Goal: Task Accomplishment & Management: Manage account settings

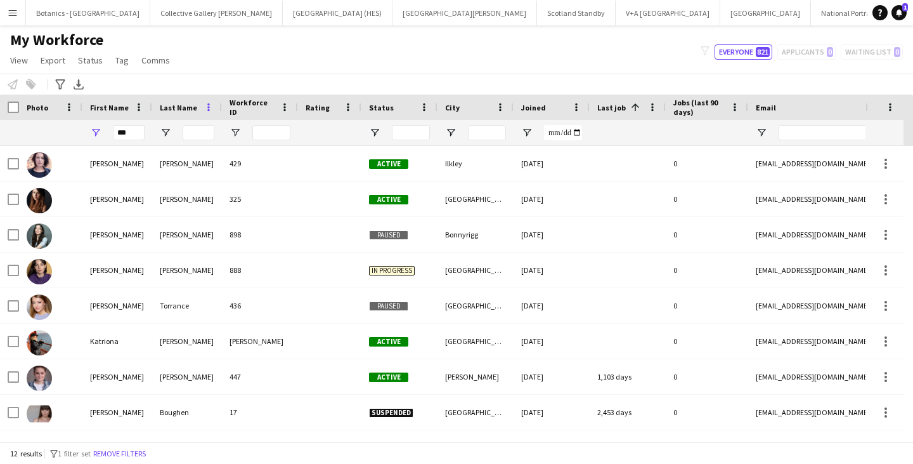
scroll to position [140, 0]
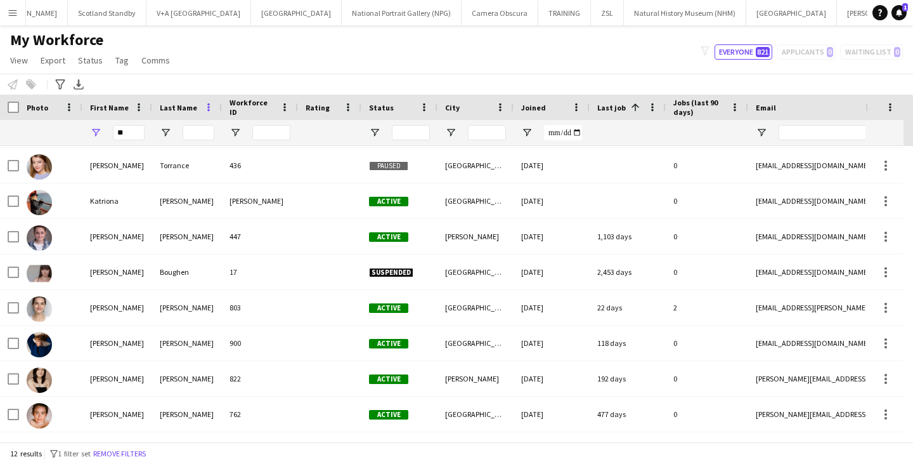
type input "*"
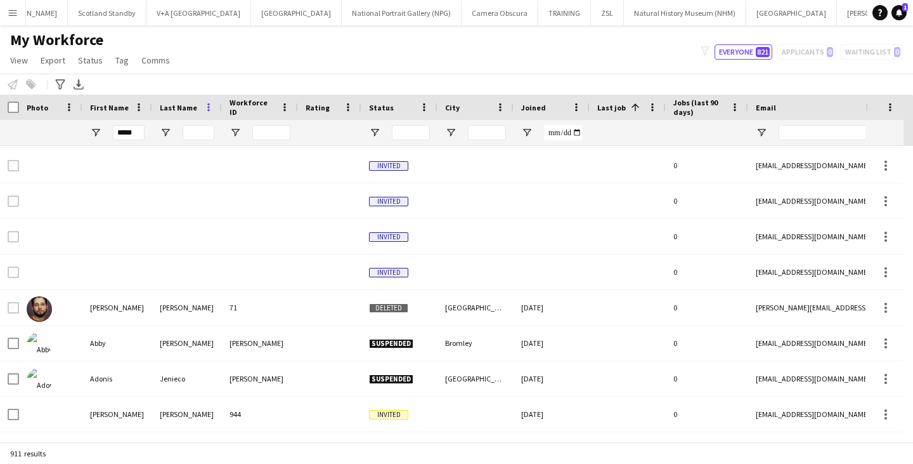
scroll to position [0, 0]
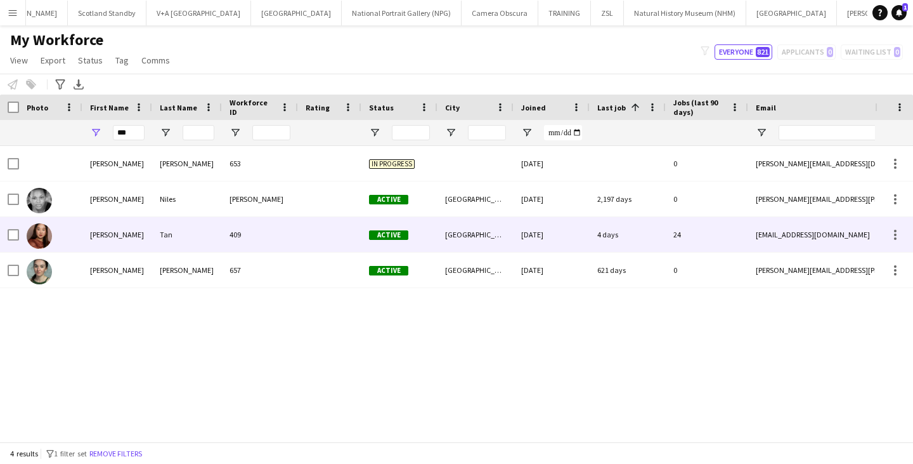
click at [127, 240] on div "[PERSON_NAME]" at bounding box center [117, 234] width 70 height 35
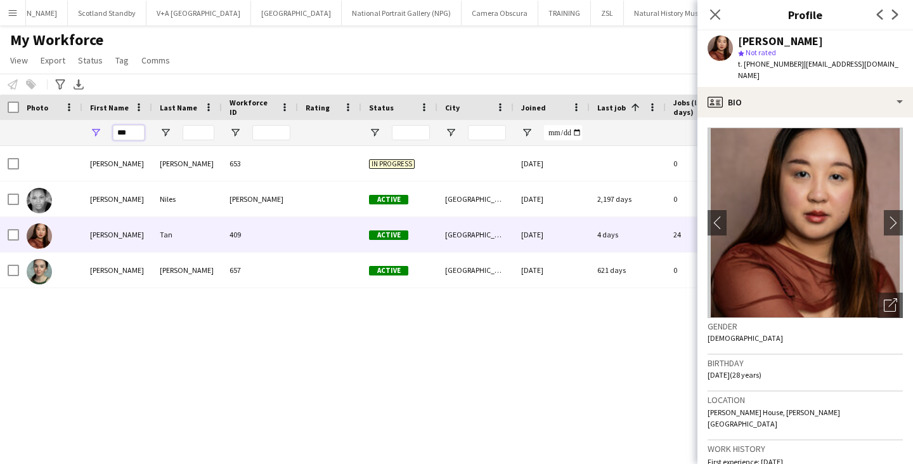
click at [135, 133] on input "***" at bounding box center [129, 132] width 32 height 15
type input "*"
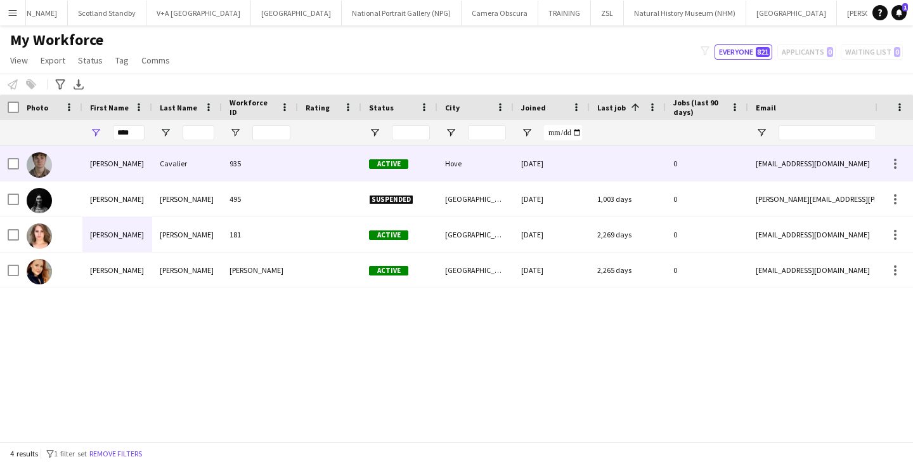
click at [134, 164] on div "[PERSON_NAME]" at bounding box center [117, 163] width 70 height 35
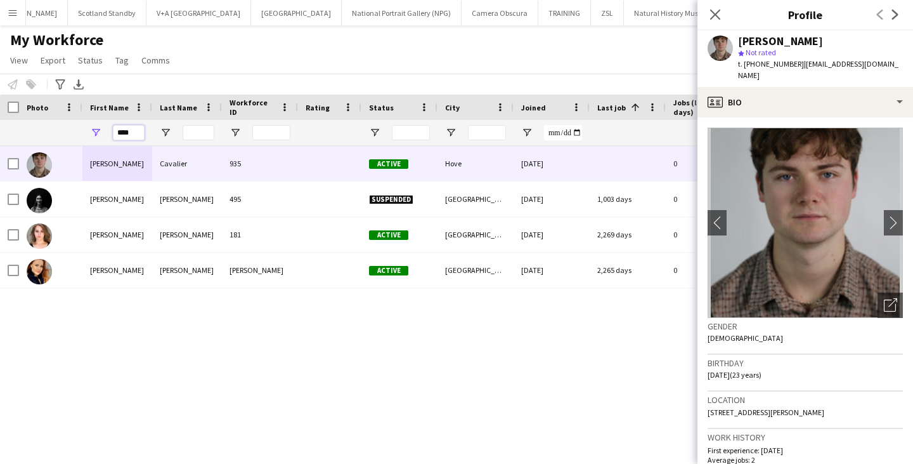
drag, startPoint x: 133, startPoint y: 133, endPoint x: 106, endPoint y: 135, distance: 26.7
click at [106, 135] on div "****" at bounding box center [117, 132] width 70 height 25
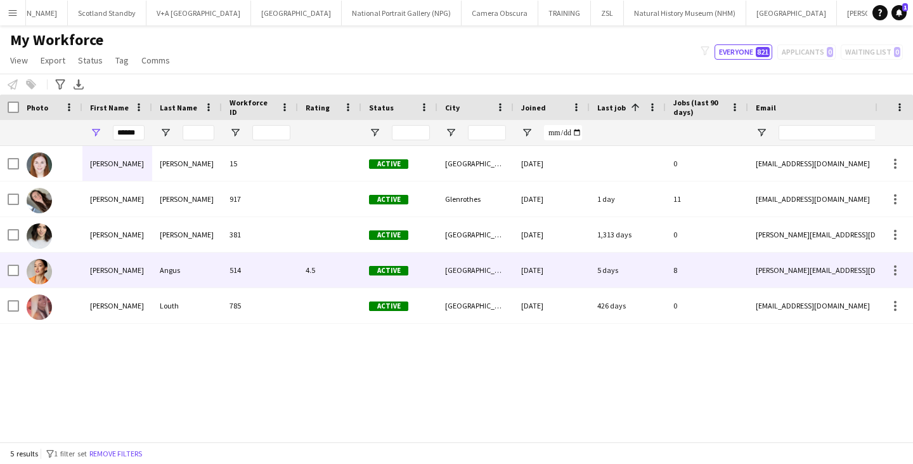
click at [107, 273] on div "[PERSON_NAME]" at bounding box center [117, 269] width 70 height 35
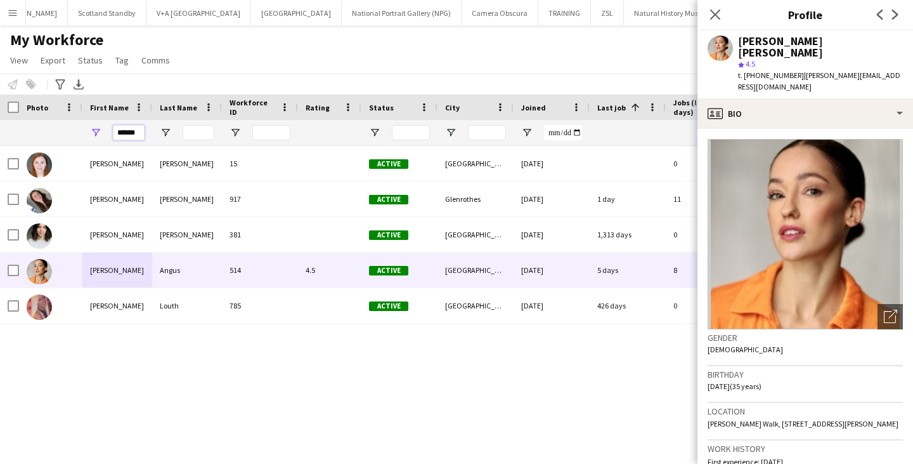
drag, startPoint x: 139, startPoint y: 129, endPoint x: 106, endPoint y: 129, distance: 33.6
click at [106, 129] on div "******" at bounding box center [117, 132] width 70 height 25
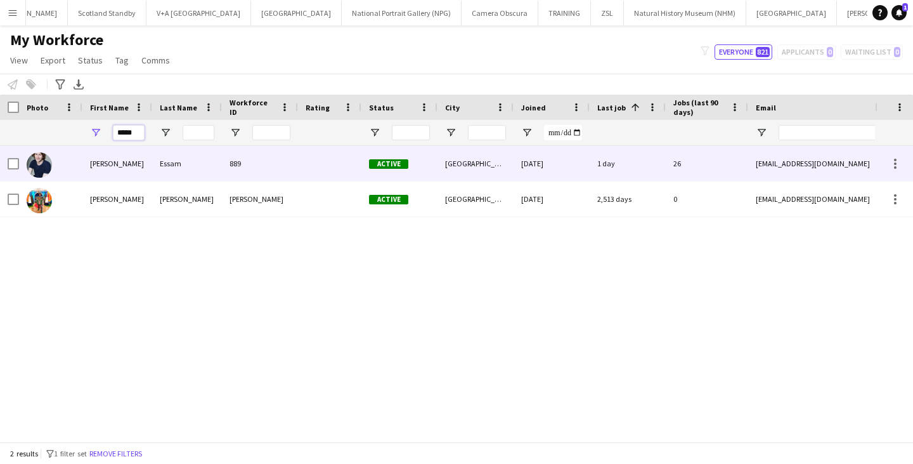
type input "*****"
click at [132, 159] on div "[PERSON_NAME]" at bounding box center [117, 163] width 70 height 35
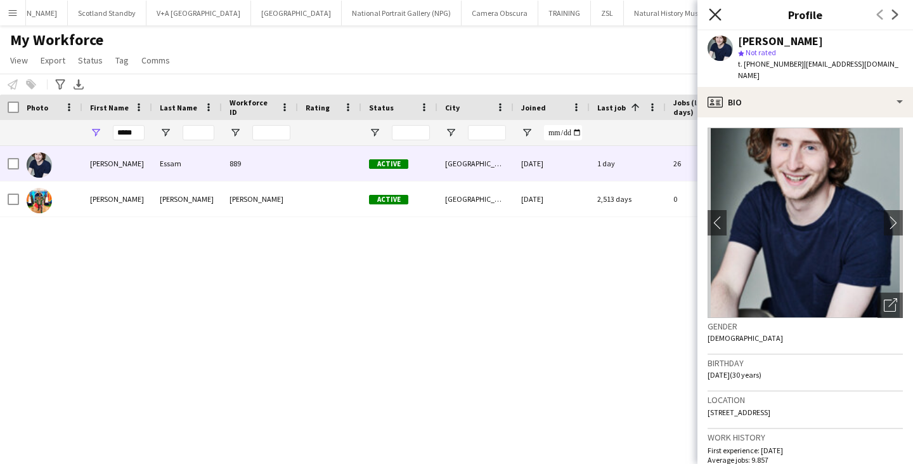
click at [713, 10] on icon "Close pop-in" at bounding box center [715, 14] width 12 height 12
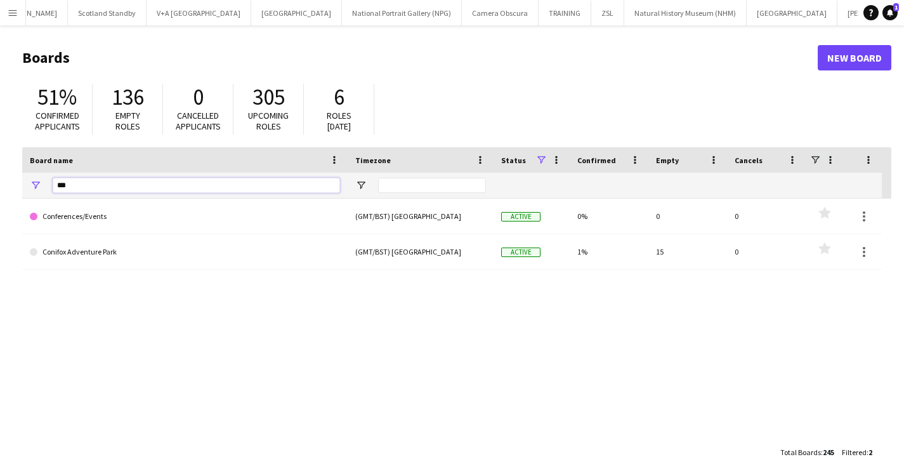
click at [81, 183] on input "***" at bounding box center [196, 185] width 287 height 15
type input "*"
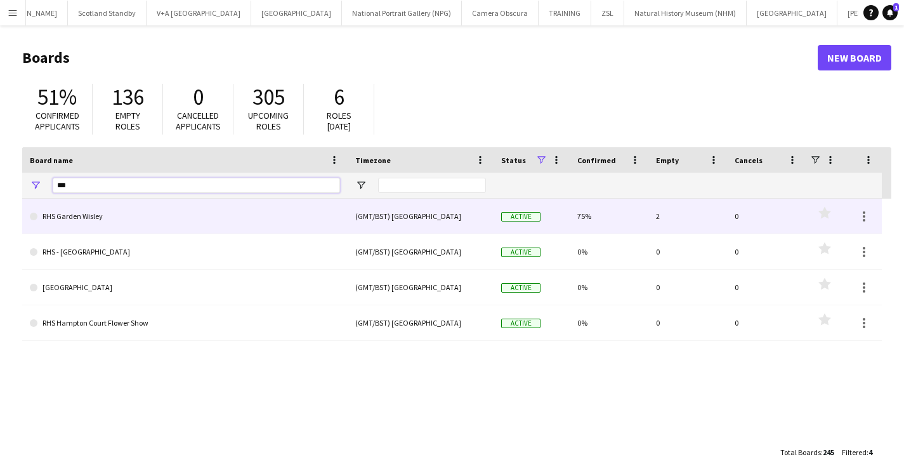
type input "***"
click at [105, 226] on link "RHS Garden Wisley" at bounding box center [185, 216] width 310 height 36
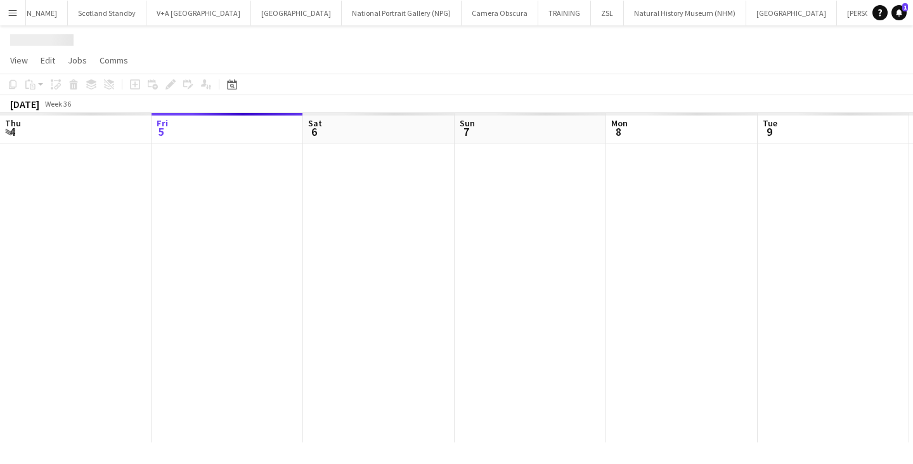
scroll to position [0, 552]
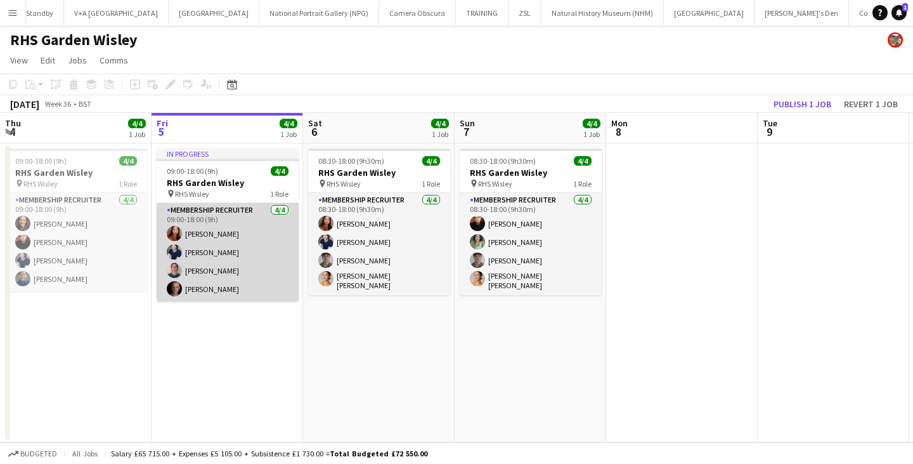
click at [223, 240] on app-card-role "Membership Recruiter [DATE] 09:00-18:00 (9h) [PERSON_NAME] [PERSON_NAME] [PERSO…" at bounding box center [228, 252] width 142 height 98
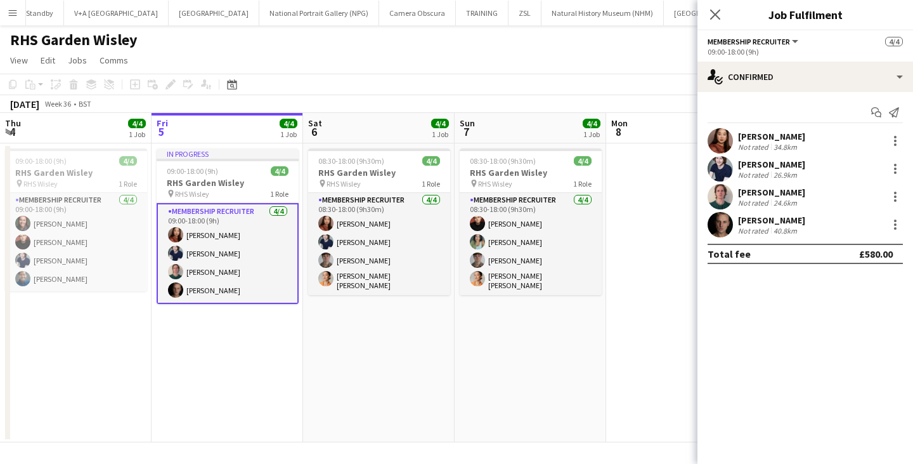
click at [879, 138] on div "[PERSON_NAME] Not rated 34.8km" at bounding box center [805, 140] width 216 height 25
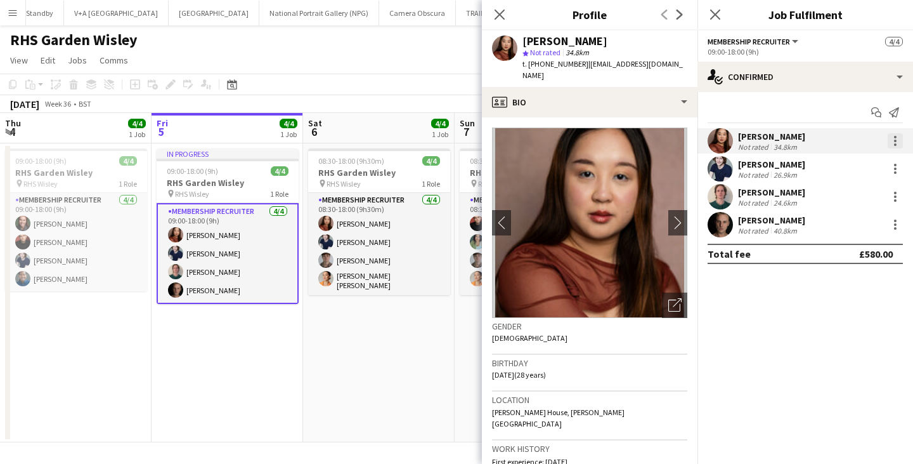
click at [900, 138] on div at bounding box center [895, 140] width 15 height 15
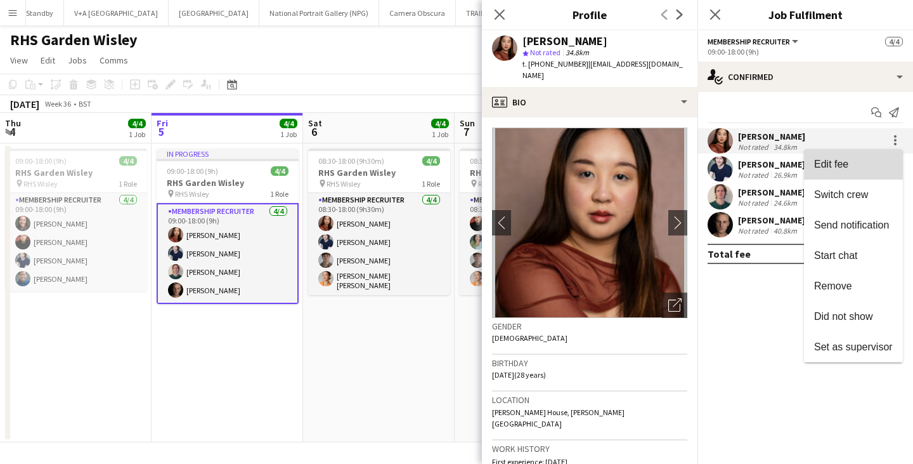
click at [869, 165] on span "Edit fee" at bounding box center [853, 164] width 79 height 11
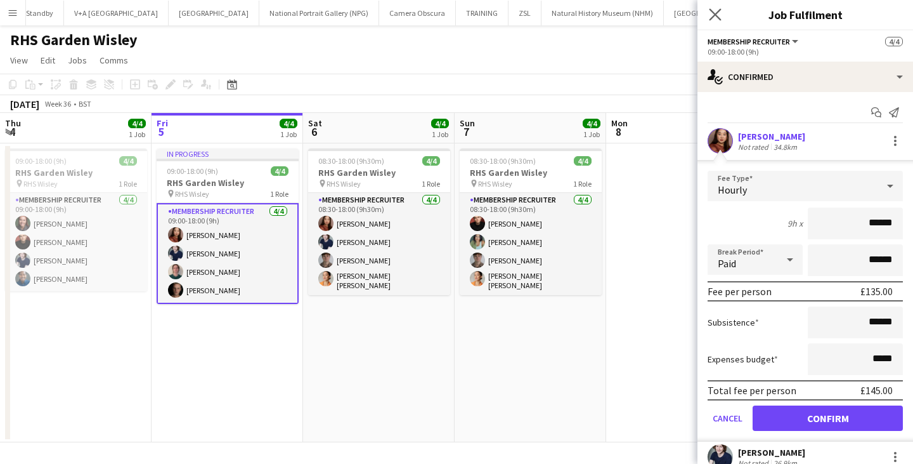
click at [720, 11] on icon "Close pop-in" at bounding box center [715, 14] width 12 height 12
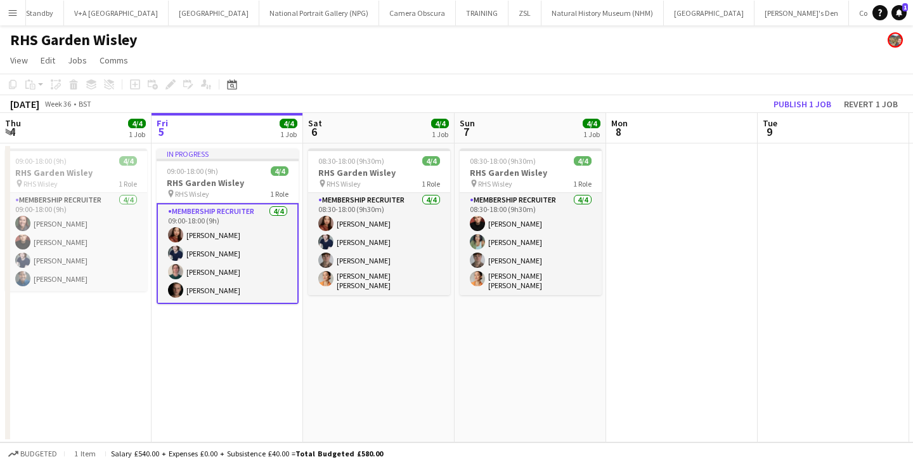
click at [687, 168] on app-date-cell at bounding box center [682, 292] width 152 height 299
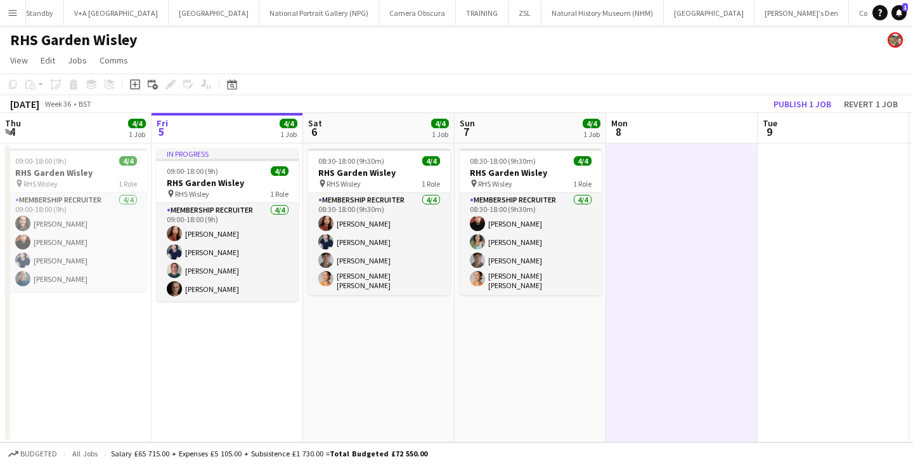
click at [620, 63] on app-page-menu "View Day view expanded Day view collapsed Month view Date picker Jump to [DATE]…" at bounding box center [456, 61] width 913 height 24
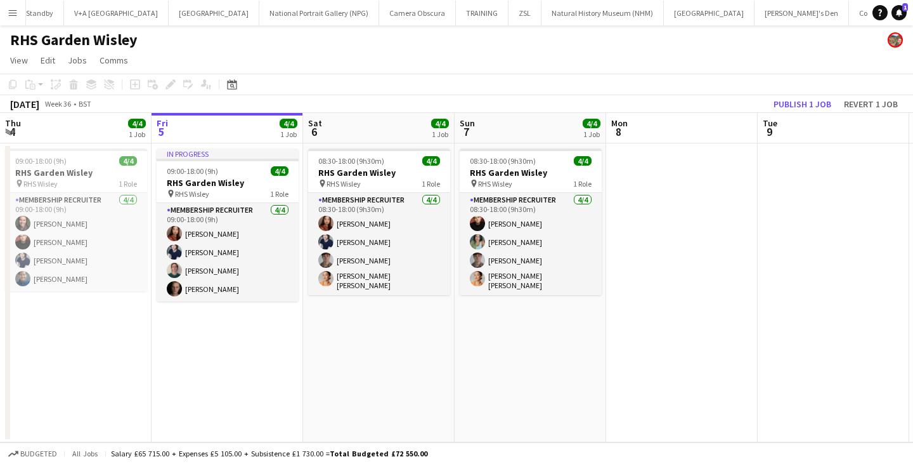
click at [666, 319] on app-date-cell at bounding box center [682, 292] width 152 height 299
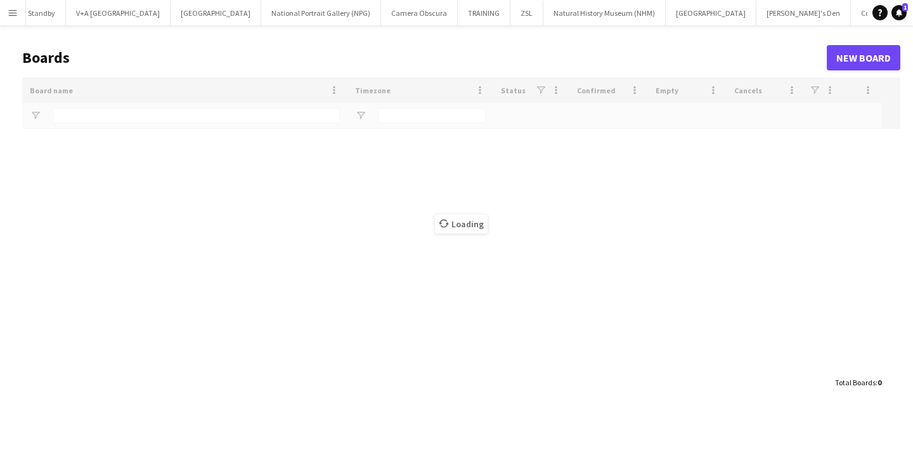
type input "***"
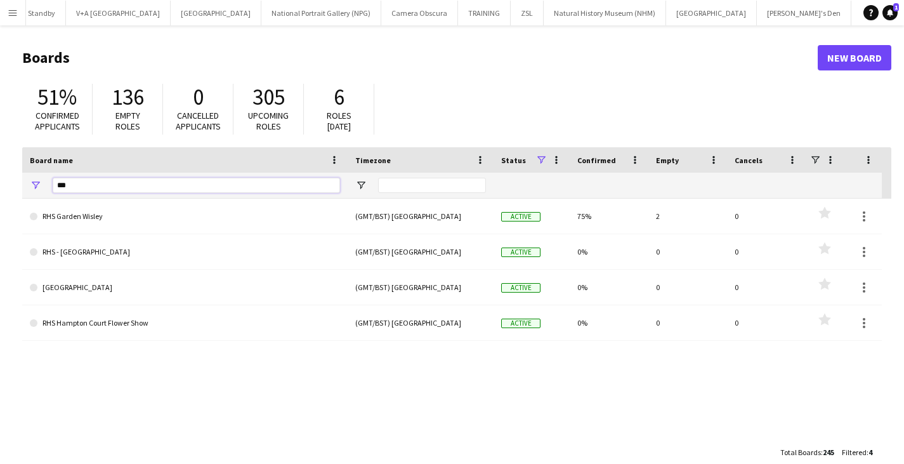
drag, startPoint x: 85, startPoint y: 186, endPoint x: 6, endPoint y: 195, distance: 79.1
click at [6, 195] on main "Boards New Board 51% Confirmed applicants 136 Empty roles 0 Cancelled applicant…" at bounding box center [452, 254] width 904 height 458
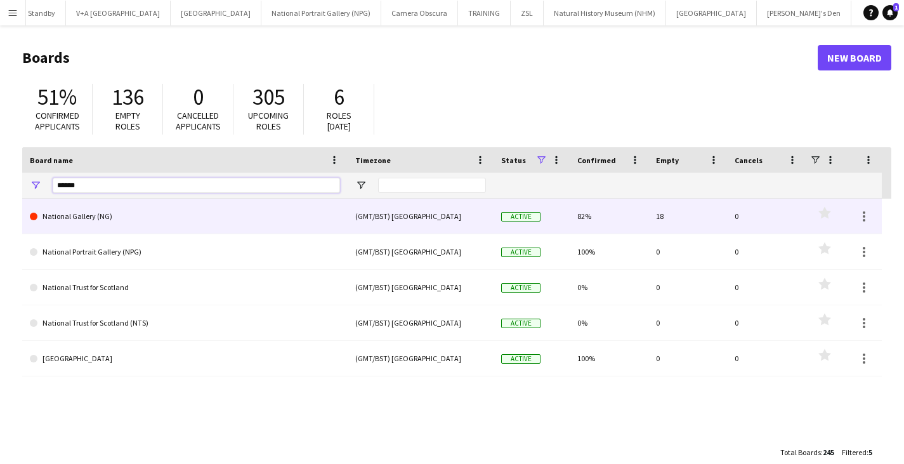
type input "******"
click at [70, 211] on link "National Gallery (NG)" at bounding box center [185, 216] width 310 height 36
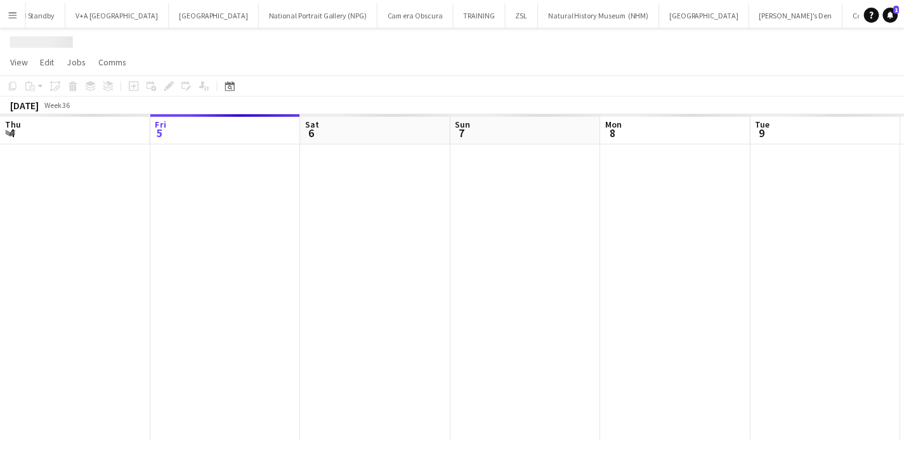
scroll to position [0, 640]
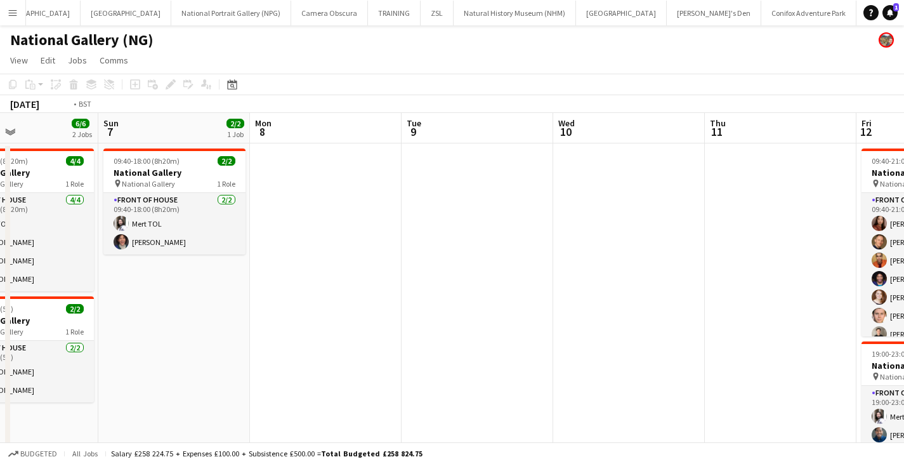
drag, startPoint x: 679, startPoint y: 225, endPoint x: 190, endPoint y: 252, distance: 490.2
click at [190, 252] on app-calendar-viewport "Wed 3 Thu 4 Fri 5 2/2 1 Job Sat 6 6/6 2 Jobs Sun 7 2/2 1 Job Mon 8 Tue 9 Wed 10…" at bounding box center [452, 322] width 904 height 419
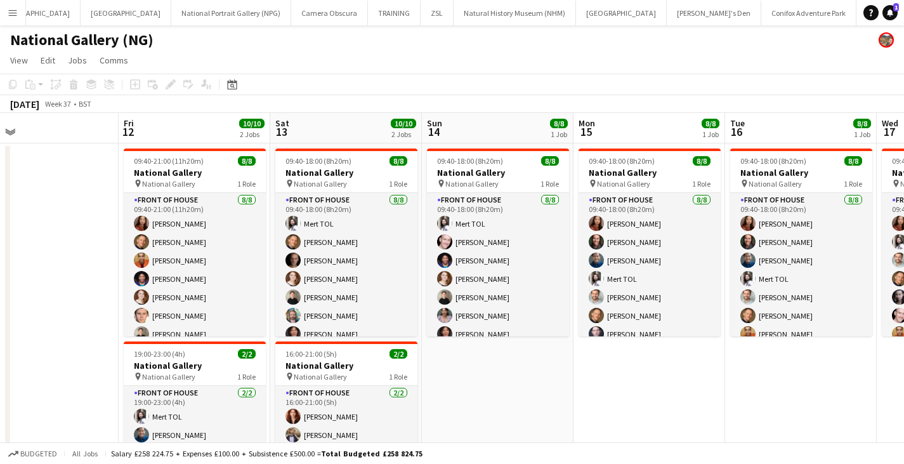
scroll to position [0, 406]
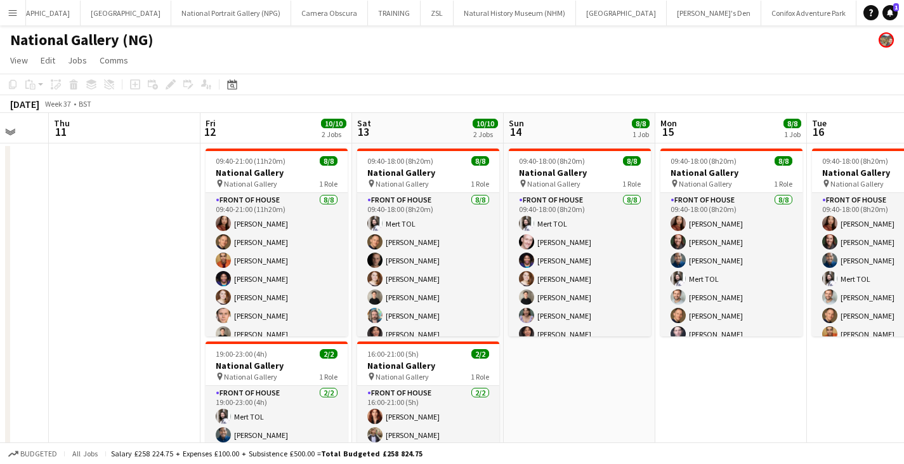
drag, startPoint x: 507, startPoint y: 238, endPoint x: 154, endPoint y: 262, distance: 353.3
click at [154, 262] on app-calendar-viewport "Mon 8 Tue 9 Wed 10 Thu 11 Fri 12 10/10 2 Jobs Sat 13 10/10 2 Jobs Sun 14 8/8 1 …" at bounding box center [452, 322] width 904 height 419
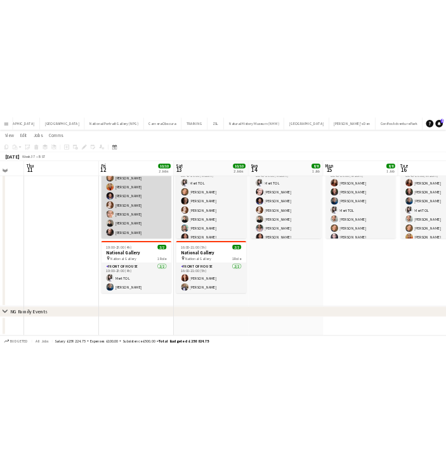
scroll to position [0, 0]
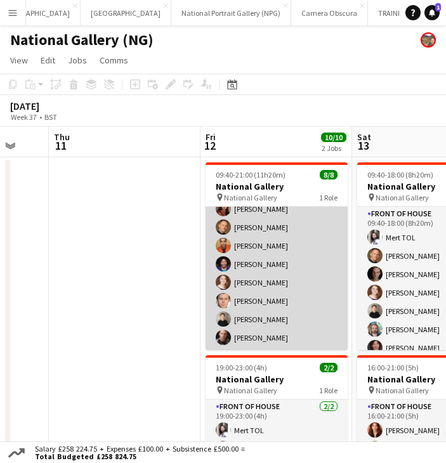
click at [290, 291] on app-card-role "Front of House [DATE] 09:40-21:00 (11h20m) [PERSON_NAME] [PERSON_NAME] [PERSON_…" at bounding box center [276, 264] width 142 height 172
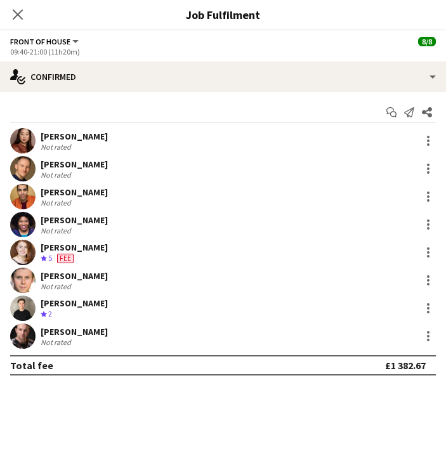
scroll to position [30, 0]
click at [19, 11] on icon "Close pop-in" at bounding box center [17, 14] width 12 height 12
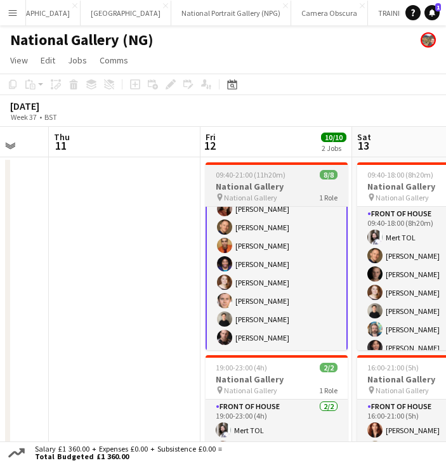
click at [264, 170] on span "09:40-21:00 (11h20m)" at bounding box center [251, 175] width 70 height 10
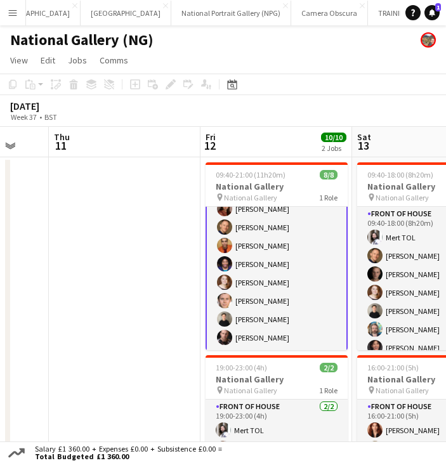
scroll to position [29, 0]
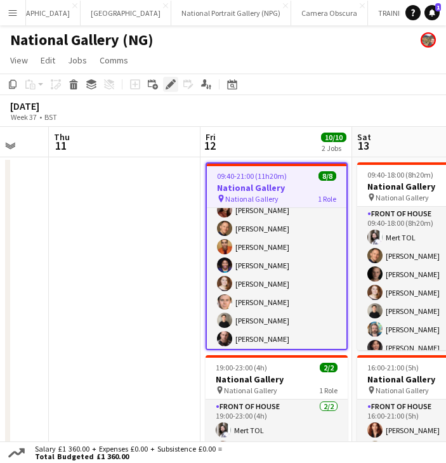
click at [170, 88] on icon "Edit" at bounding box center [170, 84] width 10 height 10
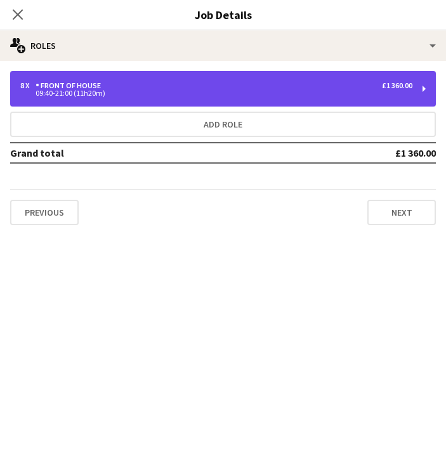
click at [193, 81] on div "8 x Front of House £1 360.00" at bounding box center [216, 85] width 392 height 9
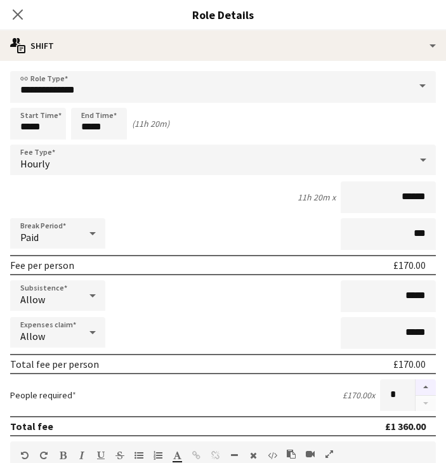
click at [415, 383] on button "button" at bounding box center [425, 387] width 20 height 16
type input "**"
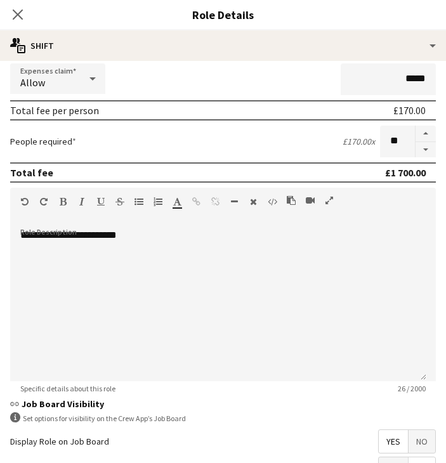
scroll to position [370, 0]
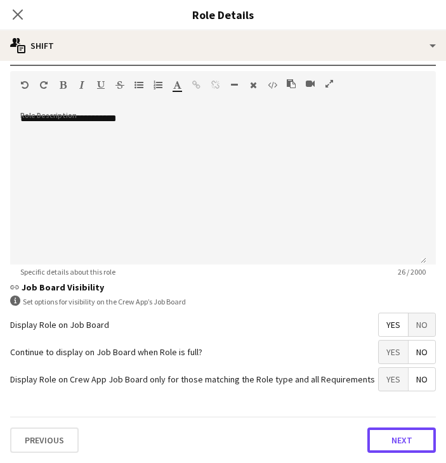
click at [389, 439] on button "Next" at bounding box center [401, 439] width 68 height 25
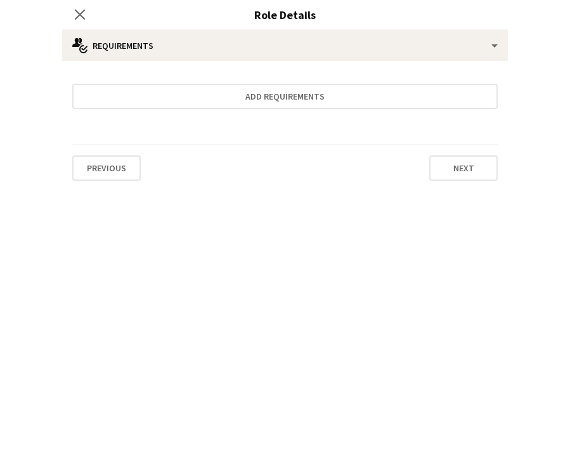
scroll to position [0, 0]
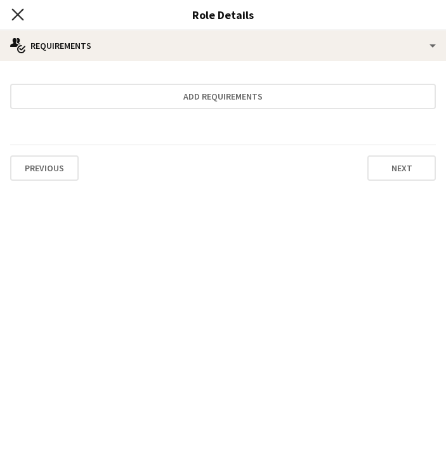
click at [20, 13] on icon at bounding box center [17, 14] width 12 height 12
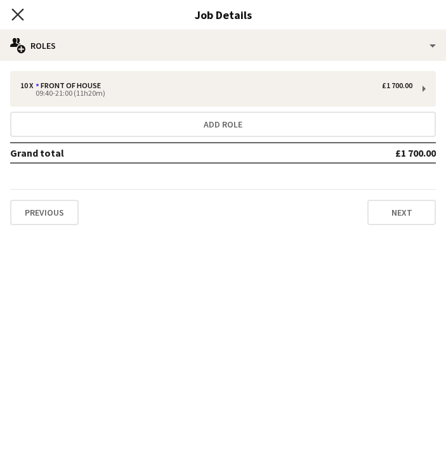
click at [20, 13] on icon "Close pop-in" at bounding box center [17, 14] width 12 height 12
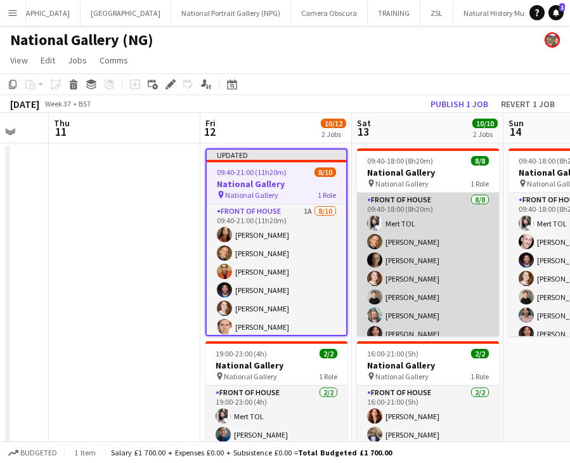
click at [411, 260] on app-card-role "Front of House [DATE] 09:40-18:00 (8h20m) Mert TOL [PERSON_NAME] [PERSON_NAME] …" at bounding box center [428, 279] width 142 height 172
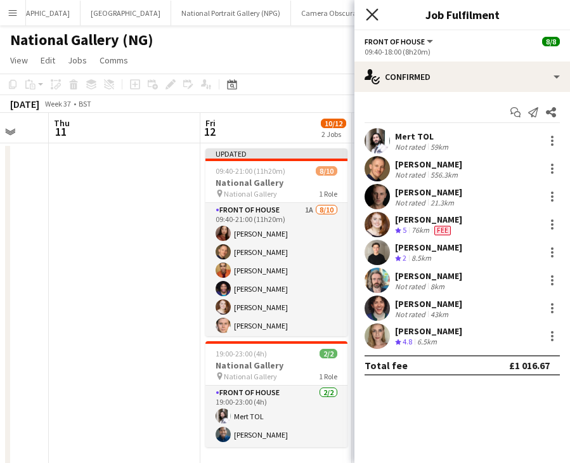
click at [370, 16] on icon at bounding box center [372, 14] width 12 height 12
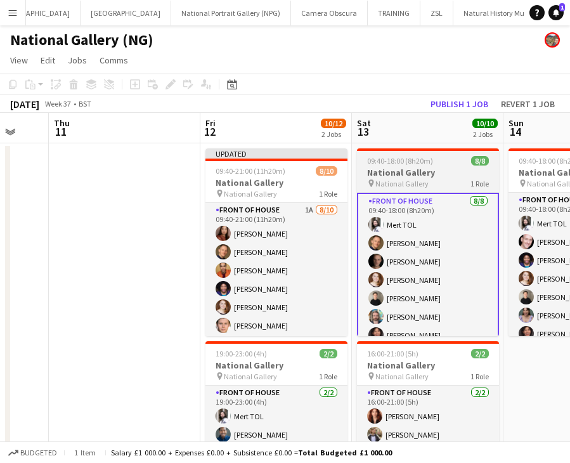
click at [411, 162] on span "09:40-18:00 (8h20m)" at bounding box center [400, 161] width 66 height 10
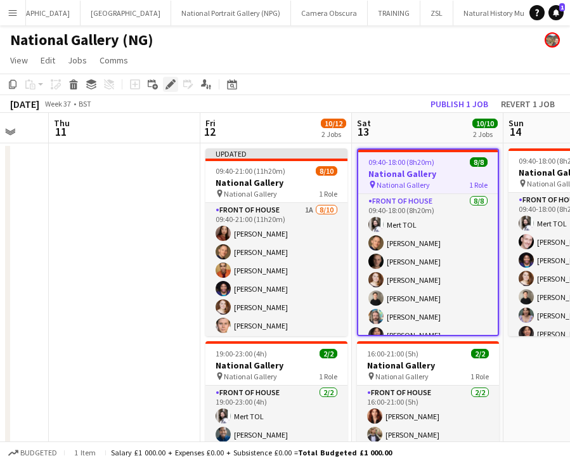
click at [168, 86] on icon at bounding box center [170, 84] width 7 height 7
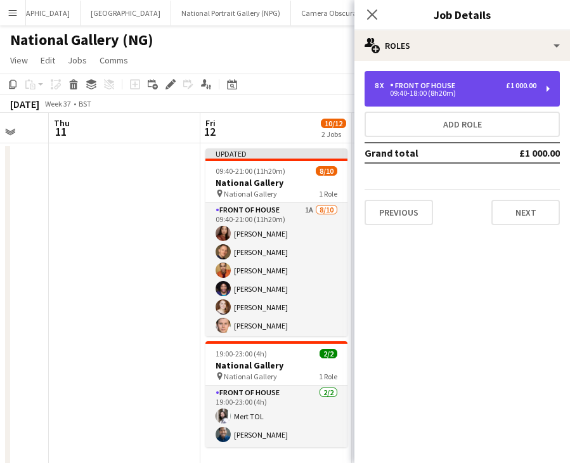
click at [507, 86] on div "£1 000.00" at bounding box center [521, 85] width 30 height 9
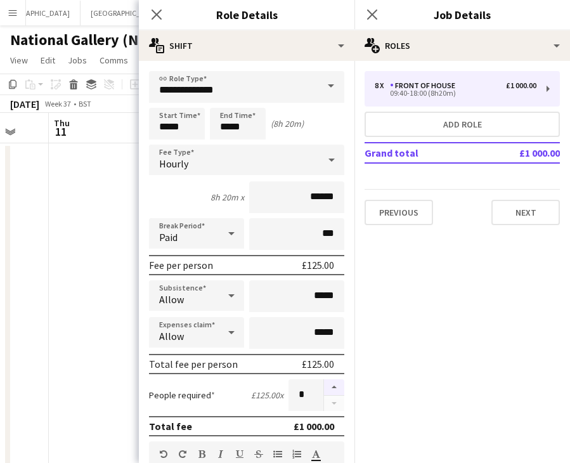
click at [327, 386] on button "button" at bounding box center [334, 387] width 20 height 16
type input "**"
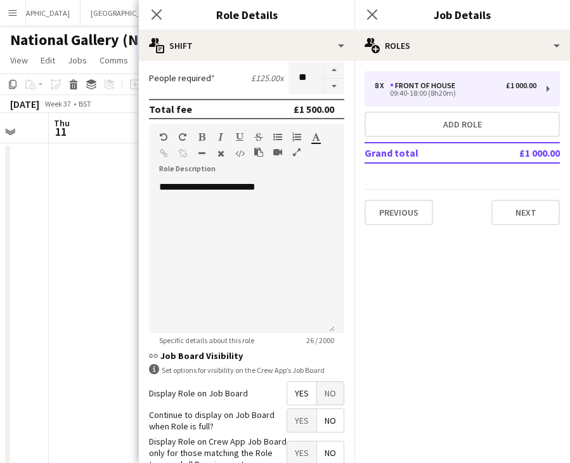
scroll to position [396, 0]
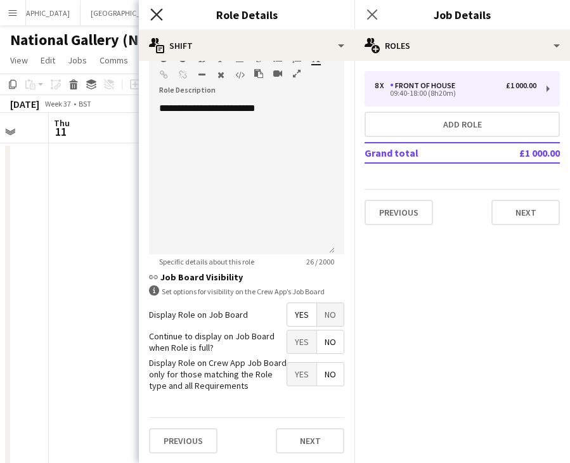
click at [157, 11] on icon "Close pop-in" at bounding box center [156, 14] width 12 height 12
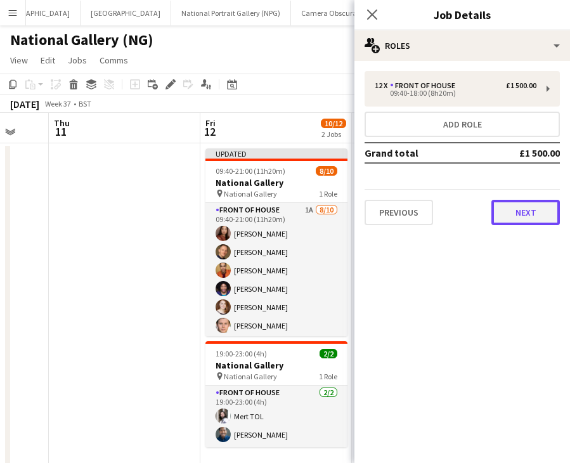
click at [531, 212] on button "Next" at bounding box center [525, 212] width 68 height 25
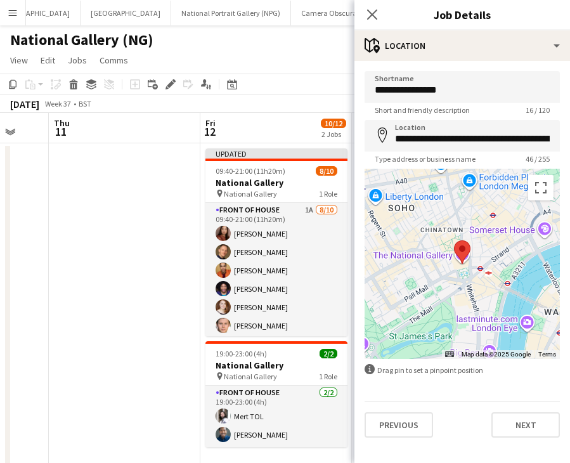
click at [83, 263] on app-date-cell at bounding box center [125, 308] width 152 height 330
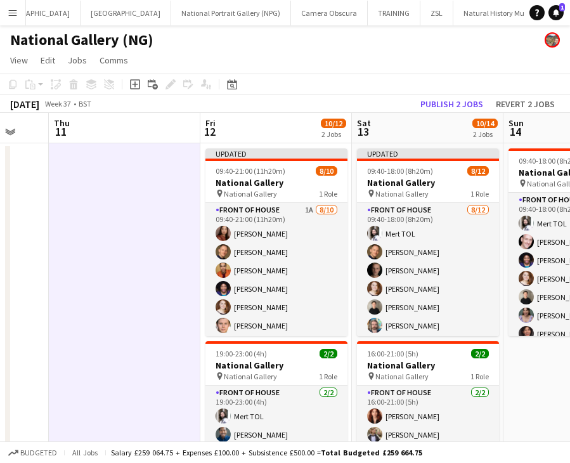
click at [547, 366] on app-date-cell "09:40-18:00 (8h20m) 8/8 National Gallery pin National Gallery 1 Role Front of H…" at bounding box center [579, 308] width 152 height 330
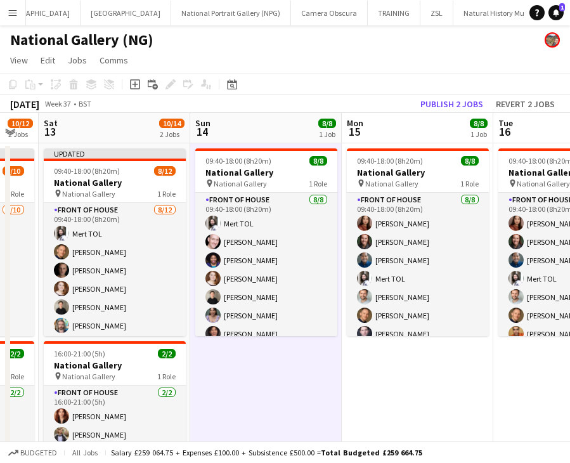
scroll to position [0, 417]
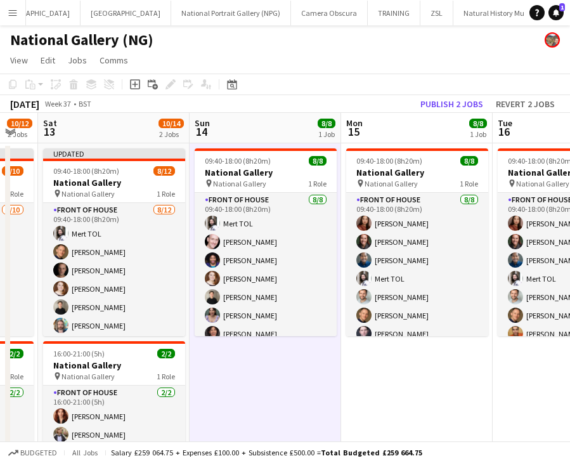
drag, startPoint x: 543, startPoint y: 371, endPoint x: 229, endPoint y: 365, distance: 313.9
click at [229, 365] on app-calendar-viewport "Wed 10 Thu 11 Fri 12 10/12 2 Jobs Sat 13 10/14 2 Jobs Sun 14 8/8 1 Job Mon 15 8…" at bounding box center [285, 322] width 570 height 419
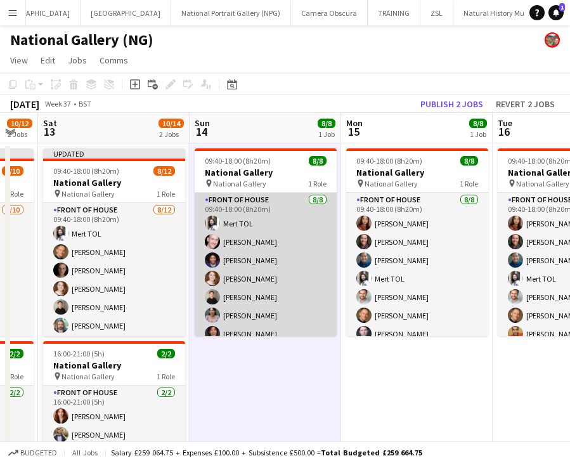
click at [281, 289] on app-card-role "Front of House [DATE] 09:40-18:00 (8h20m) Mert TOL [PERSON_NAME] [PERSON_NAME] …" at bounding box center [266, 279] width 142 height 172
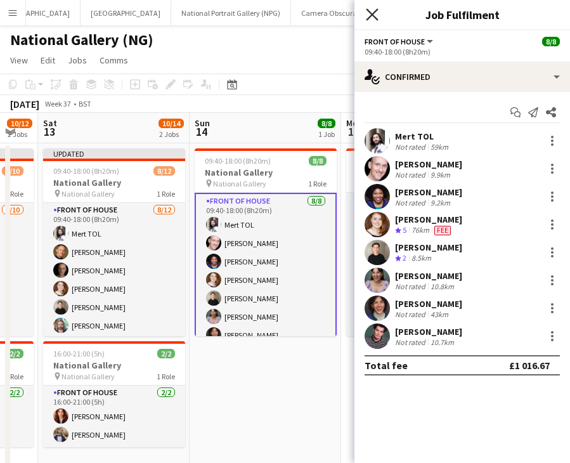
click at [377, 11] on icon "Close pop-in" at bounding box center [372, 14] width 12 height 12
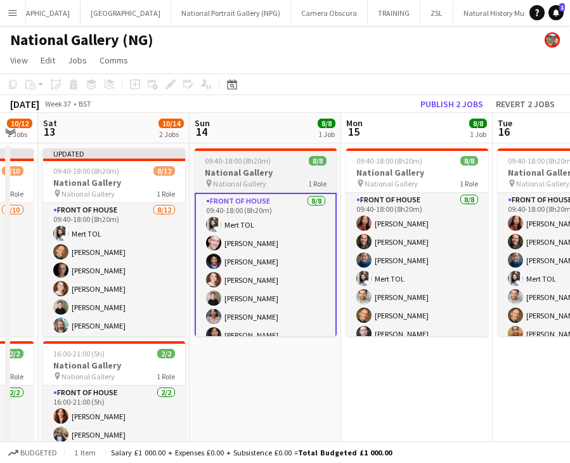
click at [257, 167] on h3 "National Gallery" at bounding box center [266, 172] width 142 height 11
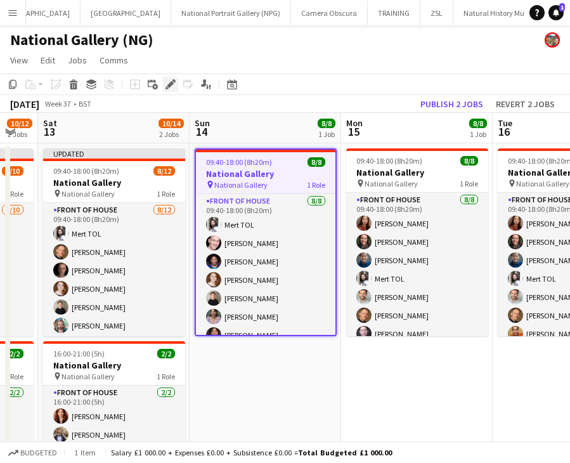
click at [169, 84] on icon at bounding box center [170, 84] width 7 height 7
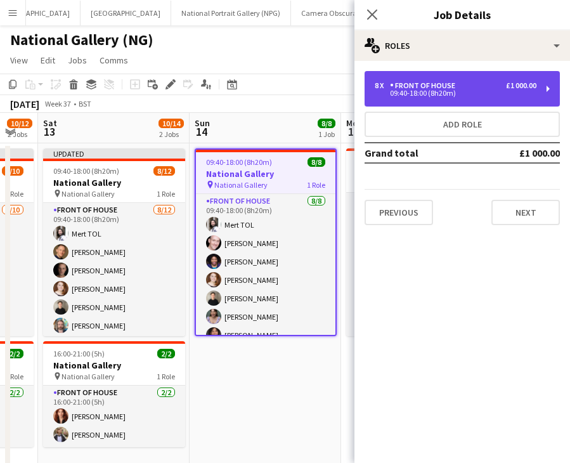
click at [460, 98] on div "8 x Front of House £1 000.00 09:40-18:00 (8h20m)" at bounding box center [462, 89] width 195 height 36
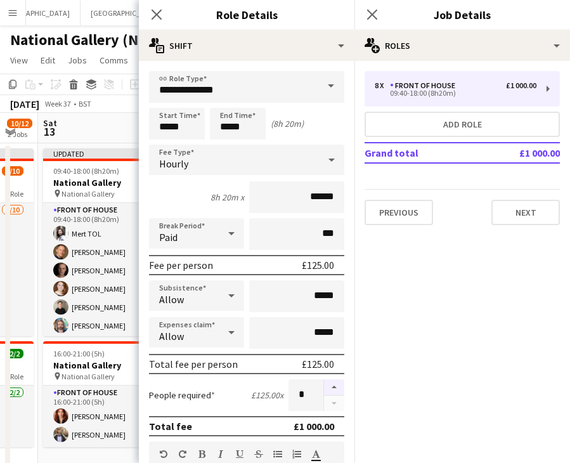
click at [324, 387] on button "button" at bounding box center [334, 387] width 20 height 16
type input "**"
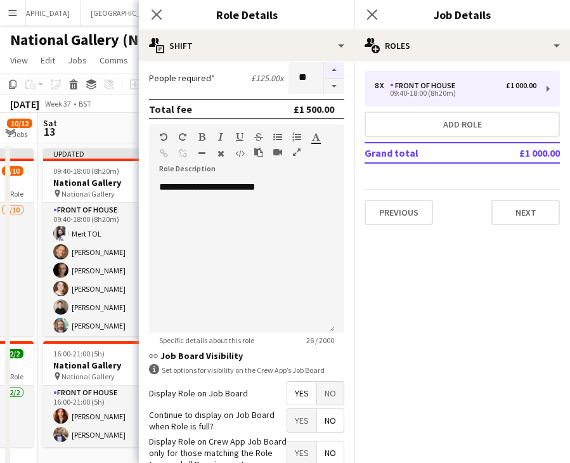
scroll to position [380, 0]
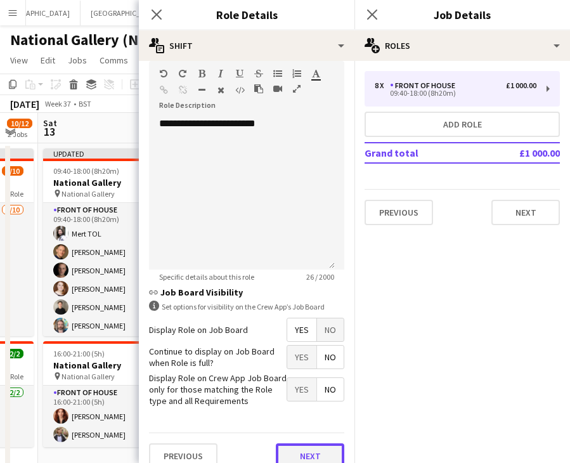
click at [313, 455] on button "Next" at bounding box center [310, 455] width 68 height 25
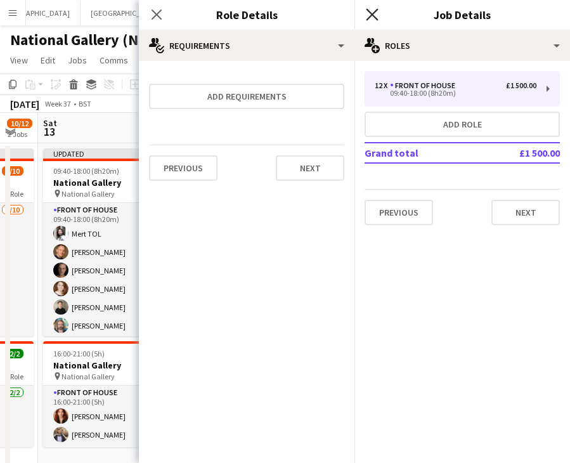
click at [375, 14] on icon "Close pop-in" at bounding box center [372, 14] width 12 height 12
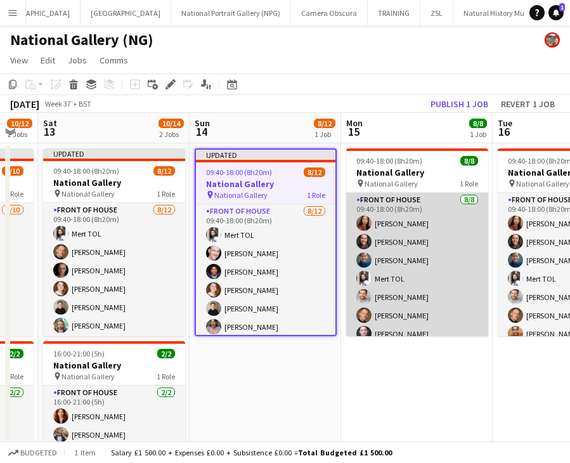
click at [412, 244] on app-card-role "Front of House [DATE] 09:40-18:00 (8h20m) [PERSON_NAME] [PERSON_NAME] [PERSON_N…" at bounding box center [417, 279] width 142 height 172
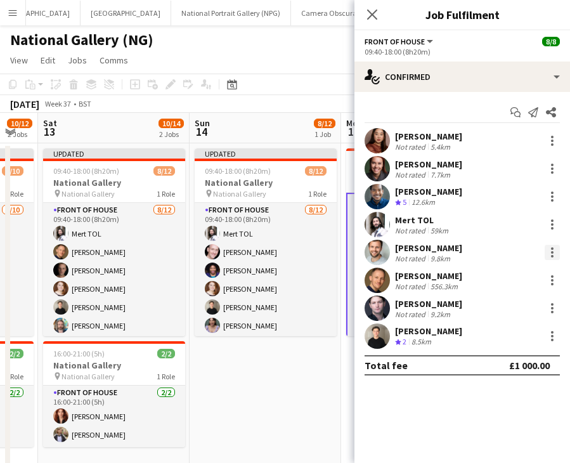
click at [555, 248] on div at bounding box center [552, 252] width 15 height 15
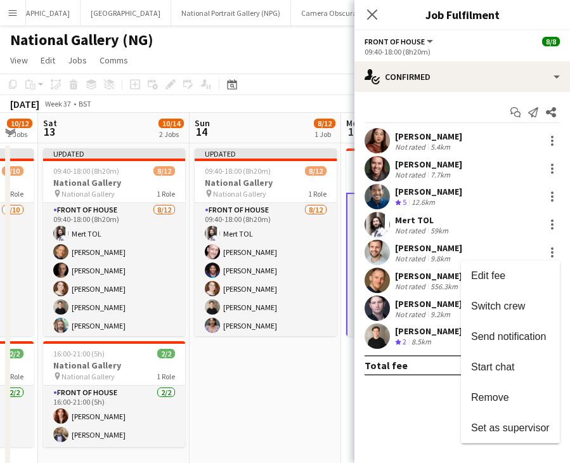
click at [510, 398] on span "Remove" at bounding box center [510, 397] width 79 height 11
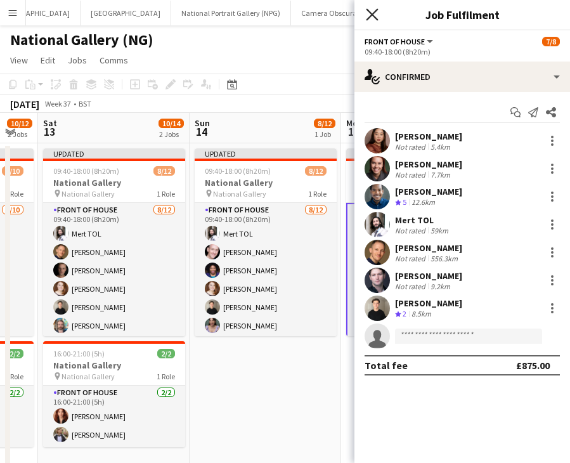
click at [375, 15] on icon "Close pop-in" at bounding box center [372, 14] width 12 height 12
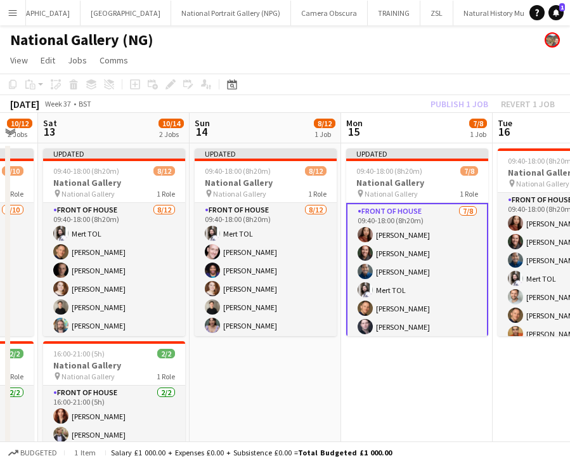
click at [348, 100] on div "[DATE] Week 37 • BST Publish 1 job Revert 1 job" at bounding box center [285, 104] width 570 height 18
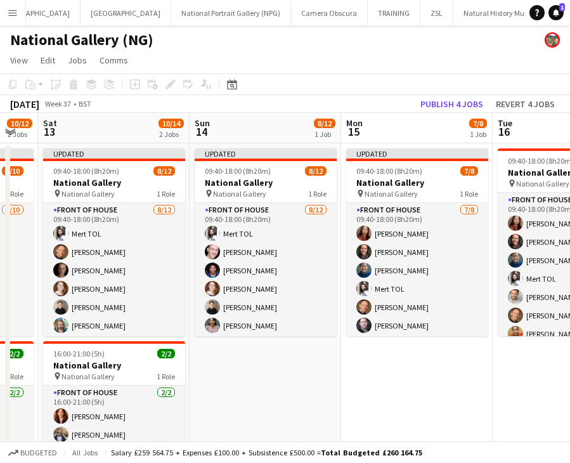
click at [170, 85] on div "Add job Add linked Job Edit Edit linked Job Applicants" at bounding box center [165, 84] width 97 height 15
click at [462, 109] on button "Publish 4 jobs" at bounding box center [451, 104] width 73 height 16
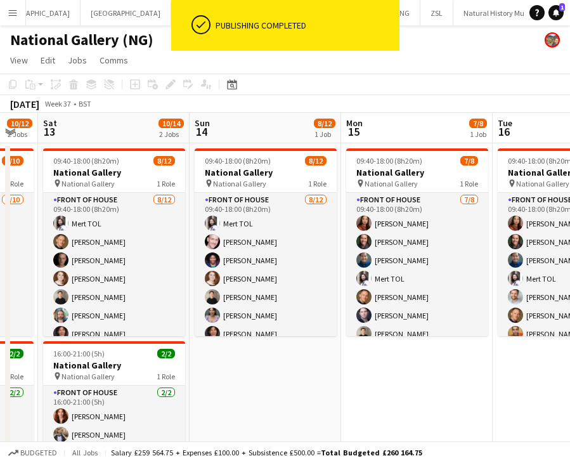
click at [170, 85] on div "Add job Add linked Job Edit Edit linked Job Applicants" at bounding box center [165, 84] width 97 height 15
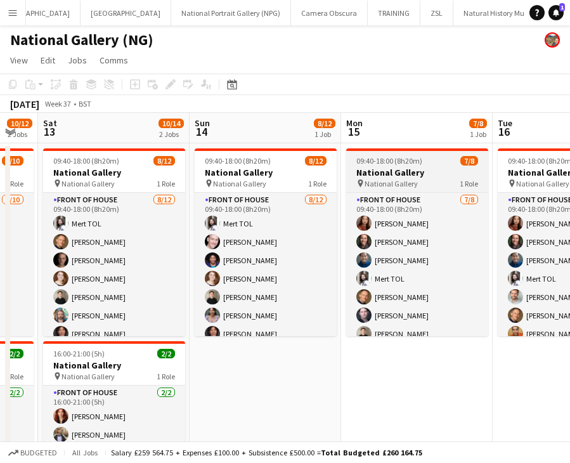
click at [440, 169] on h3 "National Gallery" at bounding box center [417, 172] width 142 height 11
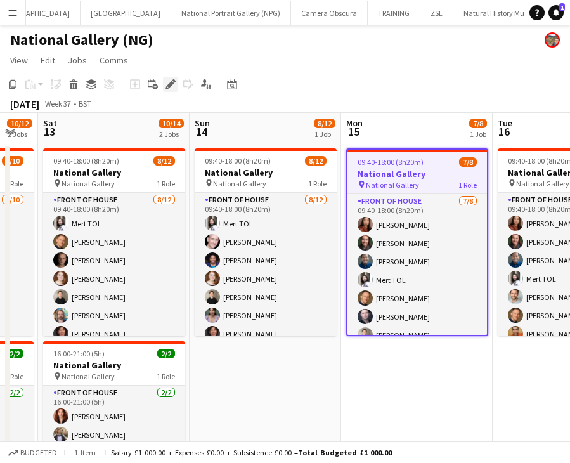
click at [167, 86] on icon at bounding box center [170, 84] width 7 height 7
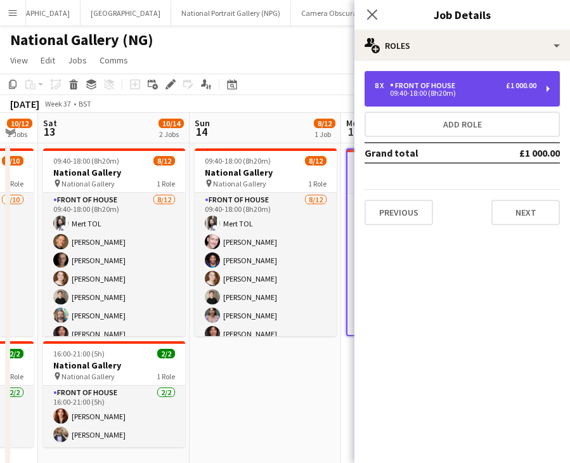
click at [475, 91] on div "09:40-18:00 (8h20m)" at bounding box center [456, 93] width 162 height 6
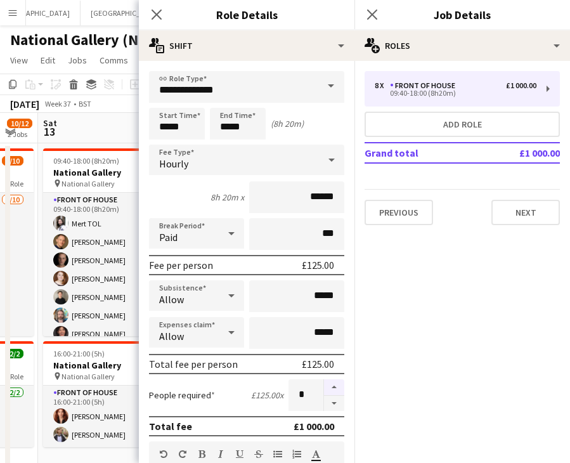
click at [324, 384] on button "button" at bounding box center [334, 387] width 20 height 16
type input "*"
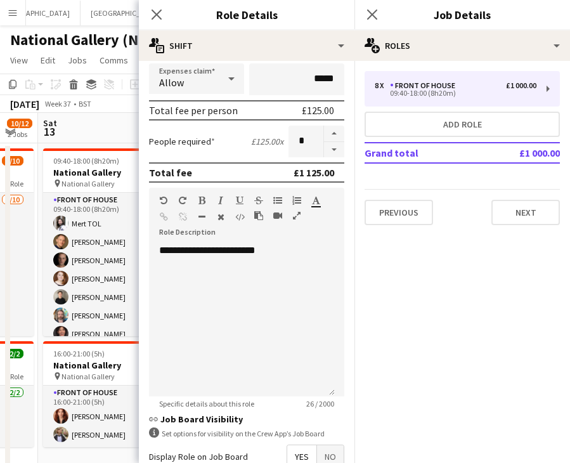
scroll to position [396, 0]
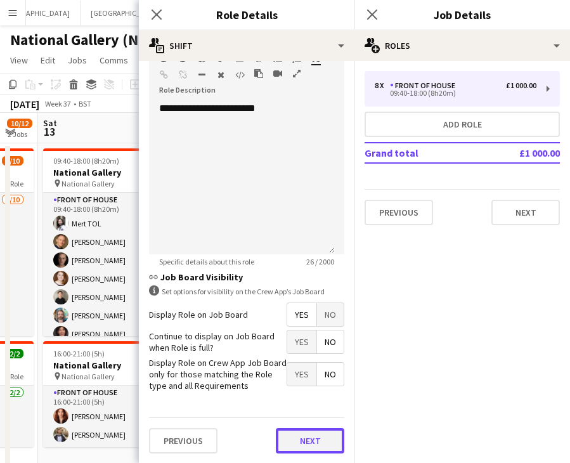
click at [306, 448] on button "Next" at bounding box center [310, 440] width 68 height 25
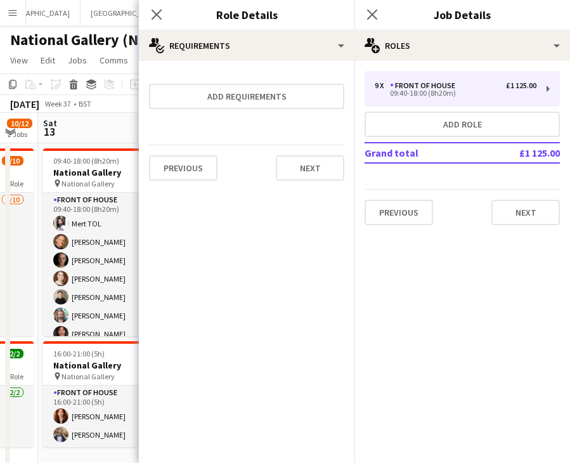
click at [378, 6] on div "Close pop-in" at bounding box center [372, 14] width 36 height 29
click at [373, 12] on icon at bounding box center [372, 14] width 12 height 12
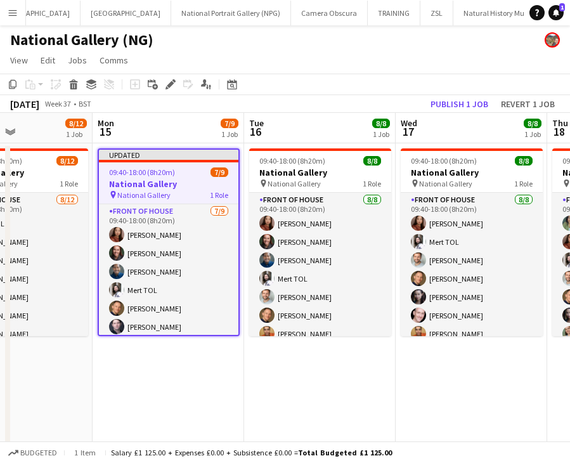
scroll to position [0, 528]
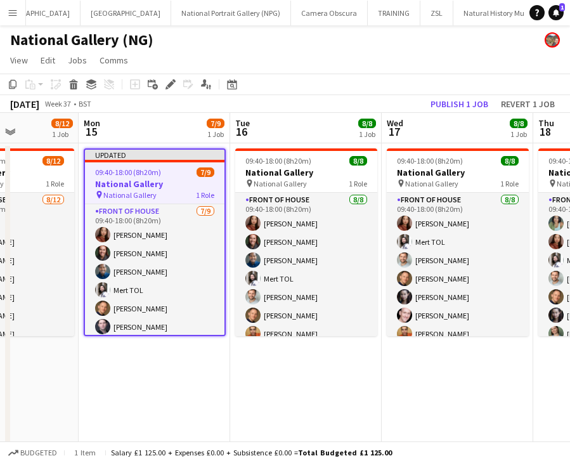
drag, startPoint x: 446, startPoint y: 365, endPoint x: 183, endPoint y: 352, distance: 262.8
click at [183, 352] on app-calendar-viewport "Thu 11 Fri 12 10/12 2 Jobs Sat 13 10/14 2 Jobs Sun 14 8/12 1 Job Mon 15 7/9 1 J…" at bounding box center [285, 322] width 570 height 419
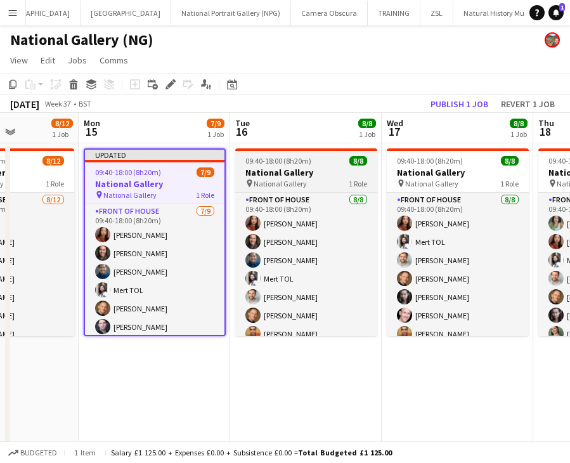
click at [304, 164] on span "09:40-18:00 (8h20m)" at bounding box center [278, 161] width 66 height 10
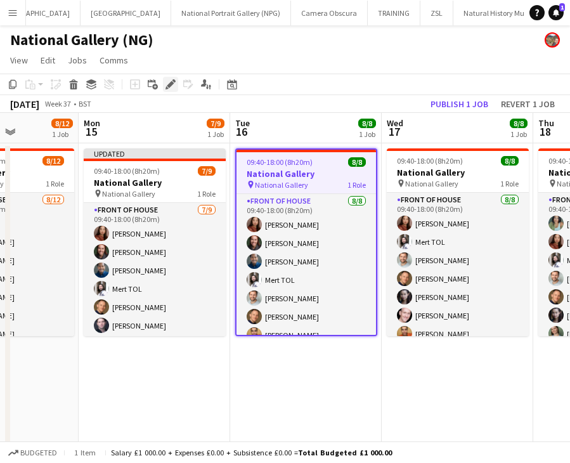
click at [172, 81] on icon "Edit" at bounding box center [170, 84] width 10 height 10
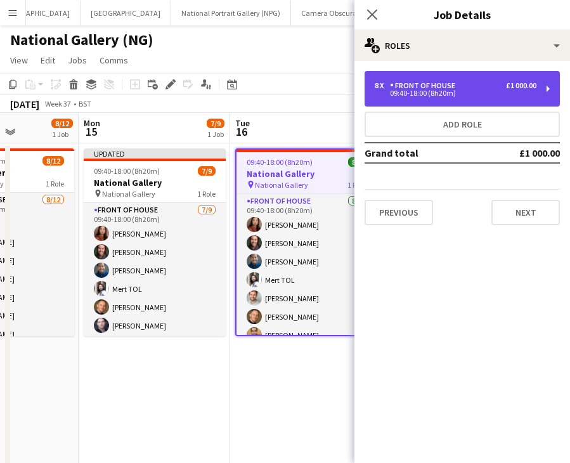
click at [538, 85] on div "8 x Front of House £1 000.00 09:40-18:00 (8h20m)" at bounding box center [462, 89] width 195 height 36
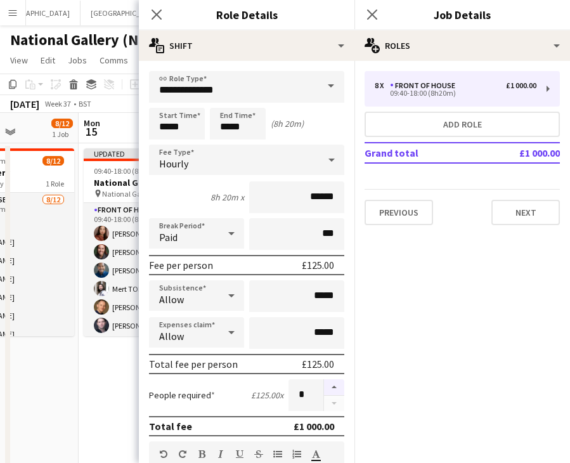
click at [325, 383] on button "button" at bounding box center [334, 387] width 20 height 16
type input "*"
click at [158, 13] on icon at bounding box center [156, 14] width 12 height 12
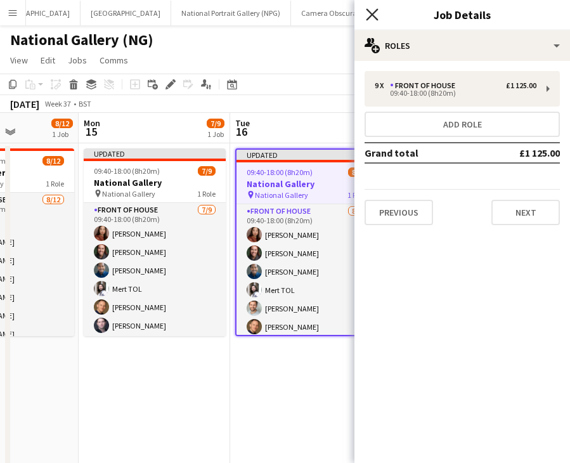
click at [375, 13] on icon "Close pop-in" at bounding box center [372, 14] width 12 height 12
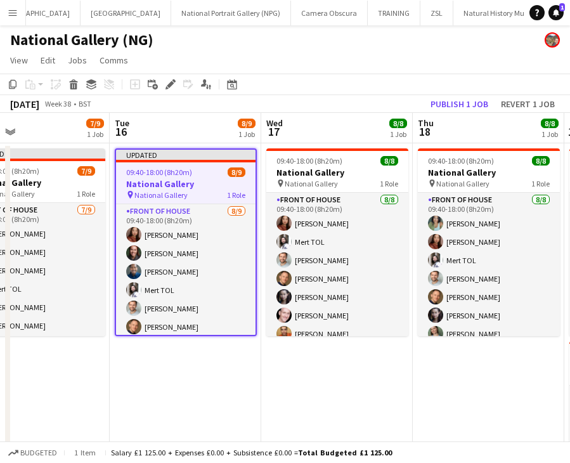
scroll to position [0, 498]
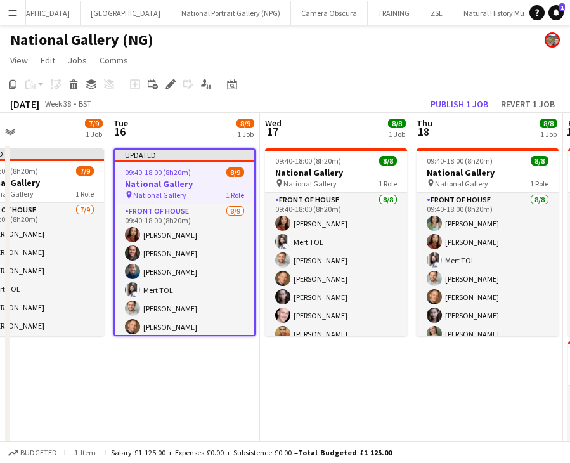
drag, startPoint x: 434, startPoint y: 377, endPoint x: 312, endPoint y: 377, distance: 121.7
click at [312, 377] on app-calendar-viewport "Fri 12 10/12 2 Jobs Sat 13 10/14 2 Jobs Sun 14 8/12 1 Job Mon 15 7/9 1 Job Tue …" at bounding box center [285, 322] width 570 height 419
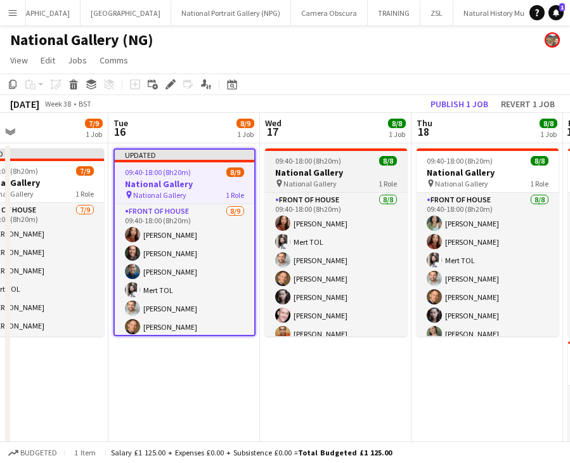
click at [337, 170] on h3 "National Gallery" at bounding box center [336, 172] width 142 height 11
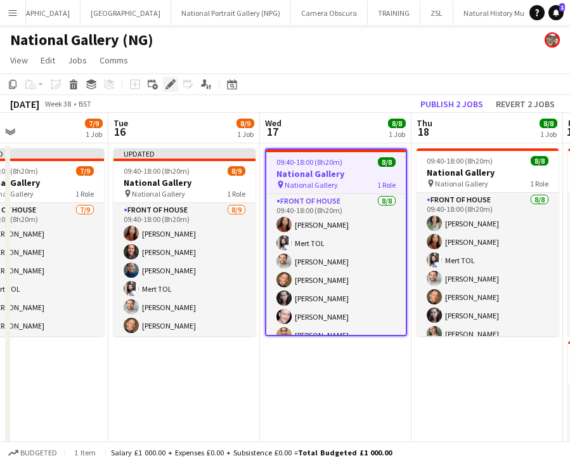
click at [172, 80] on icon at bounding box center [173, 80] width 3 height 3
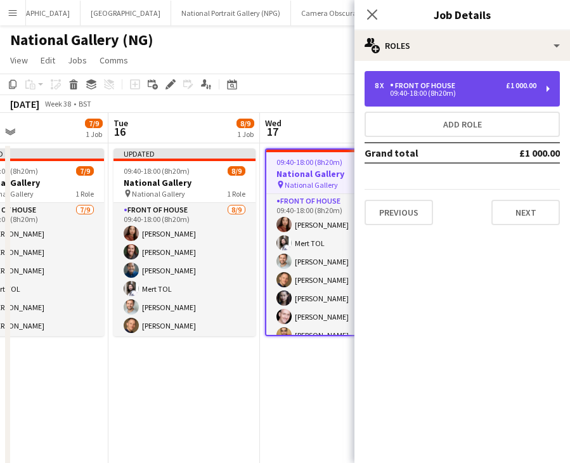
click at [523, 87] on div "£1 000.00" at bounding box center [521, 85] width 30 height 9
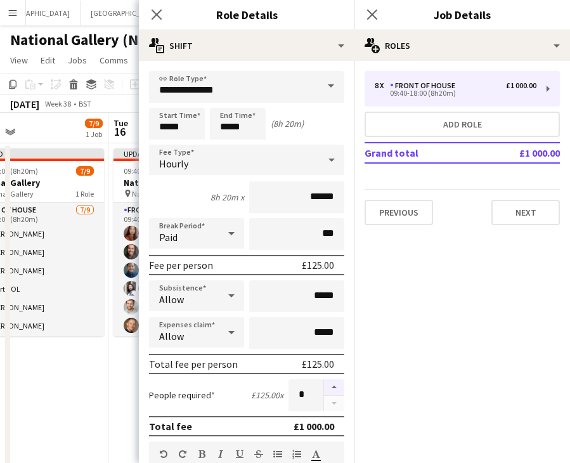
click at [325, 388] on button "button" at bounding box center [334, 387] width 20 height 16
type input "**"
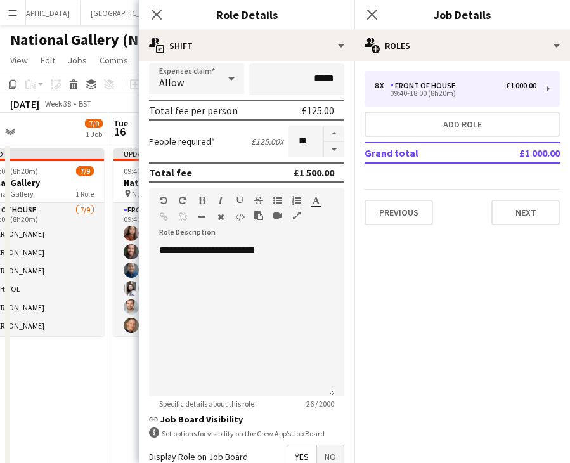
scroll to position [396, 0]
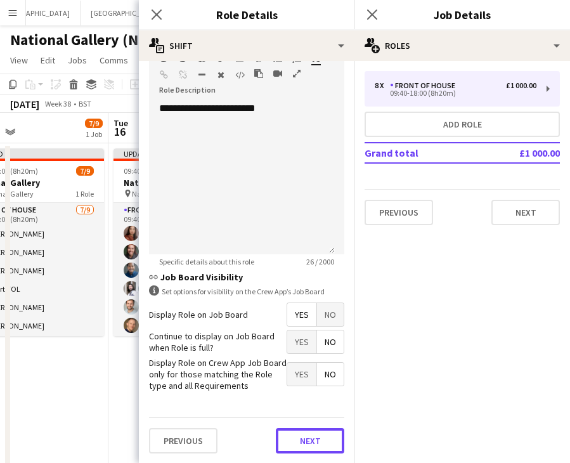
drag, startPoint x: 312, startPoint y: 438, endPoint x: 339, endPoint y: 366, distance: 76.1
click at [312, 438] on button "Next" at bounding box center [310, 440] width 68 height 25
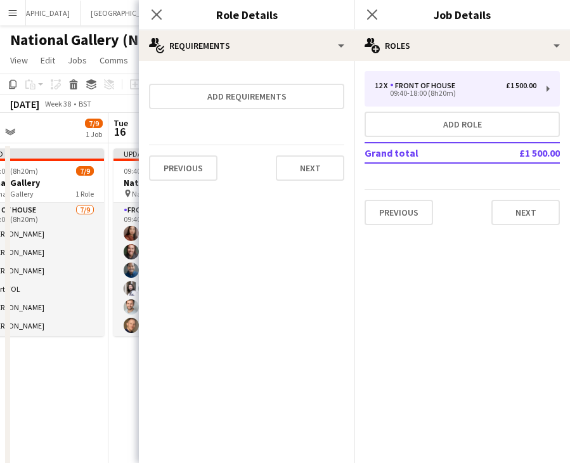
scroll to position [0, 0]
click at [377, 9] on icon at bounding box center [372, 14] width 12 height 12
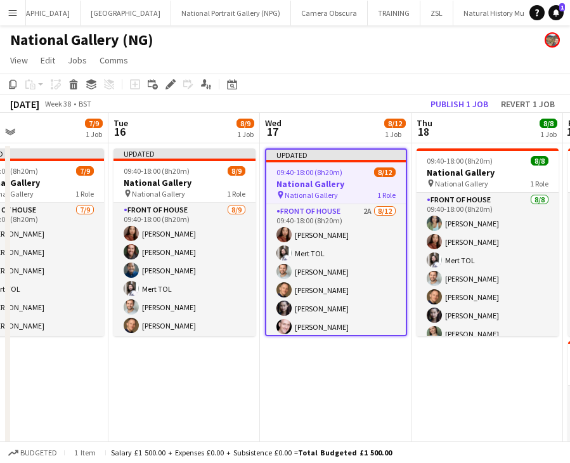
drag, startPoint x: 413, startPoint y: 70, endPoint x: 421, endPoint y: 67, distance: 8.8
click at [413, 70] on app-page-menu "View Day view expanded Day view collapsed Month view Date picker Jump to [DATE]…" at bounding box center [285, 61] width 570 height 24
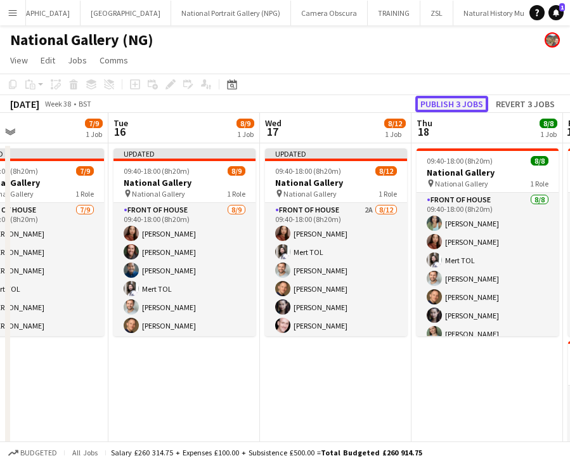
click at [462, 102] on button "Publish 3 jobs" at bounding box center [451, 104] width 73 height 16
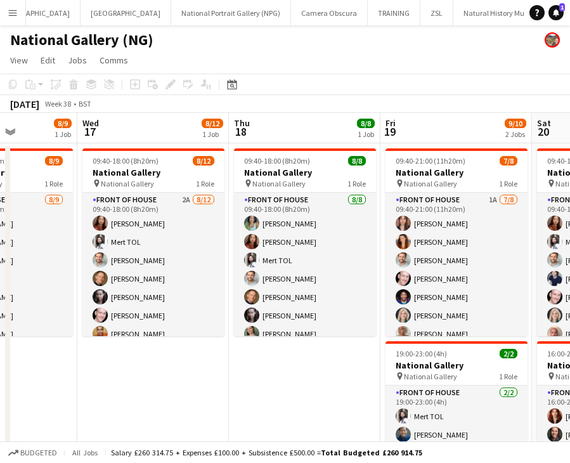
scroll to position [0, 537]
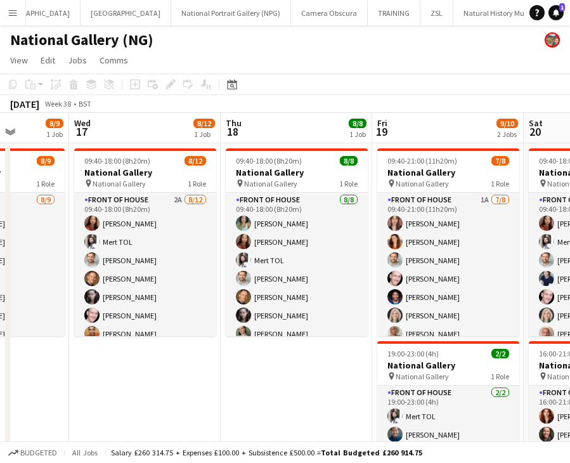
drag, startPoint x: 489, startPoint y: 365, endPoint x: 298, endPoint y: 370, distance: 190.9
click at [298, 370] on app-calendar-viewport "Sat 13 10/14 2 Jobs Sun 14 8/12 1 Job Mon 15 7/9 1 Job Tue 16 8/9 1 Job Wed 17 …" at bounding box center [285, 322] width 570 height 419
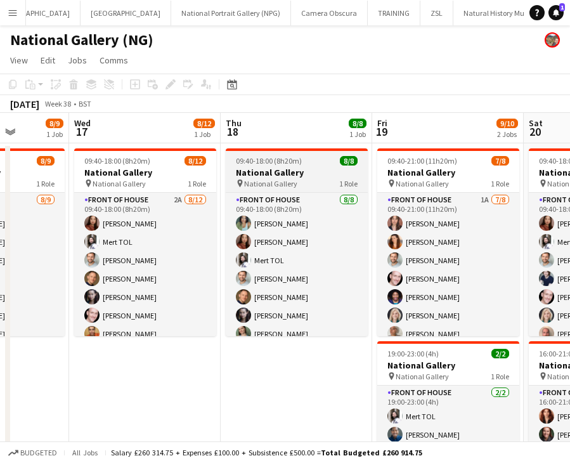
click at [297, 169] on h3 "National Gallery" at bounding box center [297, 172] width 142 height 11
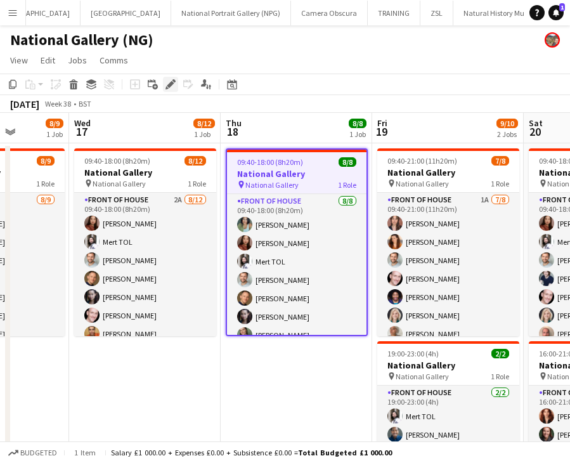
click at [170, 84] on icon at bounding box center [170, 84] width 7 height 7
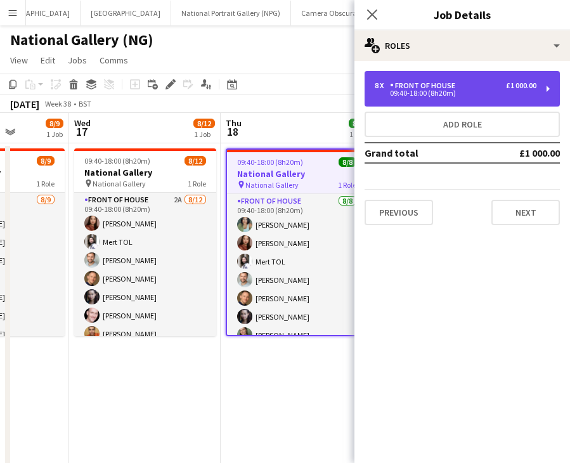
click at [470, 93] on div "09:40-18:00 (8h20m)" at bounding box center [456, 93] width 162 height 6
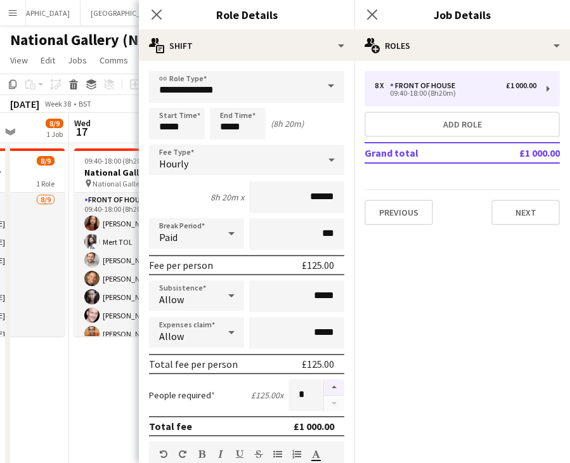
click at [324, 386] on button "button" at bounding box center [334, 387] width 20 height 16
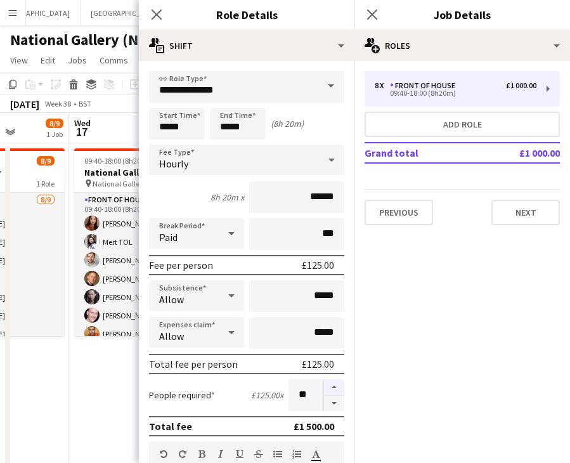
type input "**"
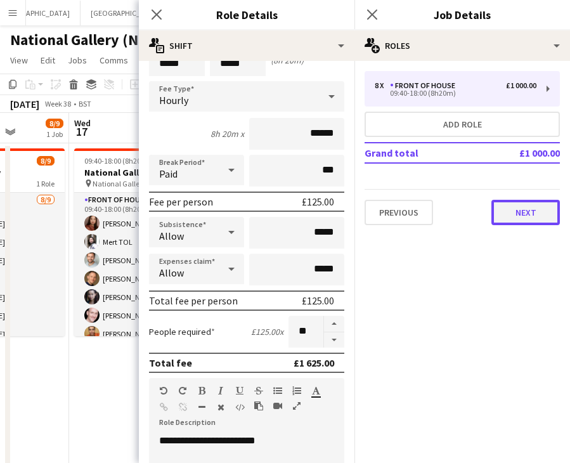
click at [528, 209] on button "Next" at bounding box center [525, 212] width 68 height 25
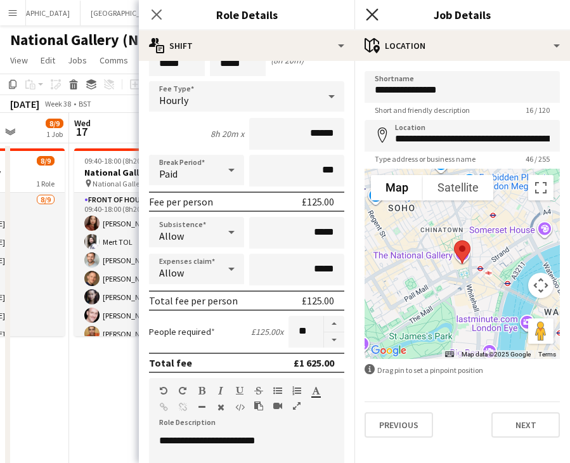
click at [373, 11] on icon "Close pop-in" at bounding box center [372, 14] width 12 height 12
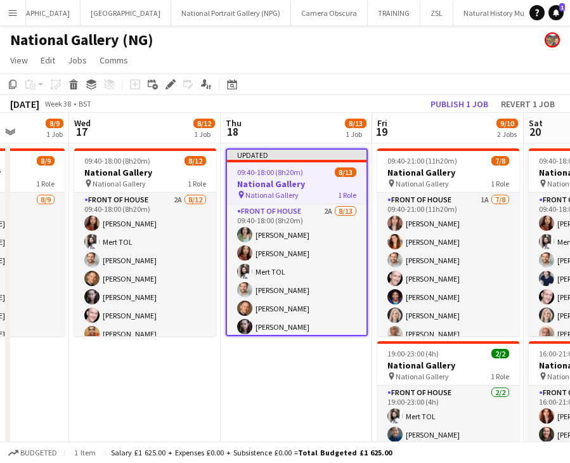
click at [311, 365] on app-date-cell "Updated 09:40-18:00 (8h20m) 8/13 National Gallery pin National Gallery 1 Role F…" at bounding box center [297, 308] width 152 height 330
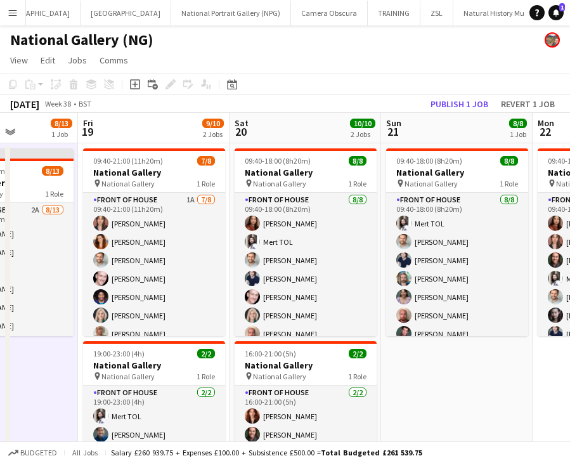
scroll to position [0, 390]
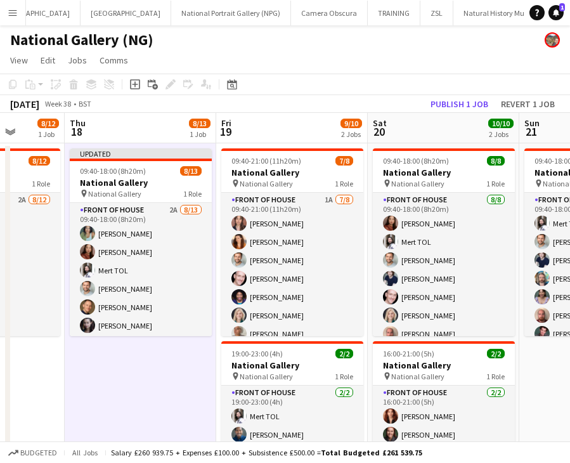
drag, startPoint x: 338, startPoint y: 361, endPoint x: 182, endPoint y: 362, distance: 156.0
click at [182, 362] on app-calendar-viewport "Mon 15 7/9 1 Job Tue 16 8/9 1 Job Wed 17 8/12 1 Job Thu 18 8/13 1 Job Fri 19 9/…" at bounding box center [285, 322] width 570 height 419
click at [465, 101] on button "Publish 1 job" at bounding box center [459, 104] width 68 height 16
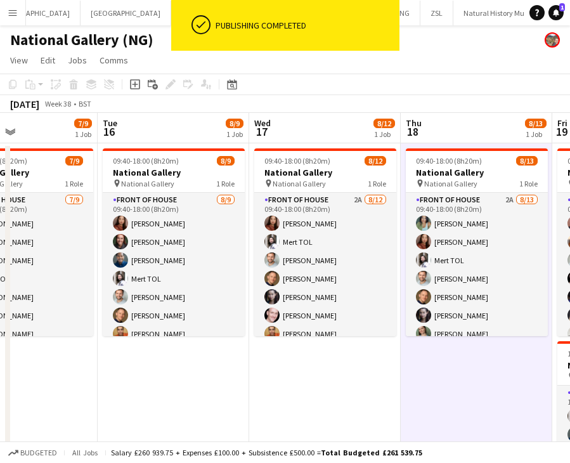
drag, startPoint x: 107, startPoint y: 389, endPoint x: 448, endPoint y: 375, distance: 341.4
click at [448, 375] on app-calendar-viewport "Sat 13 10/14 2 Jobs Sun 14 8/12 1 Job Mon 15 7/9 1 Job Tue 16 8/9 1 Job Wed 17 …" at bounding box center [285, 322] width 570 height 419
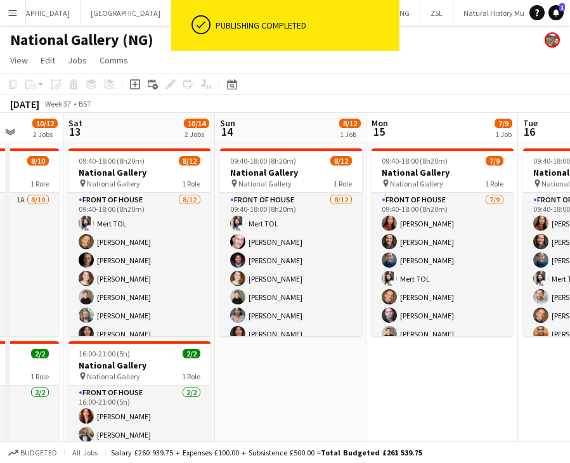
drag, startPoint x: 131, startPoint y: 390, endPoint x: 521, endPoint y: 390, distance: 390.0
click at [521, 390] on app-calendar-viewport "Wed 10 Thu 11 Fri 12 10/12 2 Jobs Sat 13 10/14 2 Jobs Sun 14 8/12 1 Job Mon 15 …" at bounding box center [285, 322] width 570 height 419
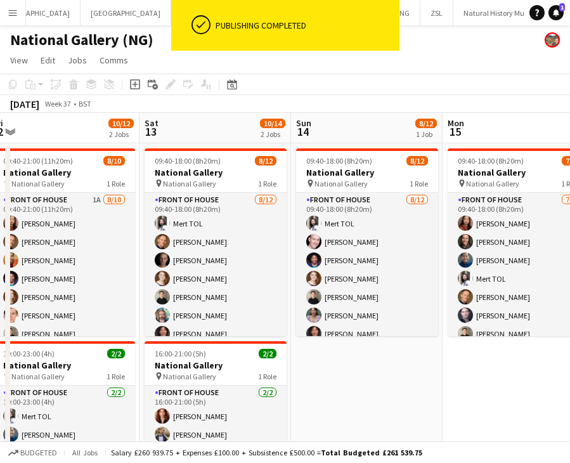
drag, startPoint x: 438, startPoint y: 370, endPoint x: 549, endPoint y: 361, distance: 111.3
click at [549, 361] on app-calendar-viewport "Wed 10 Thu 11 Fri 12 10/12 2 Jobs Sat 13 10/14 2 Jobs Sun 14 8/12 1 Job Mon 15 …" at bounding box center [285, 322] width 570 height 419
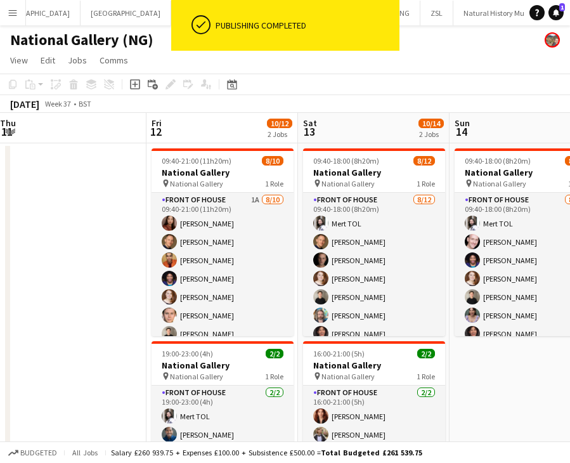
scroll to position [0, 498]
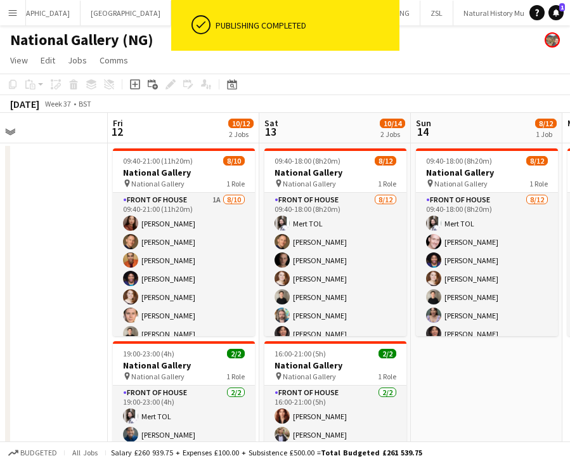
drag, startPoint x: 274, startPoint y: 374, endPoint x: 79, endPoint y: 375, distance: 194.7
click at [79, 375] on app-calendar-viewport "Mon 8 Tue 9 Wed 10 Thu 11 Fri 12 10/12 2 Jobs Sat 13 10/14 2 Jobs Sun 14 8/12 1…" at bounding box center [285, 322] width 570 height 419
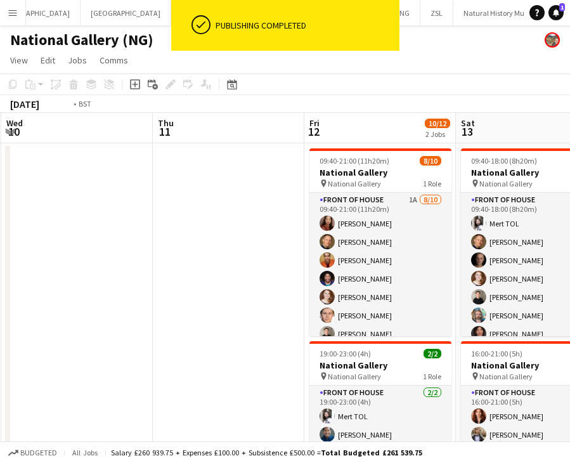
drag, startPoint x: 57, startPoint y: 346, endPoint x: 444, endPoint y: 332, distance: 387.7
click at [570, 332] on html "ok-circled Publishing completed Menu Boards Boards Boards All jobs Status Workf…" at bounding box center [285, 277] width 570 height 554
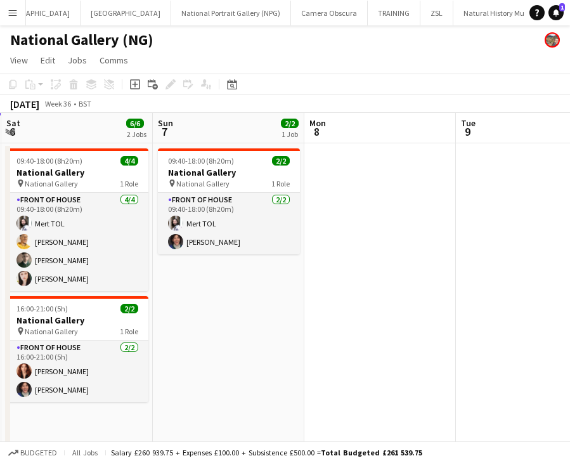
scroll to position [0, 272]
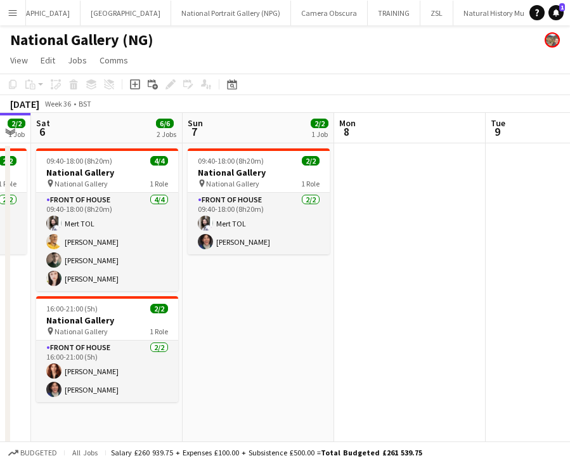
drag, startPoint x: 217, startPoint y: 344, endPoint x: 580, endPoint y: 312, distance: 363.5
click at [570, 312] on html "Menu Boards Boards Boards All jobs Status Workforce Workforce My Workforce Recr…" at bounding box center [285, 277] width 570 height 554
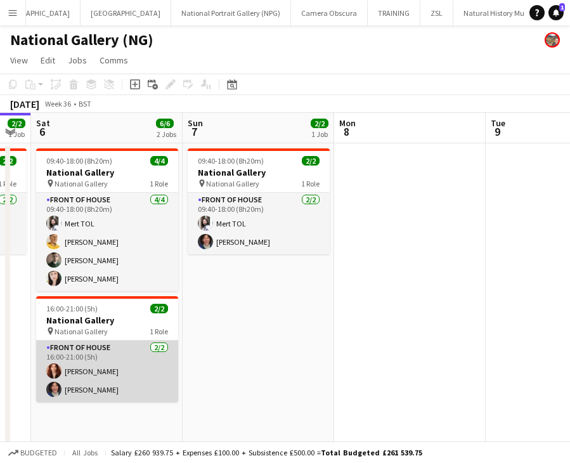
click at [92, 369] on app-card-role "Front of House [DATE] 16:00-21:00 (5h) [PERSON_NAME] [PERSON_NAME]" at bounding box center [107, 371] width 142 height 62
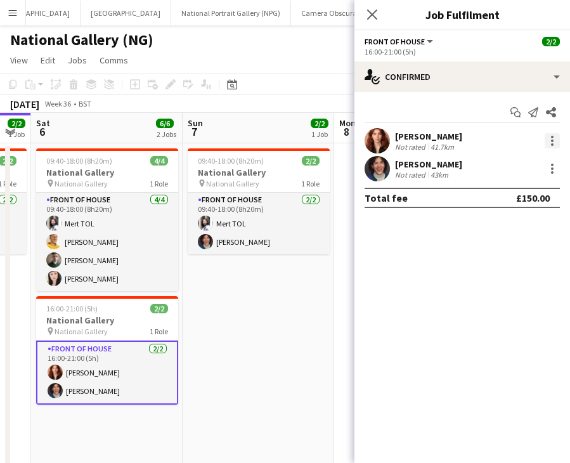
click at [549, 145] on div at bounding box center [552, 140] width 15 height 15
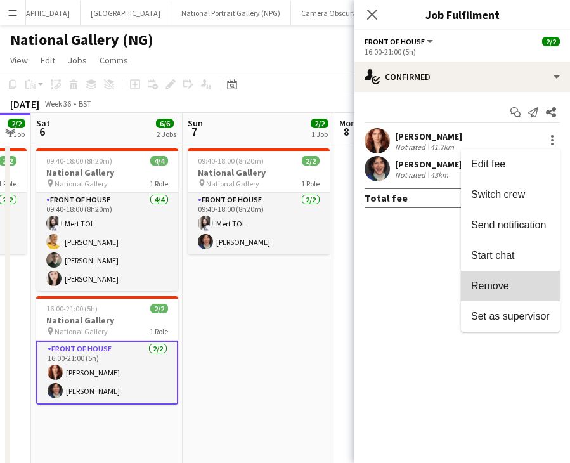
click at [496, 285] on span "Remove" at bounding box center [490, 285] width 38 height 11
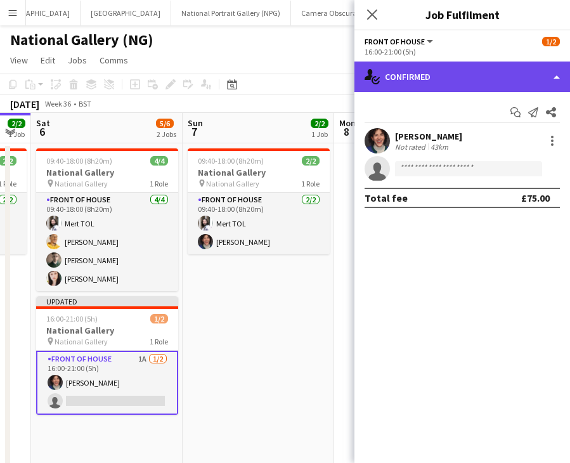
click at [412, 84] on div "single-neutral-actions-check-2 Confirmed" at bounding box center [462, 77] width 216 height 30
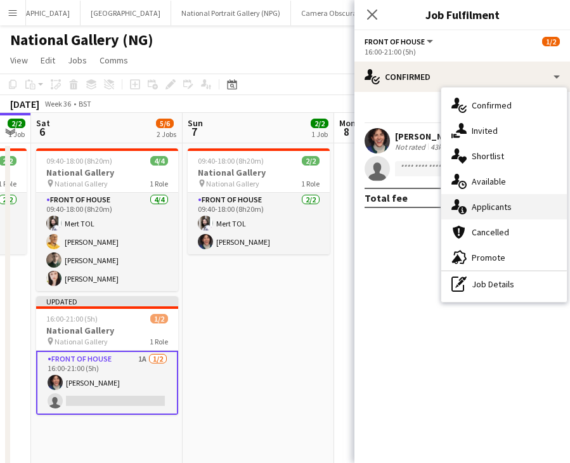
click at [491, 209] on span "Applicants" at bounding box center [492, 206] width 40 height 11
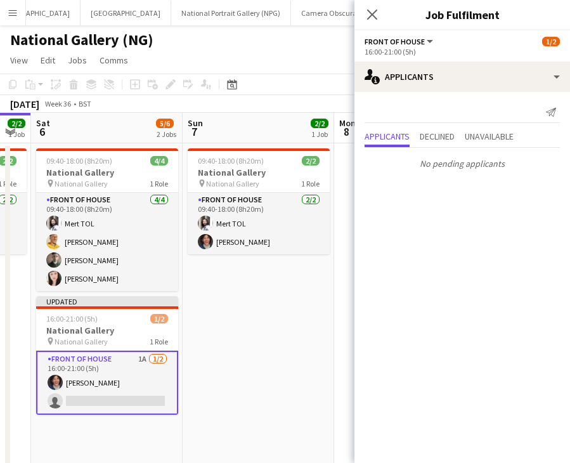
click at [439, 270] on mat-expansion-panel "users2 Applicants Send notification Applicants Declined Unavailable No pending …" at bounding box center [462, 277] width 216 height 371
click at [379, 12] on app-icon "Close pop-in" at bounding box center [372, 15] width 18 height 18
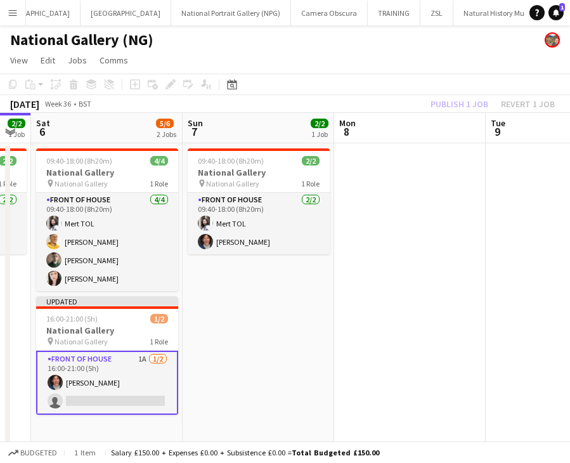
click at [235, 372] on app-date-cell "09:40-18:00 (8h20m) 2/2 National Gallery pin National Gallery 1 Role Front of H…" at bounding box center [259, 308] width 152 height 330
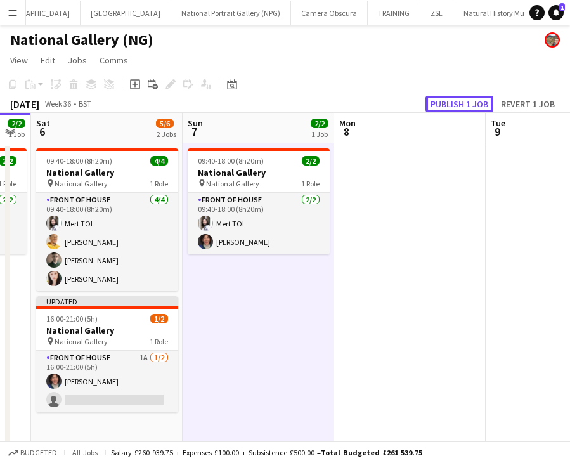
click at [468, 98] on button "Publish 1 job" at bounding box center [459, 104] width 68 height 16
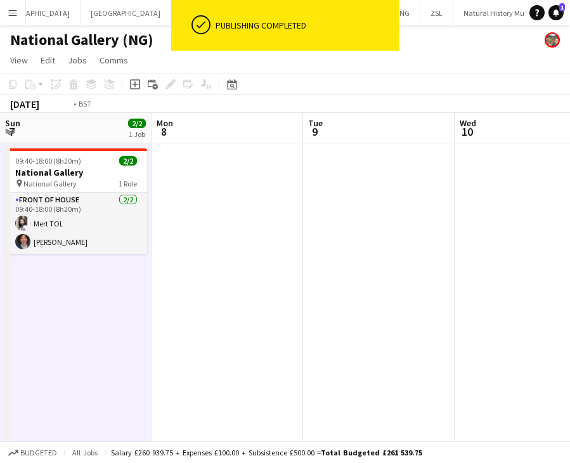
drag, startPoint x: 415, startPoint y: 318, endPoint x: 80, endPoint y: 363, distance: 337.8
click at [80, 363] on app-calendar-viewport "Thu 4 Fri 5 2/2 1 Job Sat 6 5/6 2 Jobs Sun 7 2/2 1 Job Mon 8 Tue 9 Wed 10 Thu 1…" at bounding box center [285, 322] width 570 height 419
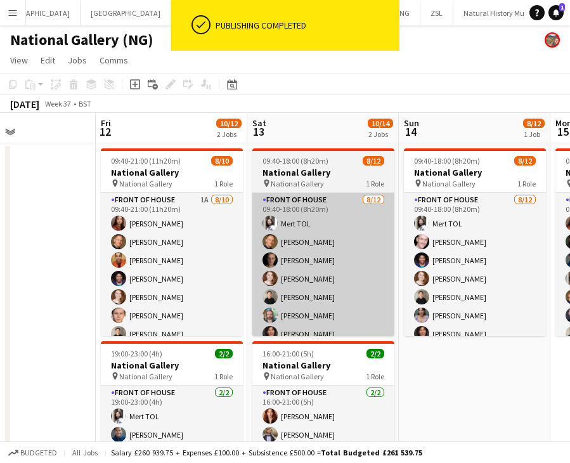
drag, startPoint x: 513, startPoint y: 325, endPoint x: 419, endPoint y: 324, distance: 93.8
click at [87, 342] on app-calendar-viewport "Mon 8 Tue 9 Wed 10 Thu 11 Fri 12 10/12 2 Jobs Sat 13 10/14 2 Jobs Sun 14 8/12 1…" at bounding box center [285, 322] width 570 height 419
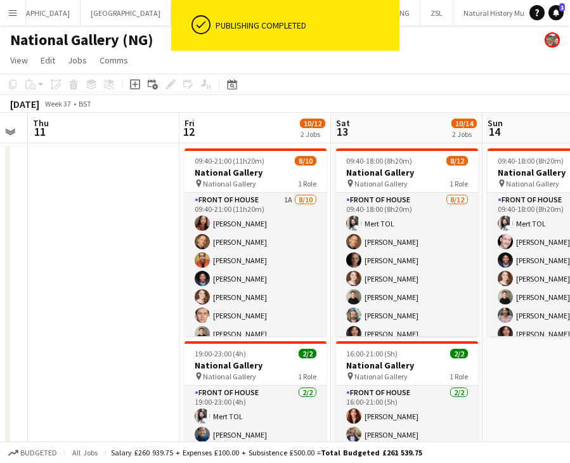
drag, startPoint x: 423, startPoint y: 328, endPoint x: 108, endPoint y: 348, distance: 315.2
click at [129, 348] on app-calendar-viewport "Mon 8 Tue 9 Wed 10 Thu 11 Fri 12 10/12 2 Jobs Sat 13 10/14 2 Jobs Sun 14 8/12 1…" at bounding box center [285, 322] width 570 height 419
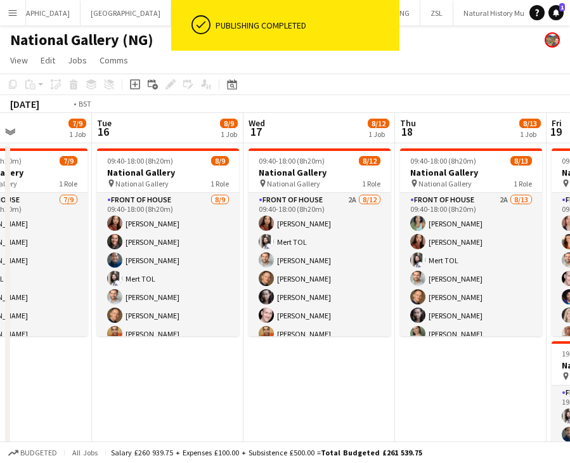
drag, startPoint x: 484, startPoint y: 339, endPoint x: 105, endPoint y: 356, distance: 379.6
click at [105, 356] on app-calendar-viewport "Fri 12 10/12 2 Jobs Sat 13 10/14 2 Jobs Sun 14 8/12 1 Job Mon 15 7/9 1 Job Tue …" at bounding box center [285, 322] width 570 height 419
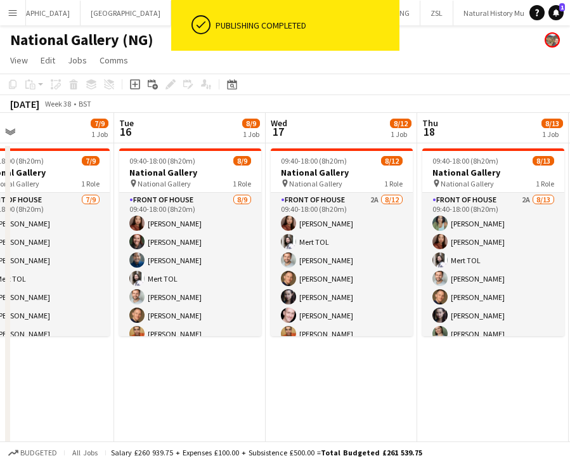
scroll to position [0, 520]
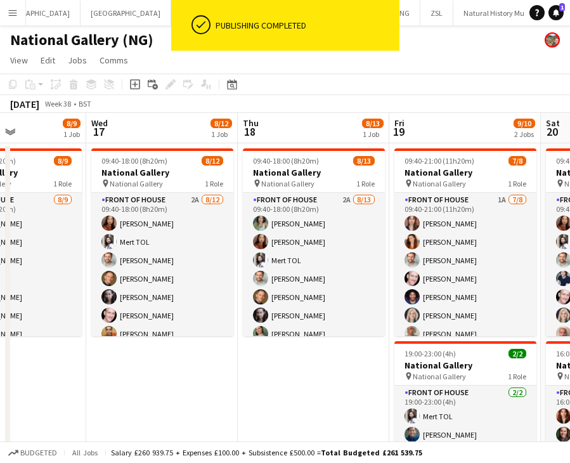
drag, startPoint x: 410, startPoint y: 336, endPoint x: 261, endPoint y: 354, distance: 149.4
click at [261, 354] on app-calendar-viewport "Sat 13 10/14 2 Jobs Sun 14 8/12 1 Job Mon 15 7/9 1 Job Tue 16 8/9 1 Job Wed 17 …" at bounding box center [285, 322] width 570 height 419
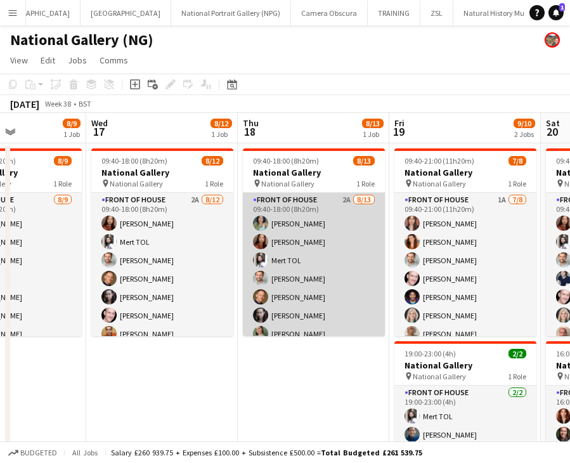
click at [326, 243] on app-card-role "Front of House 2A [DATE] 09:40-18:00 (8h20m) [PERSON_NAME] [PERSON_NAME] TOL [P…" at bounding box center [314, 325] width 142 height 264
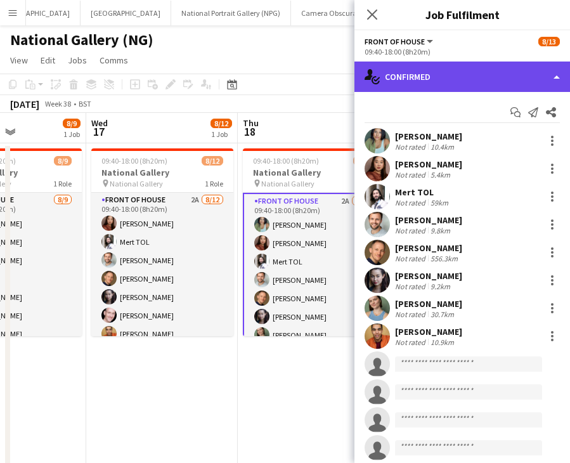
click at [427, 77] on div "single-neutral-actions-check-2 Confirmed" at bounding box center [462, 77] width 216 height 30
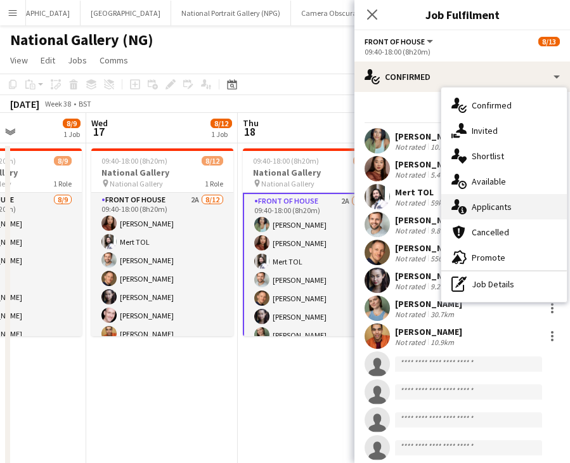
click at [473, 205] on span "Applicants" at bounding box center [492, 206] width 40 height 11
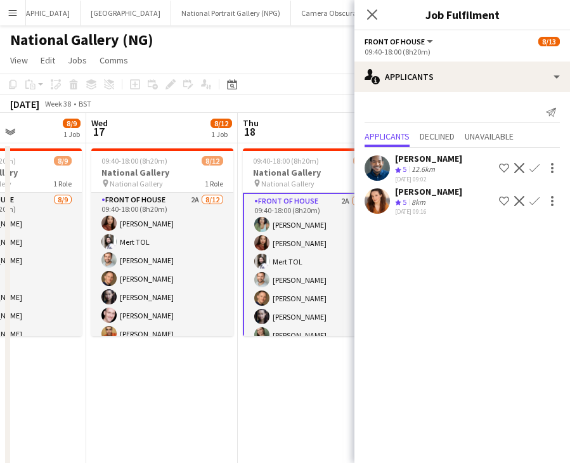
click at [537, 165] on app-icon "Confirm" at bounding box center [534, 168] width 10 height 10
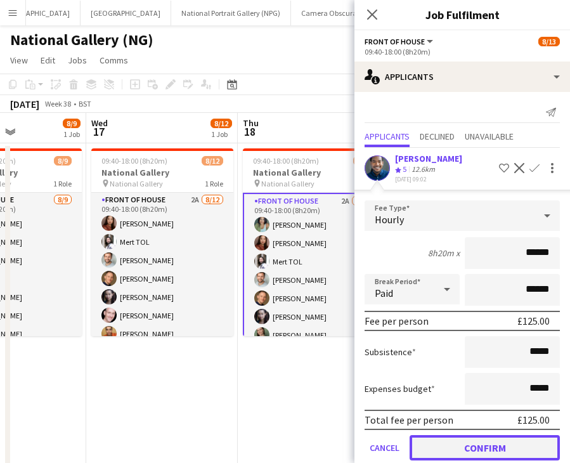
click at [507, 453] on button "Confirm" at bounding box center [485, 447] width 150 height 25
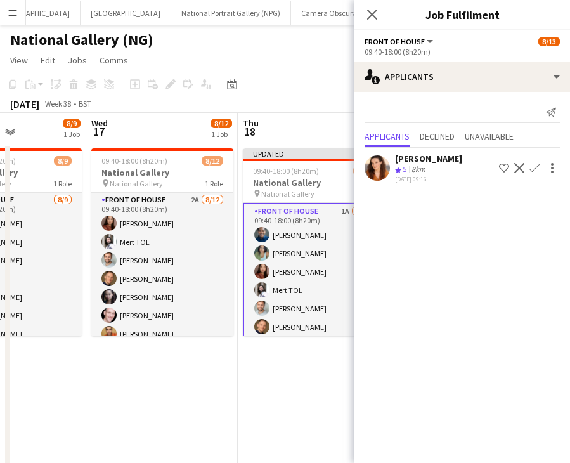
click at [536, 167] on app-icon "Confirm" at bounding box center [534, 168] width 10 height 10
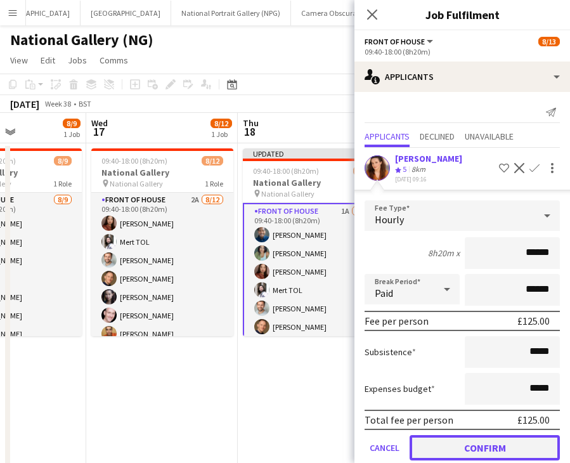
click at [500, 441] on button "Confirm" at bounding box center [485, 447] width 150 height 25
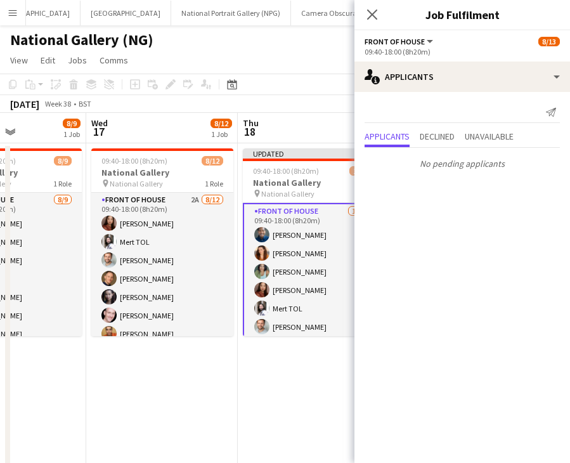
click at [316, 365] on app-date-cell "Updated 09:40-18:00 (8h20m) 10/13 National Gallery pin National Gallery 1 Role …" at bounding box center [314, 308] width 152 height 330
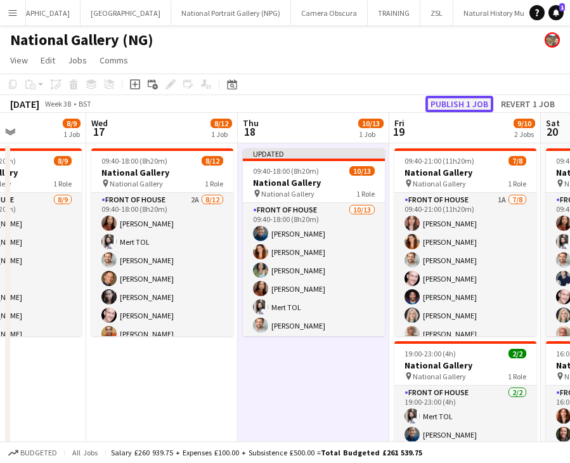
click at [459, 103] on button "Publish 1 job" at bounding box center [459, 104] width 68 height 16
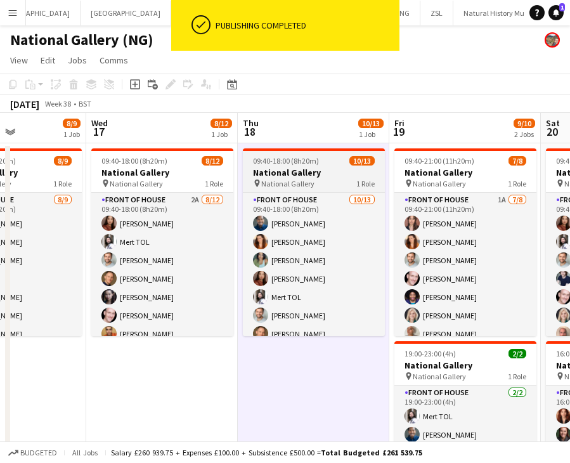
click at [307, 171] on h3 "National Gallery" at bounding box center [314, 172] width 142 height 11
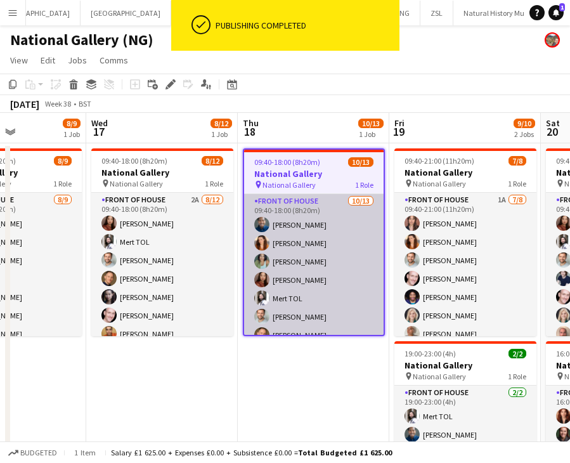
click at [322, 249] on app-card-role "Front of House [DATE] 09:40-18:00 (8h20m) [PERSON_NAME] [PERSON_NAME] [PERSON_N…" at bounding box center [313, 326] width 139 height 264
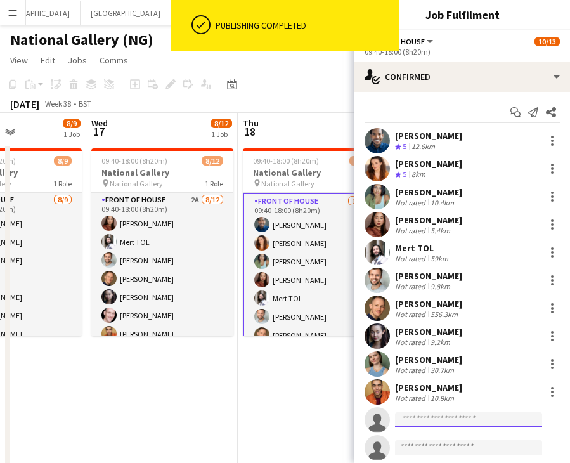
click at [463, 420] on input at bounding box center [468, 419] width 147 height 15
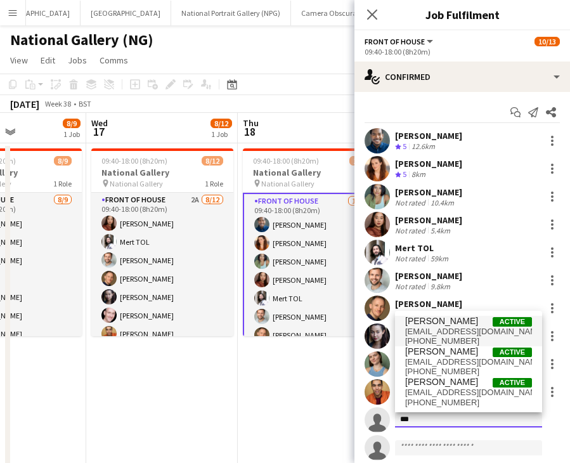
type input "***"
click at [441, 331] on span "[EMAIL_ADDRESS][DOMAIN_NAME]" at bounding box center [468, 332] width 127 height 10
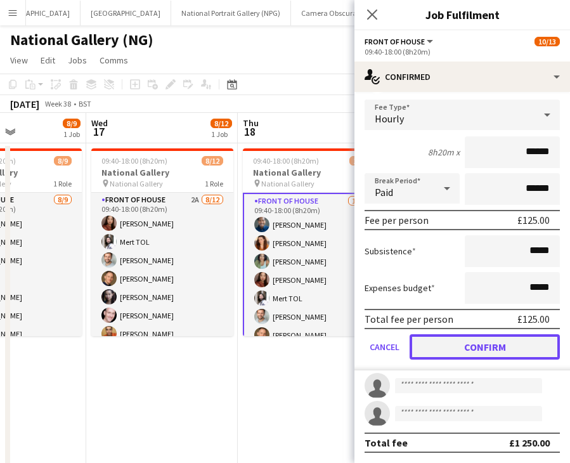
click at [517, 347] on button "Confirm" at bounding box center [485, 346] width 150 height 25
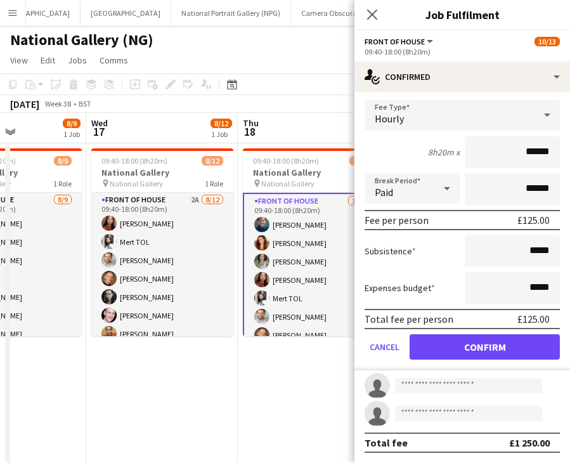
scroll to position [62, 0]
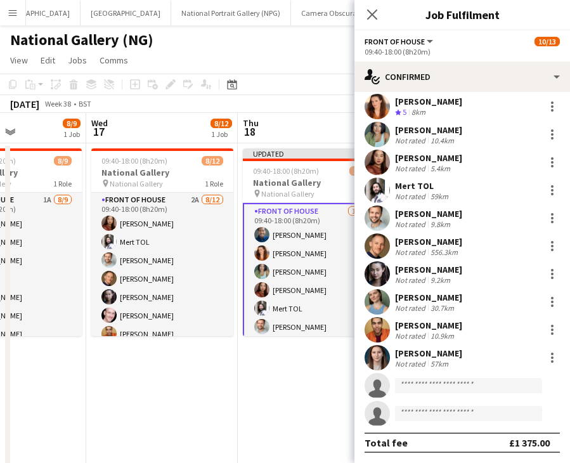
click at [253, 405] on app-date-cell "Updated 09:40-18:00 (8h20m) 11/13 National Gallery pin National Gallery 1 Role …" at bounding box center [314, 308] width 152 height 330
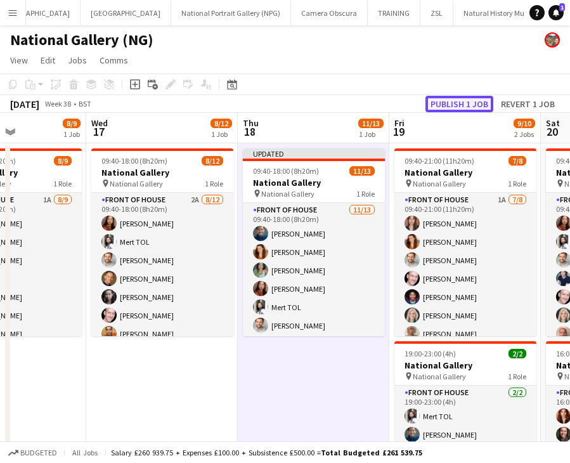
click at [464, 100] on button "Publish 1 job" at bounding box center [459, 104] width 68 height 16
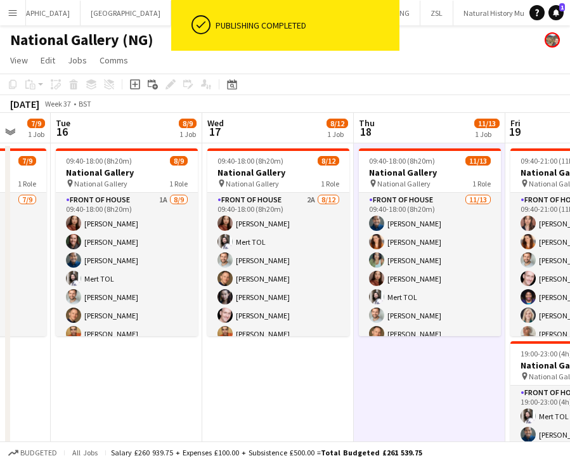
drag, startPoint x: 98, startPoint y: 375, endPoint x: 366, endPoint y: 373, distance: 267.6
click at [366, 373] on app-calendar-viewport "Sat 13 10/14 2 Jobs Sun 14 8/12 1 Job Mon 15 7/9 1 Job Tue 16 8/9 1 Job Wed 17 …" at bounding box center [285, 322] width 570 height 419
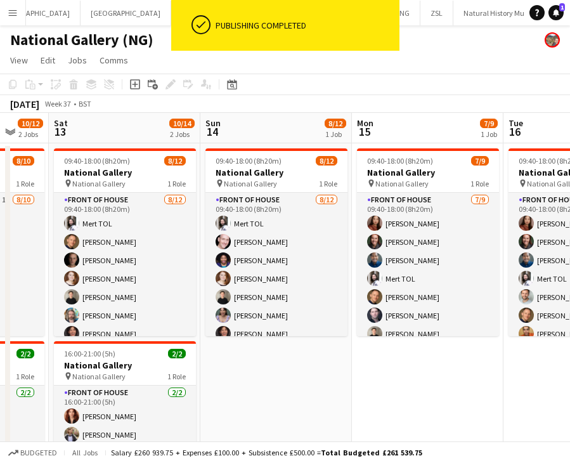
drag, startPoint x: 68, startPoint y: 390, endPoint x: 370, endPoint y: 376, distance: 301.5
click at [370, 376] on app-calendar-viewport "Thu 11 Fri 12 10/12 2 Jobs Sat 13 10/14 2 Jobs Sun 14 8/12 1 Job Mon 15 7/9 1 J…" at bounding box center [285, 322] width 570 height 419
drag, startPoint x: 266, startPoint y: 376, endPoint x: 460, endPoint y: 368, distance: 194.2
click at [271, 375] on app-calendar-viewport "Thu 11 Fri 12 10/12 2 Jobs Sat 13 10/14 2 Jobs Sun 14 8/12 1 Job Mon 15 7/9 1 J…" at bounding box center [285, 322] width 570 height 419
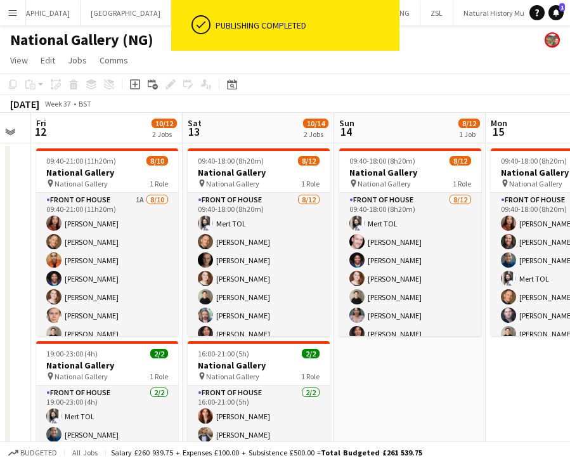
scroll to position [0, 394]
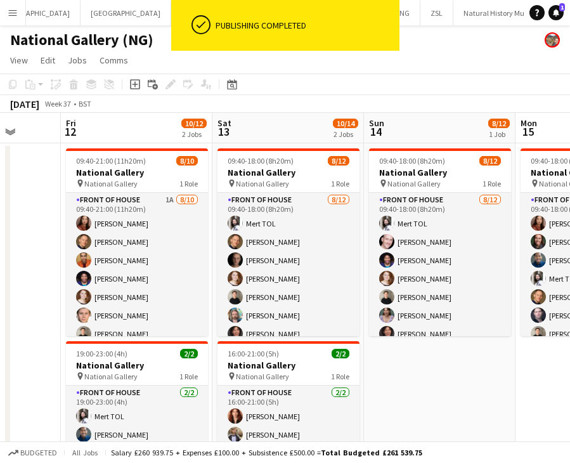
drag, startPoint x: 460, startPoint y: 368, endPoint x: 505, endPoint y: 362, distance: 45.5
click at [505, 362] on app-calendar-viewport "Tue 9 Wed 10 Thu 11 Fri 12 10/12 2 Jobs Sat 13 10/14 2 Jobs Sun 14 8/12 1 Job M…" at bounding box center [285, 322] width 570 height 419
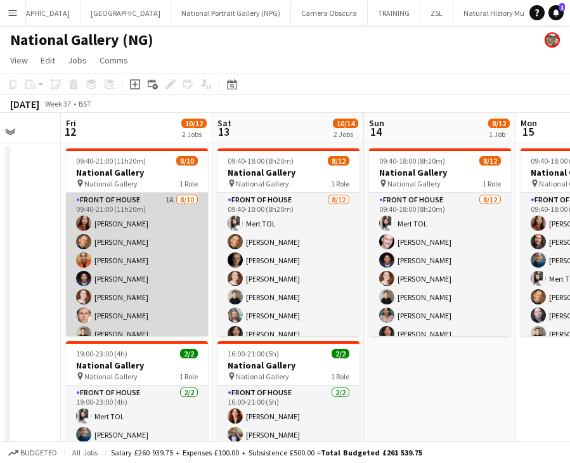
click at [131, 252] on app-card-role "Front of House 1A [DATE] 09:40-21:00 (11h20m) [PERSON_NAME] [PERSON_NAME] [PERS…" at bounding box center [137, 297] width 142 height 209
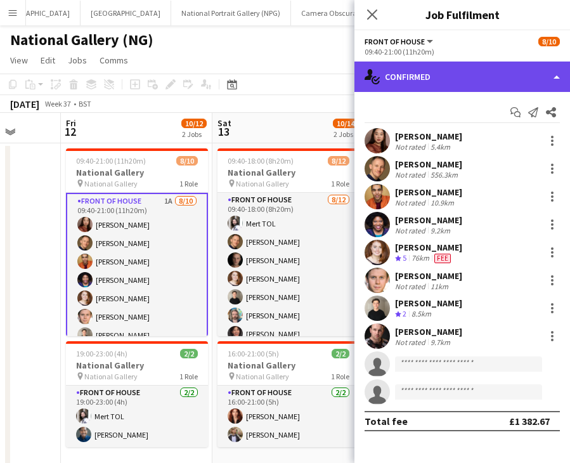
click at [422, 62] on div "single-neutral-actions-check-2 Confirmed" at bounding box center [462, 77] width 216 height 30
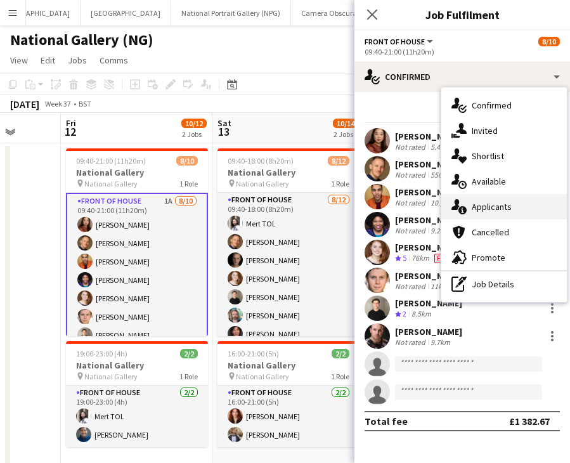
click at [496, 202] on span "Applicants" at bounding box center [492, 206] width 40 height 11
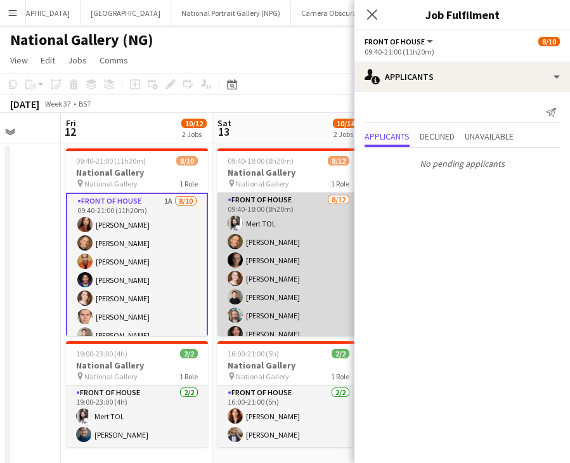
click at [303, 253] on app-card-role "Front of House [DATE] 09:40-18:00 (8h20m) Mert TOL [PERSON_NAME] [PERSON_NAME] …" at bounding box center [288, 315] width 142 height 245
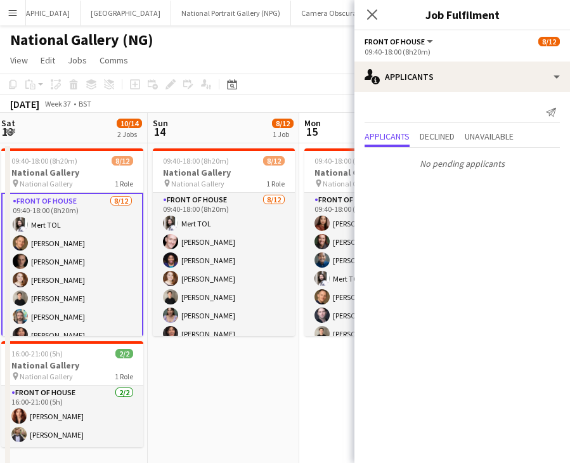
drag, startPoint x: 314, startPoint y: 297, endPoint x: 94, endPoint y: 309, distance: 219.7
click at [92, 309] on app-calendar-viewport "Wed 10 Thu 11 Fri 12 10/12 2 Jobs Sat 13 10/14 2 Jobs Sun 14 8/12 1 Job Mon 15 …" at bounding box center [285, 322] width 570 height 419
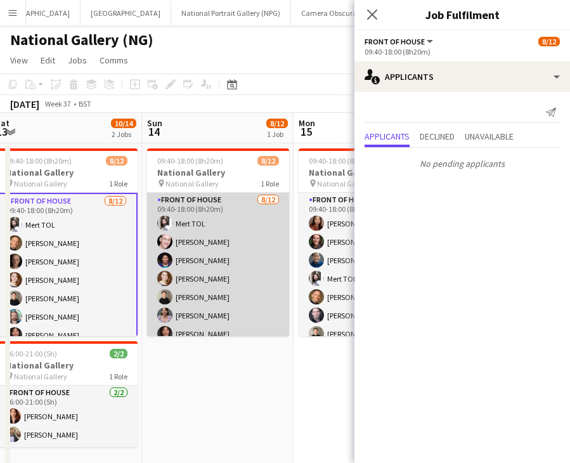
click at [232, 277] on app-card-role "Front of House [DATE] 09:40-18:00 (8h20m) Mert TOL [PERSON_NAME] [PERSON_NAME] …" at bounding box center [218, 315] width 142 height 245
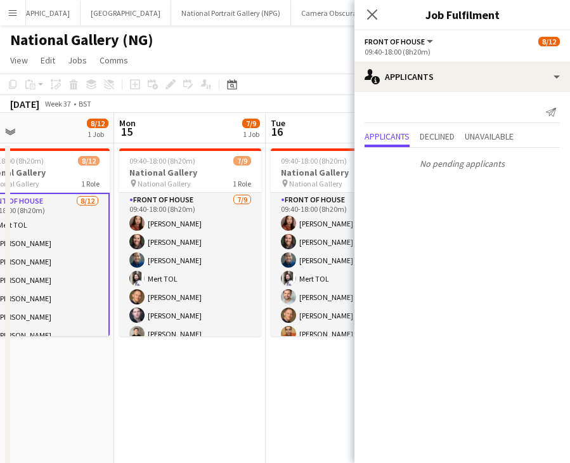
drag, startPoint x: 252, startPoint y: 285, endPoint x: 72, endPoint y: 300, distance: 180.7
click at [72, 300] on app-calendar-viewport "Thu 11 Fri 12 10/12 2 Jobs Sat 13 10/14 2 Jobs Sun 14 8/12 1 Job Mon 15 7/9 1 J…" at bounding box center [285, 322] width 570 height 419
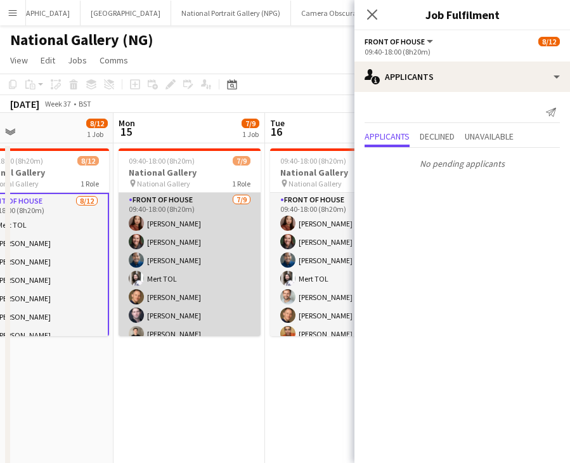
click at [191, 269] on app-card-role "Front of House [DATE] 09:40-18:00 (8h20m) [PERSON_NAME] [PERSON_NAME] [PERSON_N…" at bounding box center [190, 288] width 142 height 190
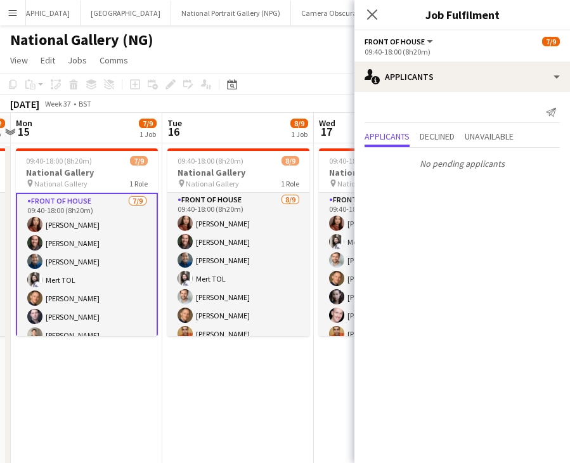
drag, startPoint x: 204, startPoint y: 269, endPoint x: 89, endPoint y: 294, distance: 118.0
click at [91, 294] on app-calendar-viewport "Fri 12 10/12 2 Jobs Sat 13 10/14 2 Jobs Sun 14 8/12 1 Job Mon 15 7/9 1 Job Tue …" at bounding box center [285, 322] width 570 height 419
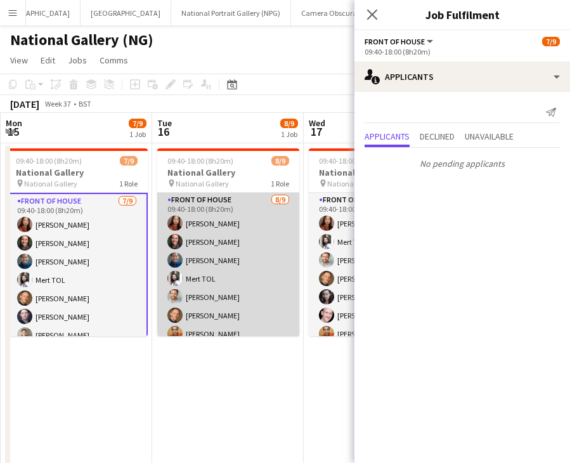
click at [233, 269] on app-card-role "Front of House [DATE] 09:40-18:00 (8h20m) [PERSON_NAME] [PERSON_NAME] [PERSON_N…" at bounding box center [228, 288] width 142 height 190
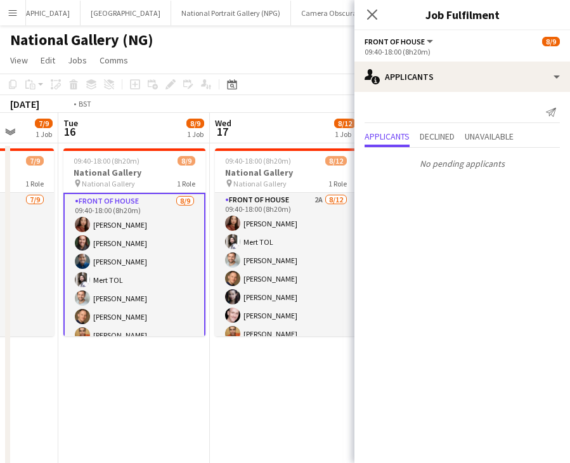
drag, startPoint x: 257, startPoint y: 276, endPoint x: 147, endPoint y: 290, distance: 110.6
click at [147, 290] on app-calendar-viewport "Fri 12 10/12 2 Jobs Sat 13 10/14 2 Jobs Sun 14 8/12 1 Job Mon 15 7/9 1 Job Tue …" at bounding box center [285, 322] width 570 height 419
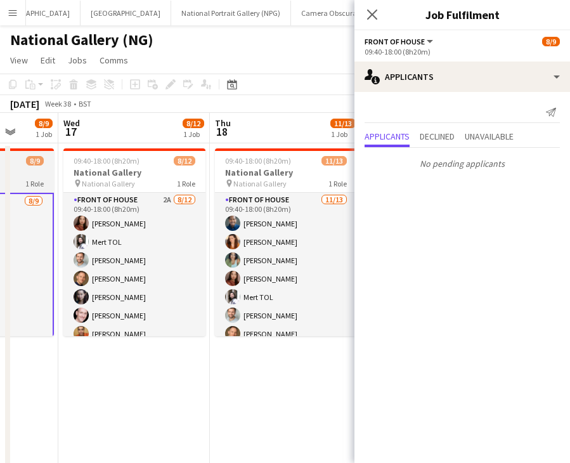
scroll to position [0, 412]
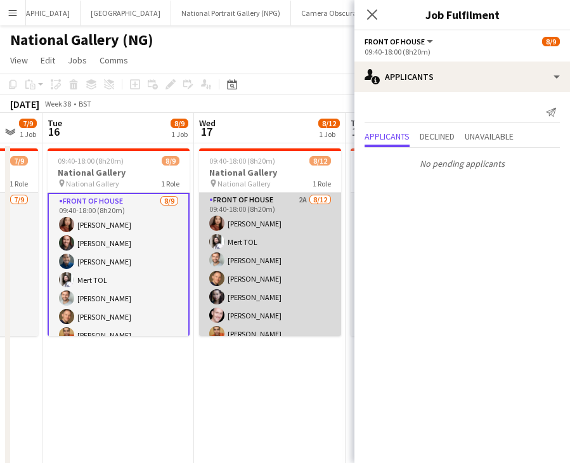
click at [272, 266] on app-card-role "Front of House 2A [DATE] 09:40-18:00 (8h20m) [PERSON_NAME] TOL [PERSON_NAME] [P…" at bounding box center [270, 315] width 142 height 245
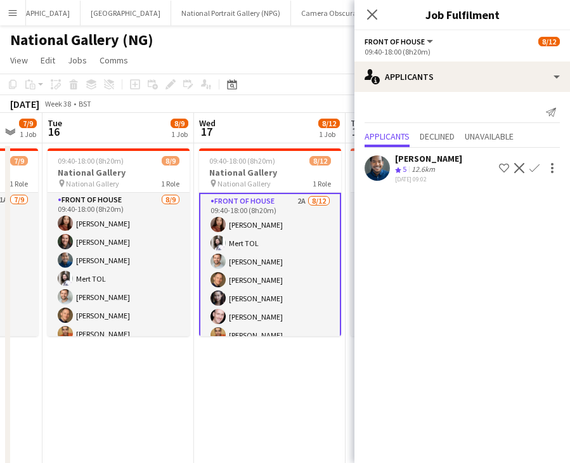
click at [535, 167] on app-icon "Confirm" at bounding box center [534, 168] width 10 height 10
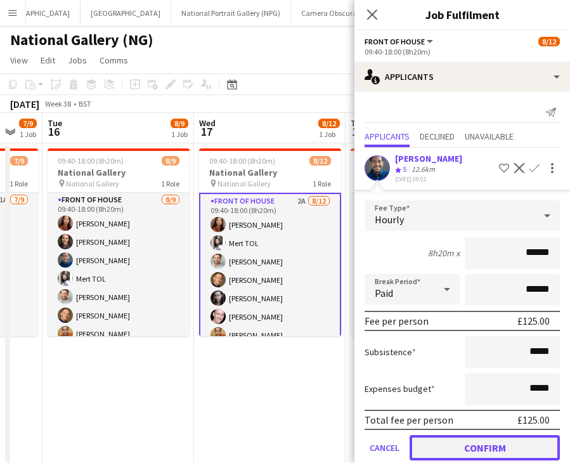
click at [491, 452] on button "Confirm" at bounding box center [485, 447] width 150 height 25
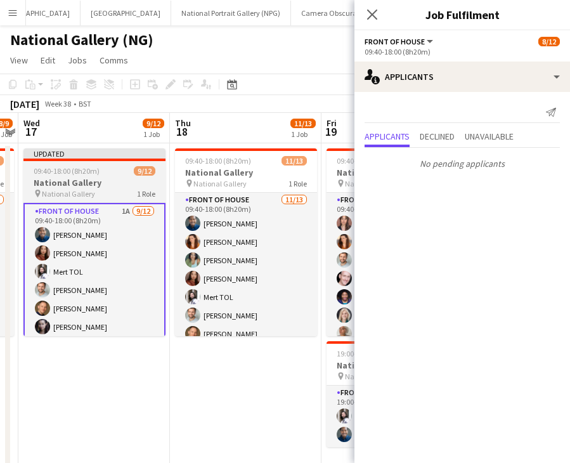
scroll to position [0, 468]
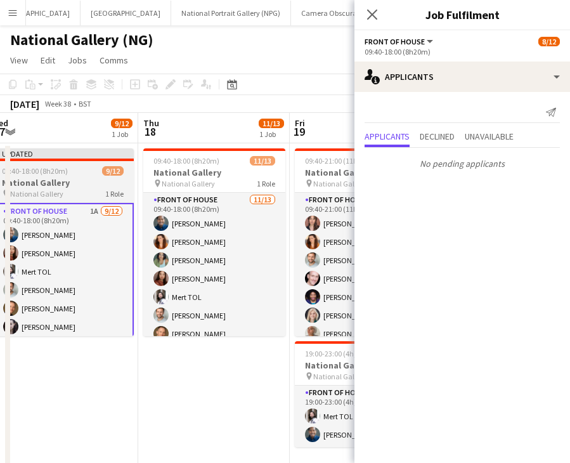
drag, startPoint x: 309, startPoint y: 268, endPoint x: 109, endPoint y: 273, distance: 199.8
click at [101, 273] on app-calendar-viewport "Sun 14 8/12 1 Job Mon 15 7/9 1 Job Tue 16 8/9 1 Job Wed 17 9/12 1 Job Thu 18 11…" at bounding box center [285, 322] width 570 height 419
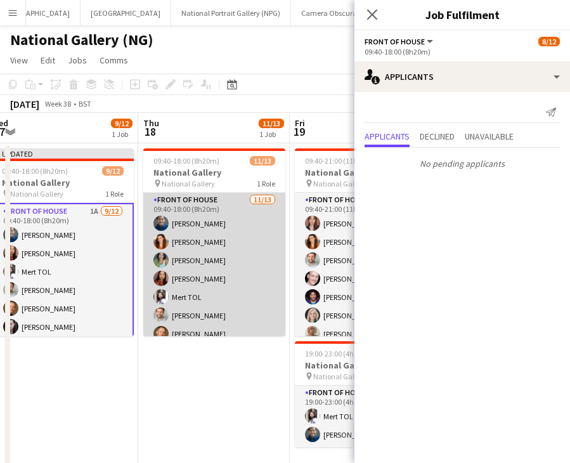
click at [240, 261] on app-card-role "Front of House [DATE] 09:40-18:00 (8h20m) [PERSON_NAME] [PERSON_NAME] [PERSON_N…" at bounding box center [214, 325] width 142 height 264
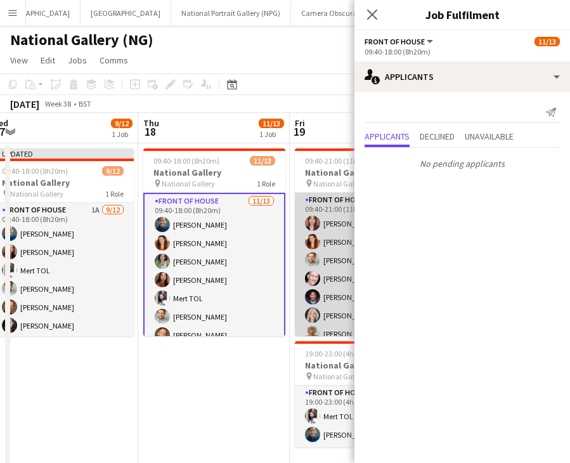
click at [327, 244] on app-card-role "Front of House 1A [DATE] 09:40-21:00 (11h20m) [PERSON_NAME] [PERSON_NAME] [PERS…" at bounding box center [366, 279] width 142 height 172
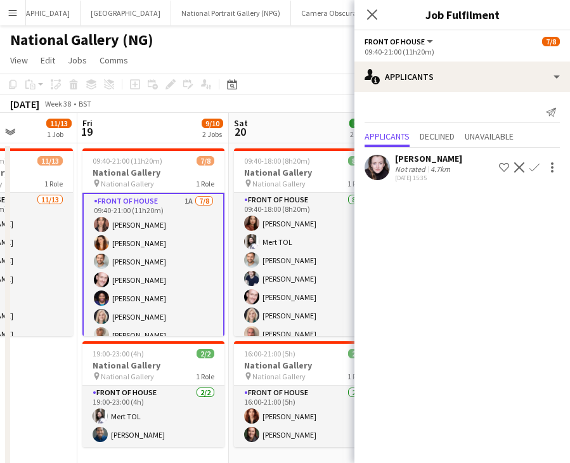
scroll to position [0, 535]
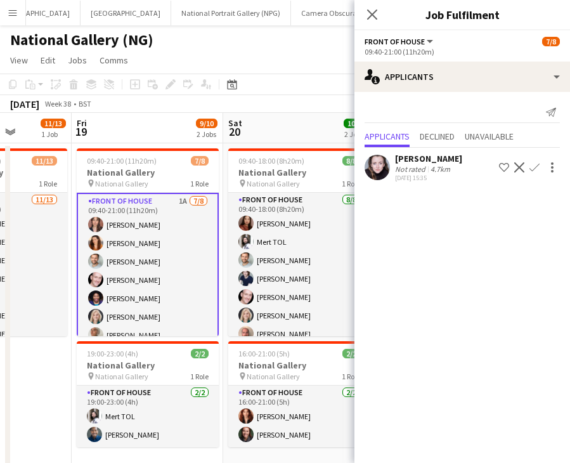
drag, startPoint x: 334, startPoint y: 248, endPoint x: 115, endPoint y: 247, distance: 218.1
click at [115, 247] on app-calendar-viewport "Mon 15 7/9 1 Job Tue 16 8/9 1 Job Wed 17 9/12 1 Job Thu 18 11/13 1 Job Fri 19 9…" at bounding box center [285, 322] width 570 height 419
click at [535, 166] on app-icon "Confirm" at bounding box center [534, 167] width 10 height 10
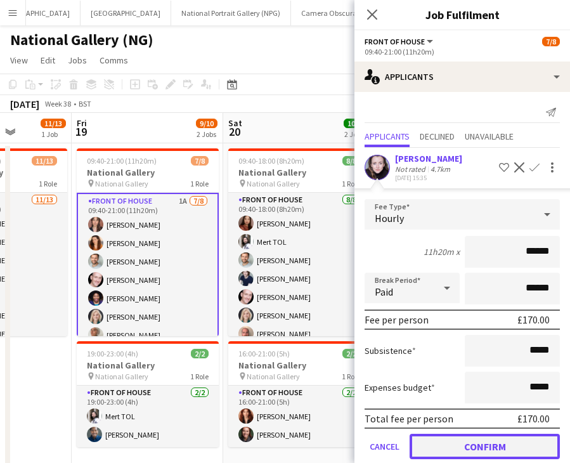
click at [486, 448] on button "Confirm" at bounding box center [485, 446] width 150 height 25
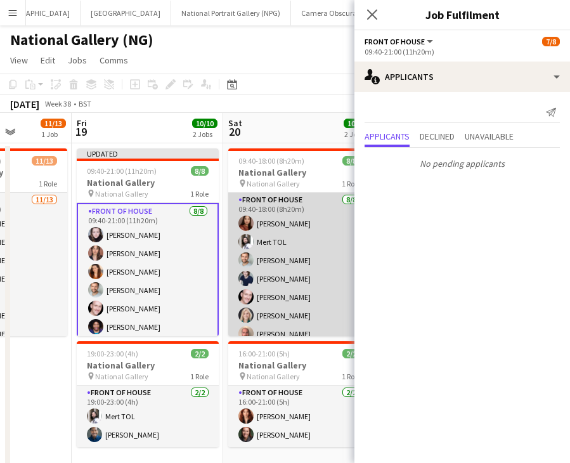
click at [301, 270] on app-card-role "Front of House [DATE] 09:40-18:00 (8h20m) [PERSON_NAME] TOL [PERSON_NAME] [PERS…" at bounding box center [299, 279] width 142 height 172
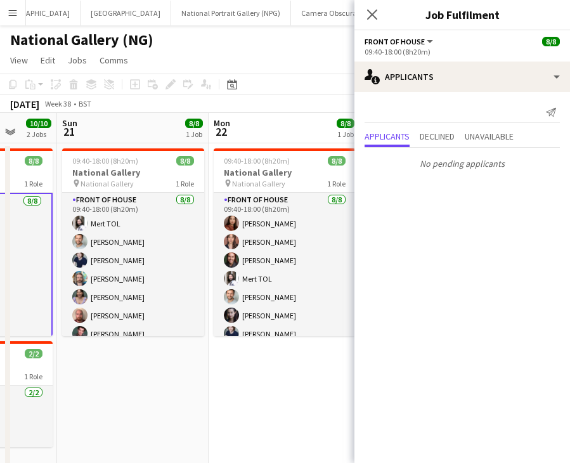
scroll to position [0, 421]
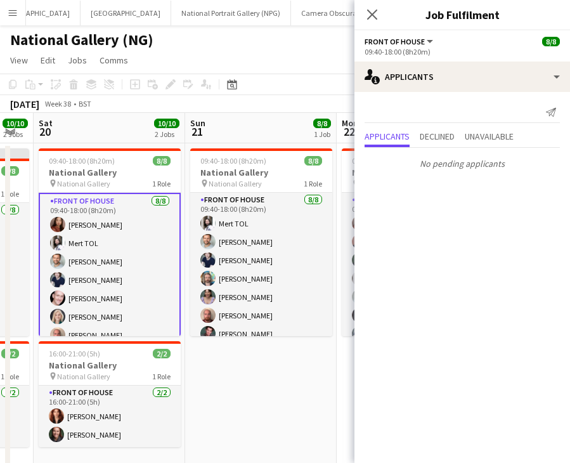
drag, startPoint x: 309, startPoint y: 261, endPoint x: 120, endPoint y: 268, distance: 189.7
click at [120, 268] on app-calendar-viewport "Wed 17 9/12 1 Job Thu 18 11/13 1 Job Fri 19 10/10 2 Jobs Sat 20 10/10 2 Jobs Su…" at bounding box center [285, 322] width 570 height 419
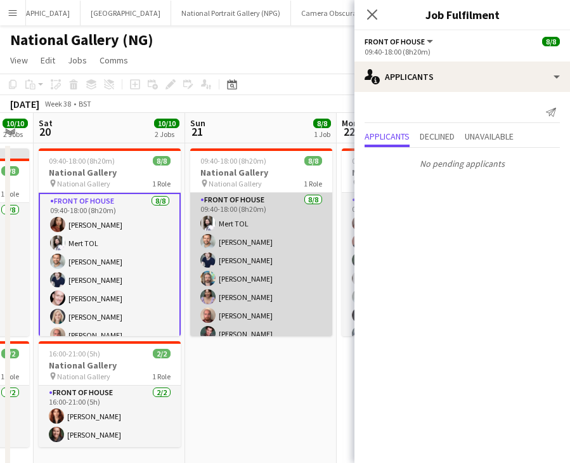
click at [262, 243] on app-card-role "Front of House [DATE] 09:40-18:00 (8h20m) [PERSON_NAME] [PERSON_NAME] [PERSON_N…" at bounding box center [261, 279] width 142 height 172
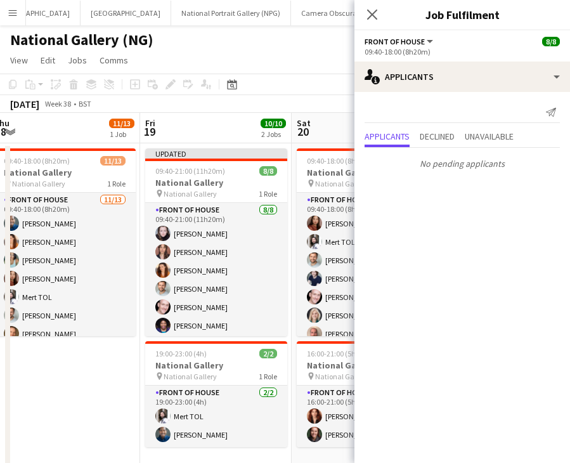
drag, startPoint x: 85, startPoint y: 268, endPoint x: 395, endPoint y: 262, distance: 310.1
click at [395, 262] on body "Menu Boards Boards Boards All jobs Status Workforce Workforce My Workforce Recr…" at bounding box center [285, 277] width 570 height 554
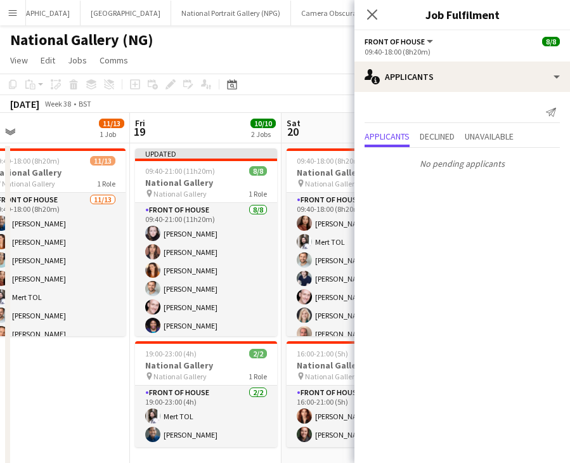
drag, startPoint x: 250, startPoint y: 266, endPoint x: 387, endPoint y: 259, distance: 137.8
click at [421, 256] on body "Menu Boards Boards Boards All jobs Status Workforce Workforce My Workforce Recr…" at bounding box center [285, 277] width 570 height 554
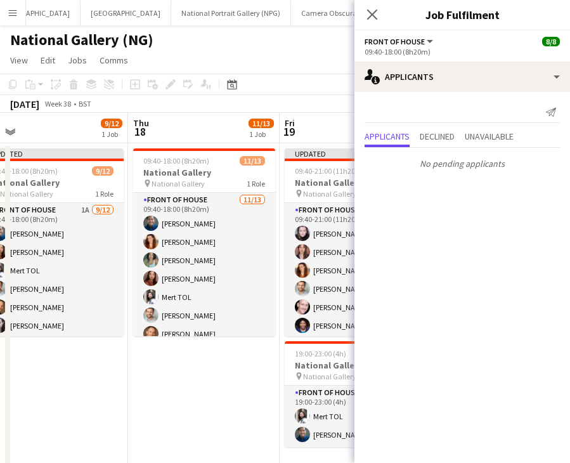
drag, startPoint x: 192, startPoint y: 259, endPoint x: 373, endPoint y: 252, distance: 181.5
click at [375, 252] on body "Menu Boards Boards Boards All jobs Status Workforce Workforce My Workforce Recr…" at bounding box center [285, 277] width 570 height 554
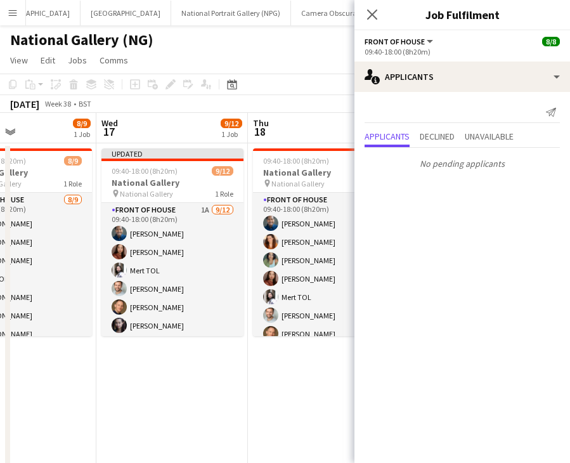
drag, startPoint x: 159, startPoint y: 257, endPoint x: 420, endPoint y: 238, distance: 262.6
click at [418, 238] on body "Menu Boards Boards Boards All jobs Status Workforce Workforce My Workforce Recr…" at bounding box center [285, 277] width 570 height 554
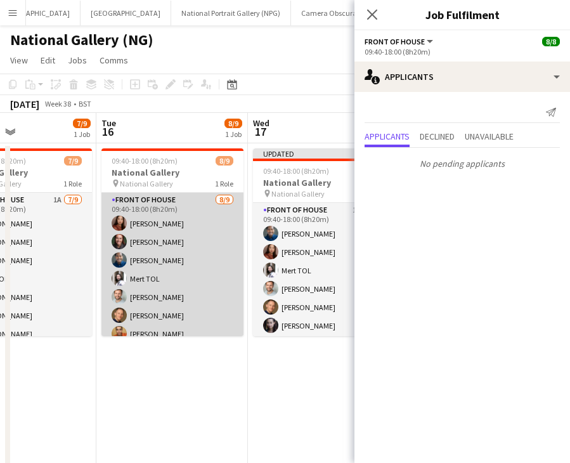
drag, startPoint x: 153, startPoint y: 257, endPoint x: 300, endPoint y: 247, distance: 146.8
click at [166, 256] on app-calendar-viewport "Sat 13 10/14 2 Jobs Sun 14 8/12 1 Job Mon 15 7/9 1 Job Tue 16 8/9 1 Job Wed 17 …" at bounding box center [285, 322] width 570 height 419
click at [337, 243] on app-calendar-viewport "Sat 13 10/14 2 Jobs Sun 14 8/12 1 Job Mon 15 7/9 1 Job Tue 16 8/9 1 Job Wed 17 …" at bounding box center [285, 322] width 570 height 419
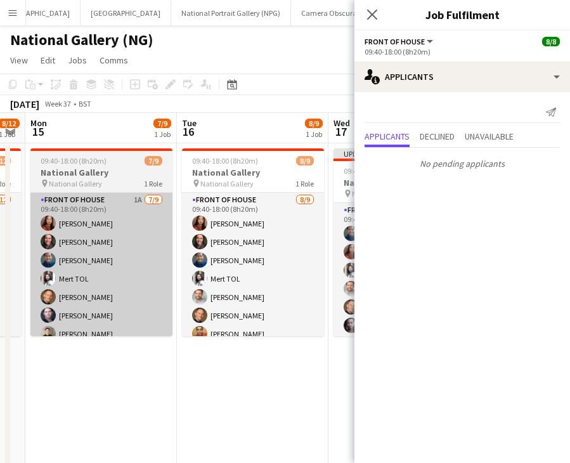
drag, startPoint x: 230, startPoint y: 252, endPoint x: 346, endPoint y: 254, distance: 116.1
click at [369, 249] on body "Menu Boards Boards Boards All jobs Status Workforce Workforce My Workforce Recr…" at bounding box center [285, 277] width 570 height 554
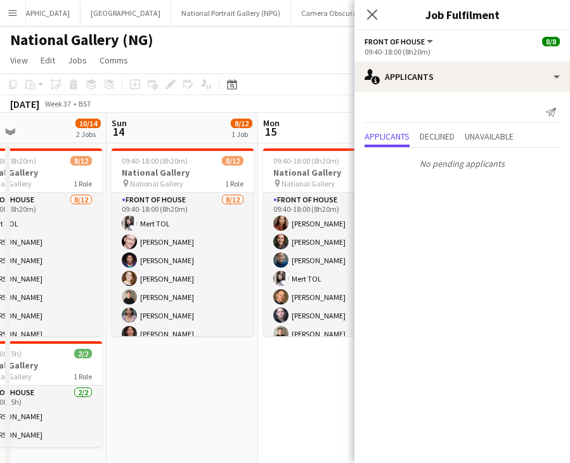
drag, startPoint x: 309, startPoint y: 257, endPoint x: 321, endPoint y: 258, distance: 12.1
click at [325, 257] on app-calendar-viewport "Thu 11 Fri 12 10/12 2 Jobs Sat 13 10/14 2 Jobs Sun 14 8/12 1 Job Mon 15 7/9 1 J…" at bounding box center [285, 322] width 570 height 419
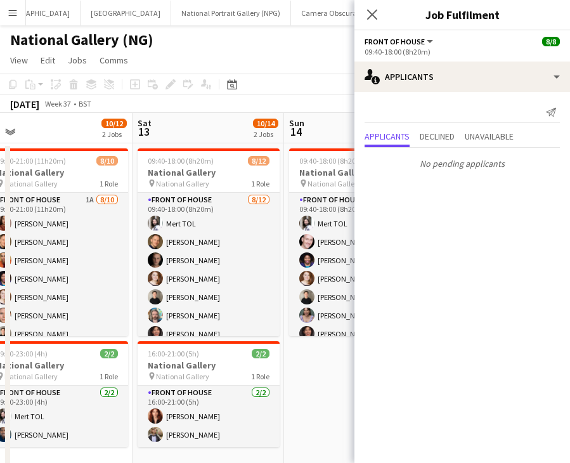
scroll to position [0, 285]
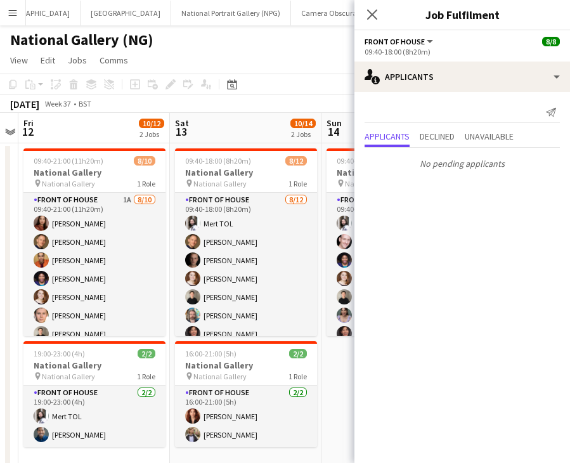
drag, startPoint x: 89, startPoint y: 264, endPoint x: 279, endPoint y: 247, distance: 191.0
click at [278, 247] on app-calendar-viewport "Wed 10 Thu 11 Fri 12 10/12 2 Jobs Sat 13 10/14 2 Jobs Sun 14 8/12 1 Job Mon 15 …" at bounding box center [285, 322] width 570 height 419
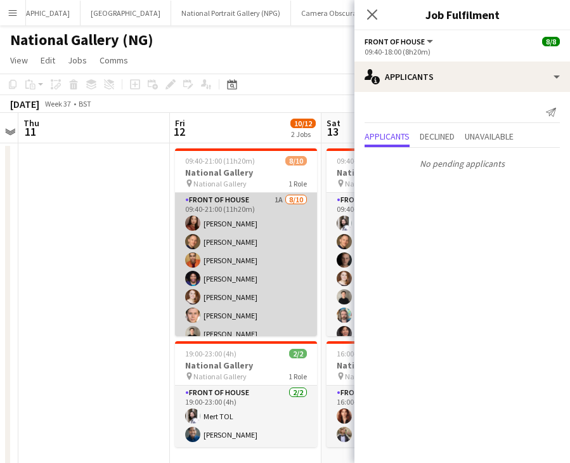
click at [294, 209] on app-card-role "Front of House 1A [DATE] 09:40-21:00 (11h20m) [PERSON_NAME] [PERSON_NAME] [PERS…" at bounding box center [246, 297] width 142 height 209
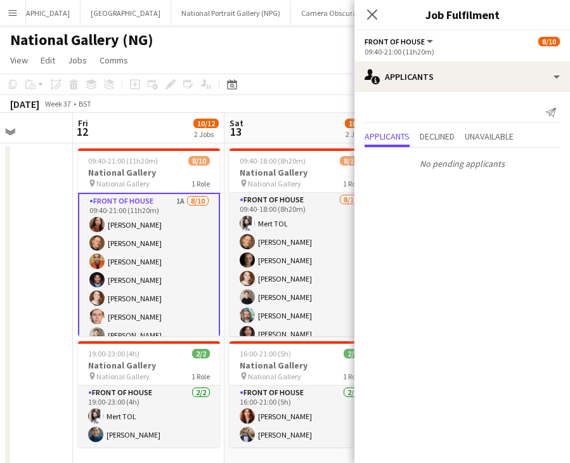
scroll to position [0, 382]
drag, startPoint x: 272, startPoint y: 261, endPoint x: 174, endPoint y: 273, distance: 98.4
click at [174, 273] on app-calendar-viewport "Tue 9 Wed 10 Thu 11 Fri 12 10/12 2 Jobs Sat 13 10/14 2 Jobs Sun 14 8/12 1 Job M…" at bounding box center [285, 322] width 570 height 419
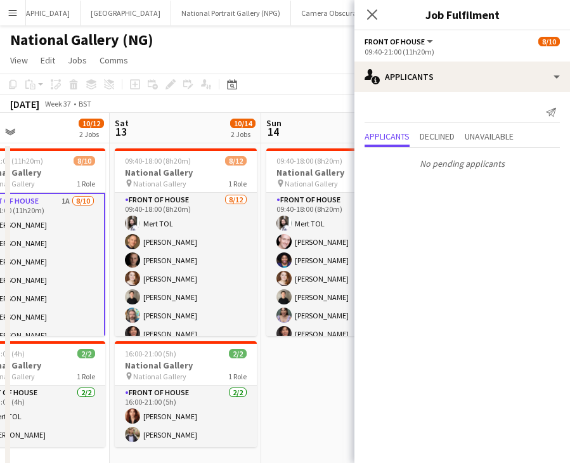
scroll to position [0, 497]
drag, startPoint x: 319, startPoint y: 260, endPoint x: 204, endPoint y: 262, distance: 114.8
click at [204, 262] on app-calendar-viewport "Tue 9 Wed 10 Thu 11 Fri 12 10/12 2 Jobs Sat 13 10/14 2 Jobs Sun 14 8/12 1 Job M…" at bounding box center [285, 322] width 570 height 419
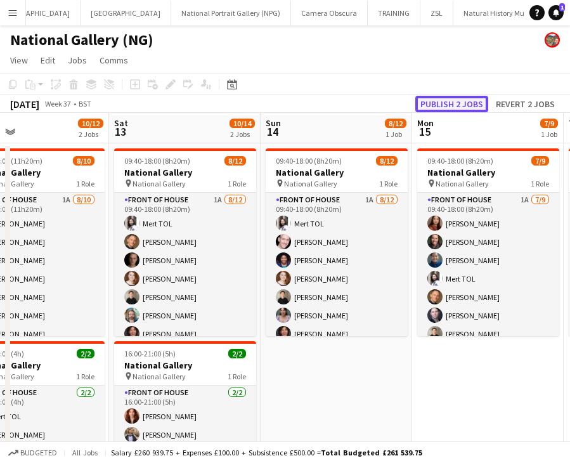
click at [474, 100] on button "Publish 2 jobs" at bounding box center [451, 104] width 73 height 16
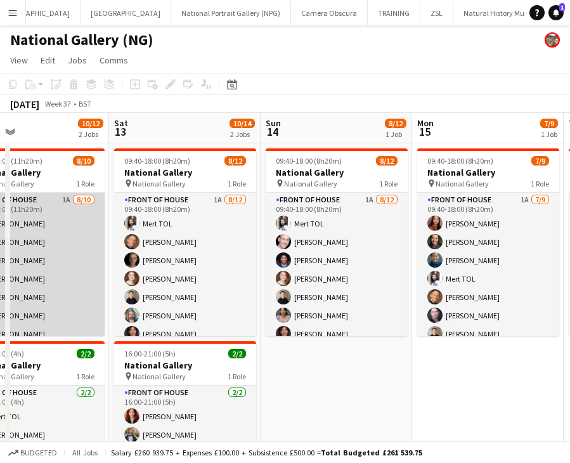
click at [63, 297] on app-card-role "Front of House 1A [DATE] 09:40-21:00 (11h20m) [PERSON_NAME] [PERSON_NAME] [PERS…" at bounding box center [34, 297] width 142 height 209
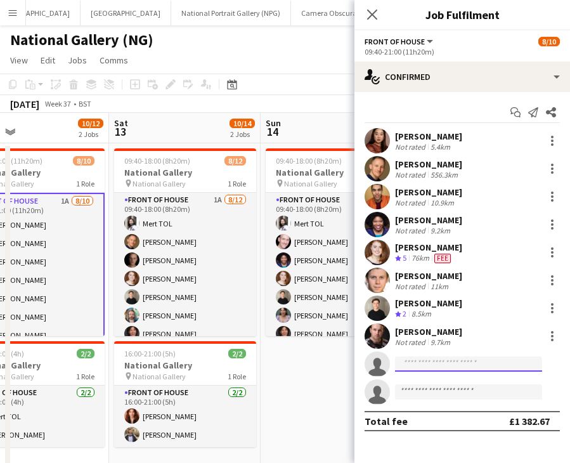
click at [442, 359] on input at bounding box center [468, 363] width 147 height 15
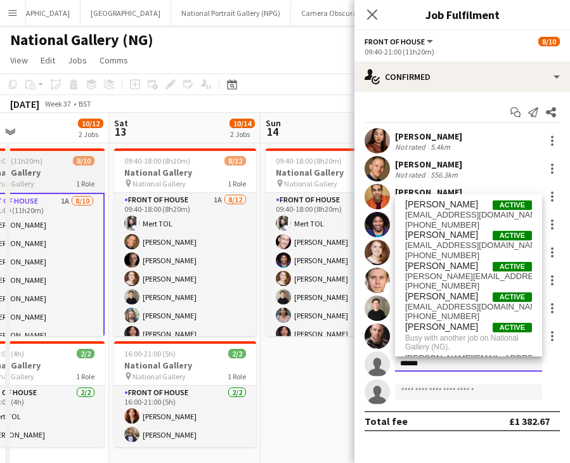
type input "*****"
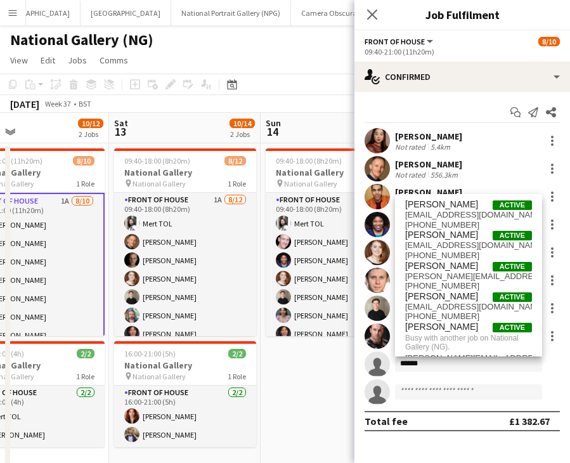
click at [371, 11] on icon "Close pop-in" at bounding box center [372, 15] width 10 height 10
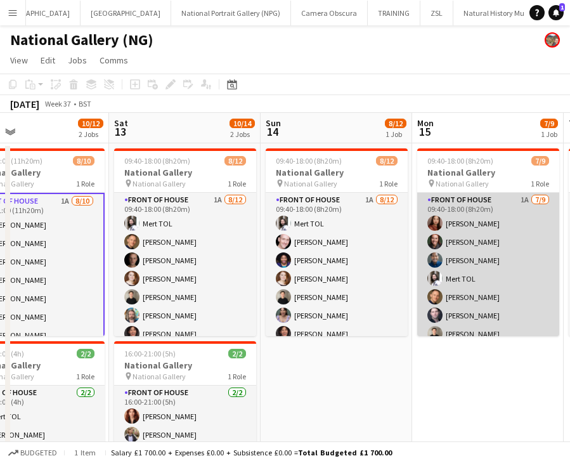
click at [506, 254] on app-card-role "Front of House 1A [DATE] 09:40-18:00 (8h20m) [PERSON_NAME] [PERSON_NAME] [PERSO…" at bounding box center [488, 288] width 142 height 190
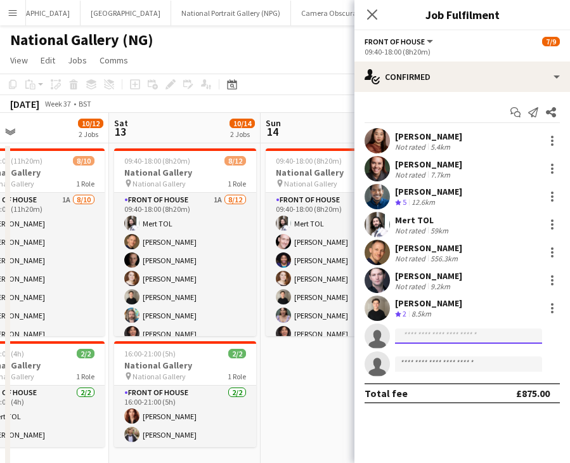
click at [474, 336] on input at bounding box center [468, 335] width 147 height 15
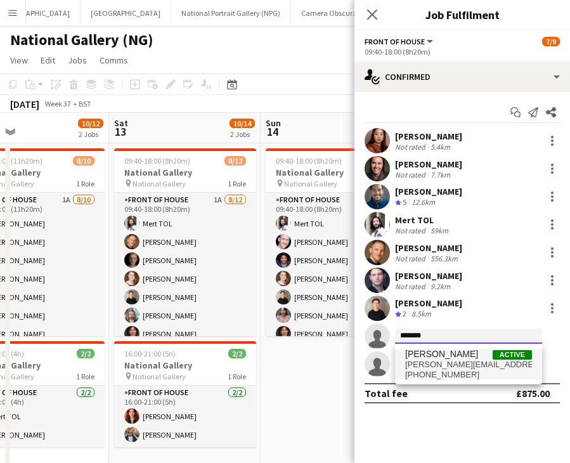
type input "*******"
click at [461, 360] on span "[PERSON_NAME][EMAIL_ADDRESS][DOMAIN_NAME]" at bounding box center [468, 365] width 127 height 10
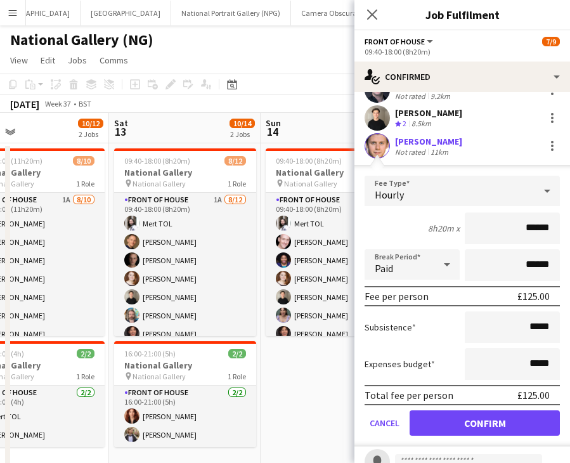
scroll to position [238, 0]
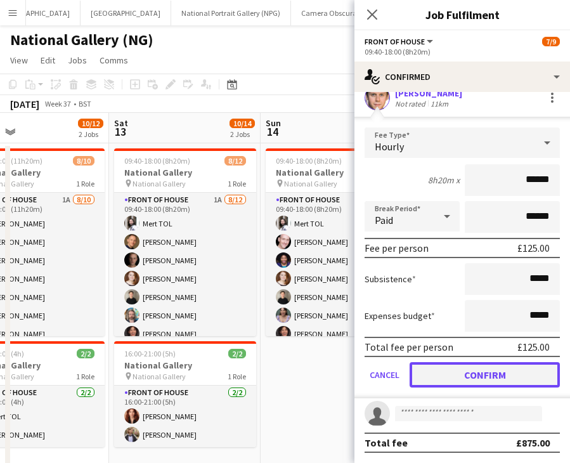
click at [468, 373] on button "Confirm" at bounding box center [485, 374] width 150 height 25
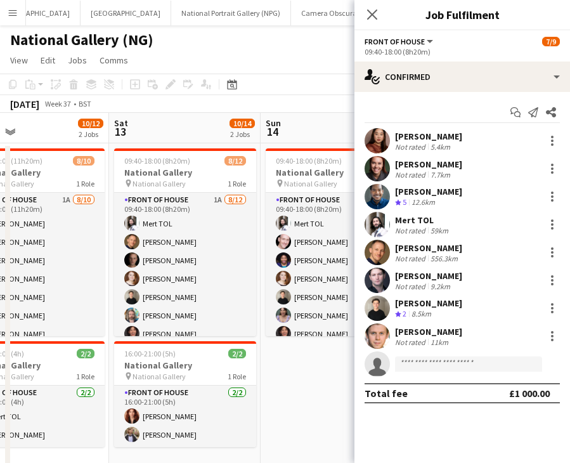
scroll to position [0, 0]
click at [372, 15] on icon at bounding box center [372, 14] width 12 height 12
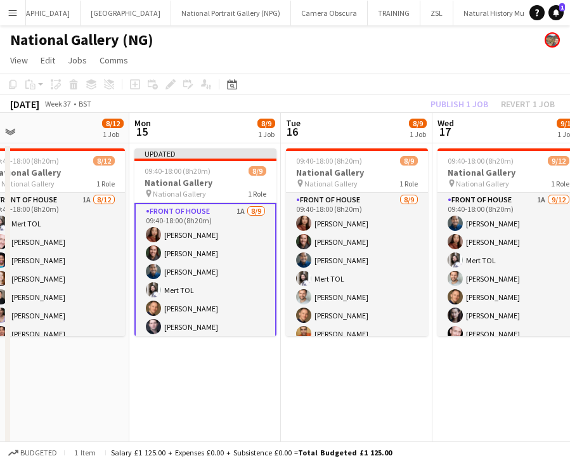
scroll to position [0, 438]
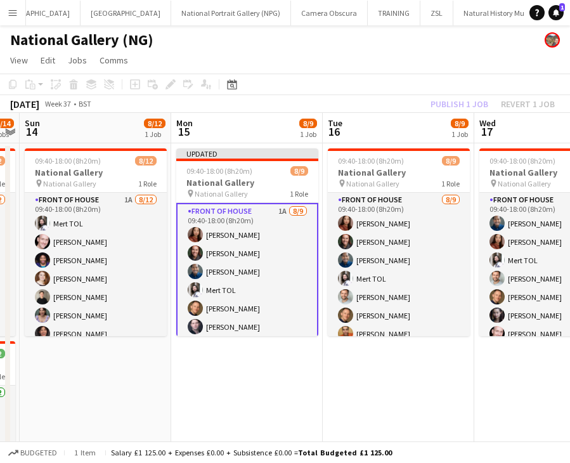
drag, startPoint x: 468, startPoint y: 369, endPoint x: 245, endPoint y: 365, distance: 223.2
click at [224, 380] on app-calendar-viewport "Thu 11 Fri 12 10/12 2 Jobs Sat 13 10/14 2 Jobs Sun 14 8/12 1 Job Mon 15 8/9 1 J…" at bounding box center [285, 322] width 570 height 419
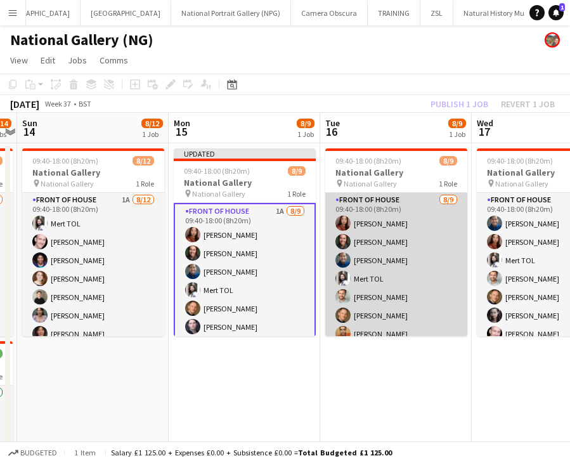
click at [378, 289] on app-card-role "Front of House [DATE] 09:40-18:00 (8h20m) [PERSON_NAME] [PERSON_NAME] [PERSON_N…" at bounding box center [396, 288] width 142 height 190
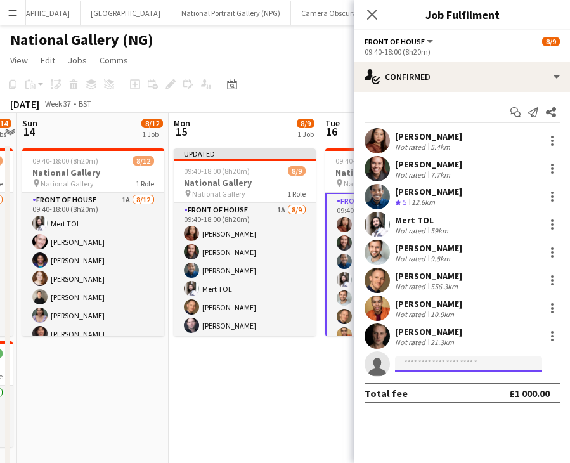
click at [450, 361] on input at bounding box center [468, 363] width 147 height 15
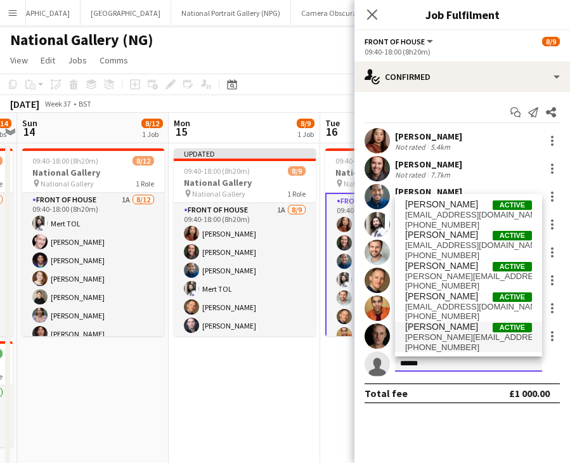
type input "*****"
click at [465, 324] on span "[PERSON_NAME]" at bounding box center [441, 326] width 73 height 11
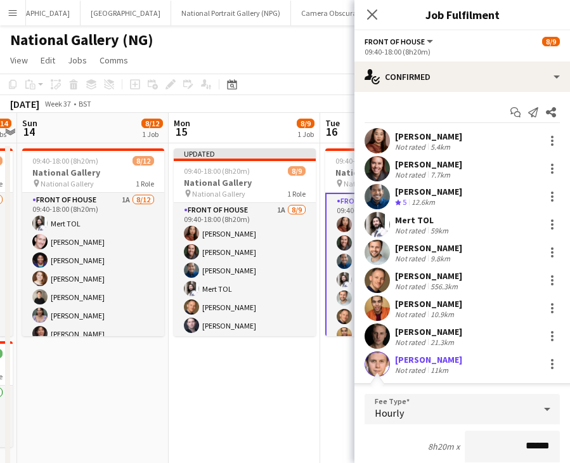
scroll to position [238, 0]
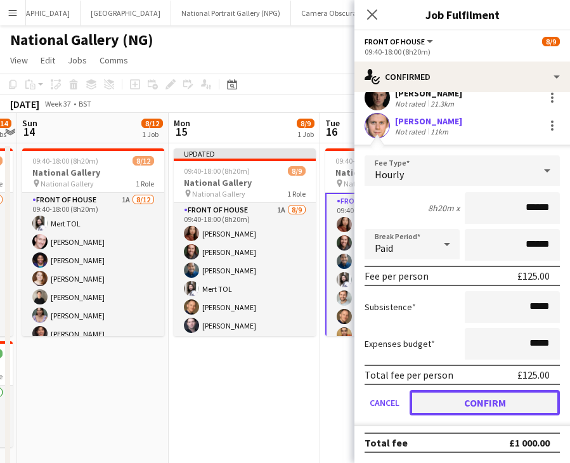
click at [516, 403] on button "Confirm" at bounding box center [485, 402] width 150 height 25
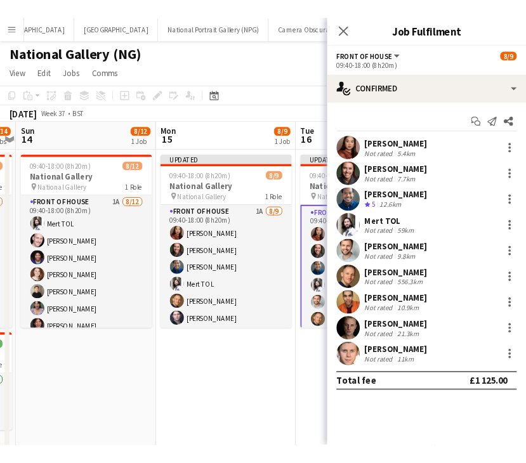
scroll to position [0, 0]
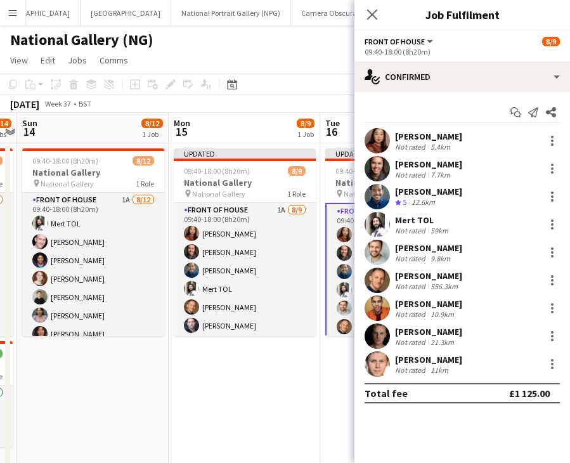
click at [379, 11] on app-icon "Close pop-in" at bounding box center [372, 14] width 15 height 15
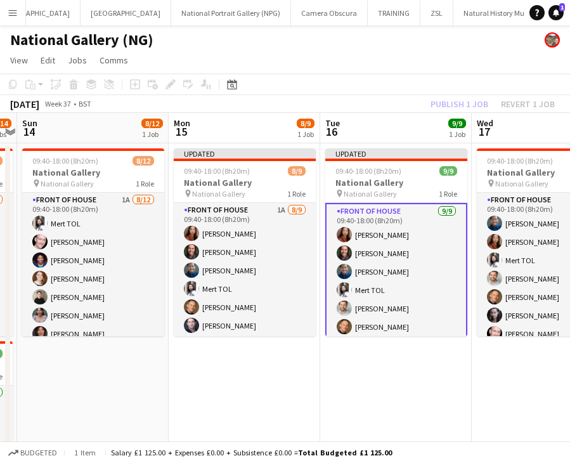
click at [477, 103] on div "Publish 1 job Revert 1 job" at bounding box center [492, 104] width 155 height 16
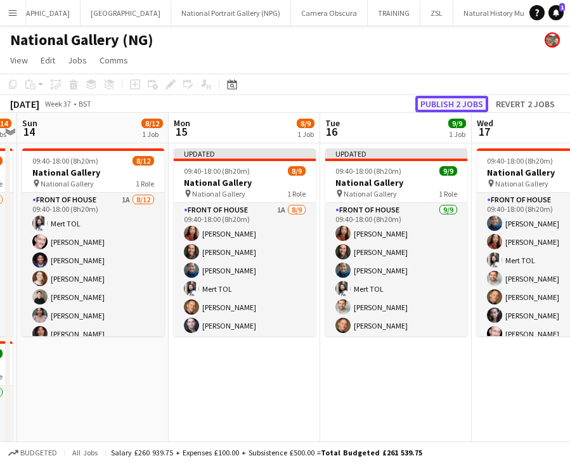
click at [457, 101] on button "Publish 2 jobs" at bounding box center [451, 104] width 73 height 16
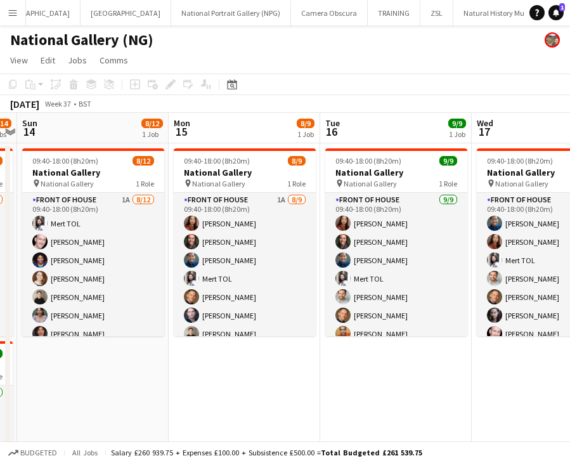
click at [295, 373] on app-date-cell "09:40-18:00 (8h20m) 8/9 National Gallery pin National Gallery 1 Role Front of H…" at bounding box center [245, 308] width 152 height 330
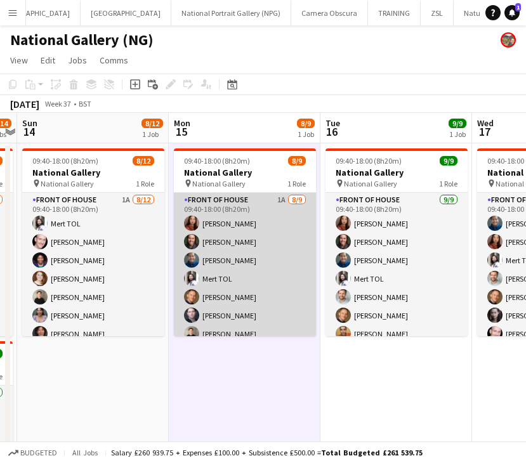
click at [227, 280] on app-card-role "Front of House 1A [DATE] 09:40-18:00 (8h20m) [PERSON_NAME] [PERSON_NAME] [PERSO…" at bounding box center [245, 288] width 142 height 190
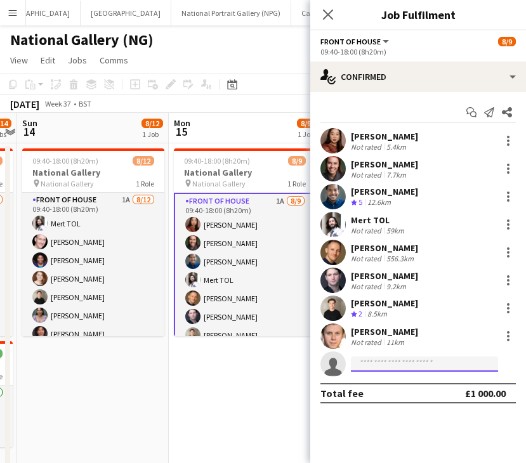
click at [398, 366] on input at bounding box center [424, 363] width 147 height 15
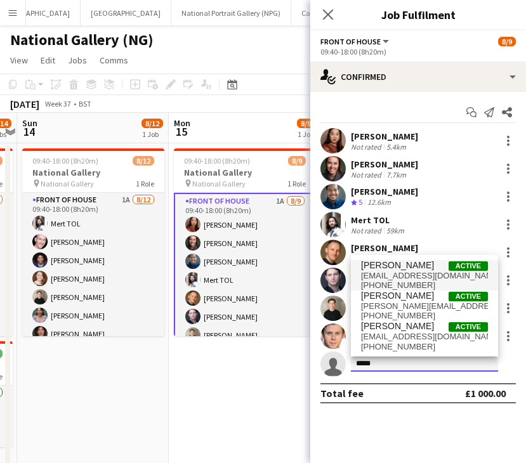
type input "*****"
click at [401, 276] on span "[EMAIL_ADDRESS][DOMAIN_NAME]" at bounding box center [424, 276] width 127 height 10
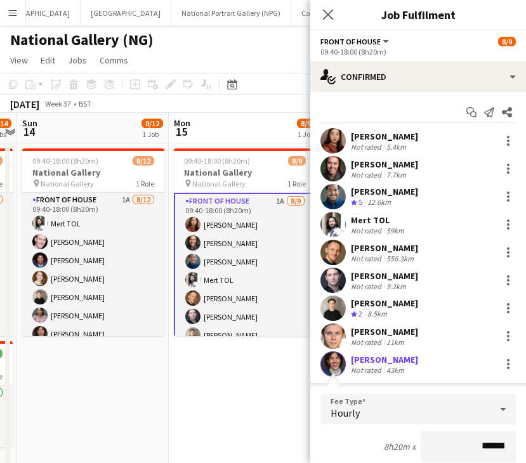
scroll to position [238, 0]
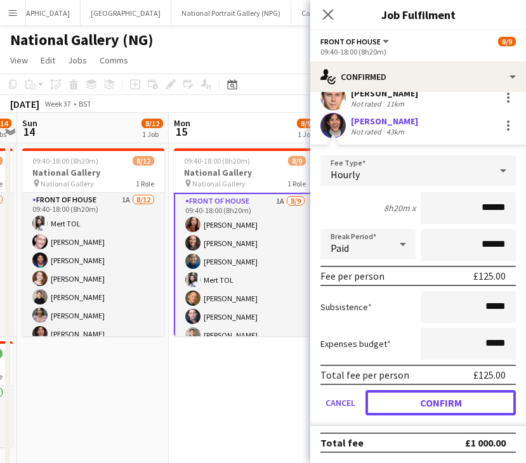
click at [451, 399] on button "Confirm" at bounding box center [440, 402] width 150 height 25
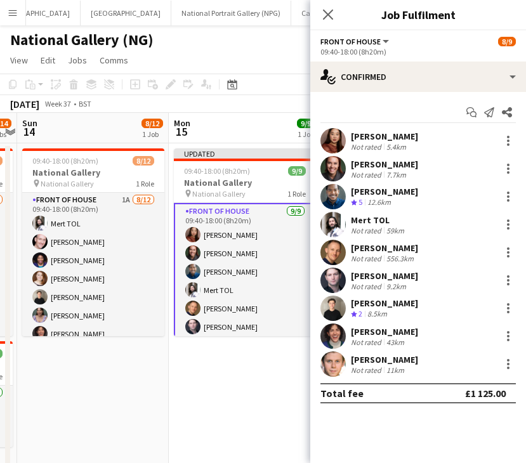
scroll to position [0, 0]
click at [324, 14] on icon "Close pop-in" at bounding box center [327, 14] width 12 height 12
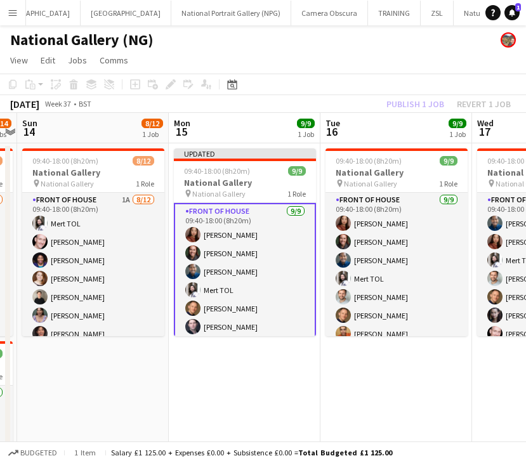
click at [405, 105] on div "Publish 1 job Revert 1 job" at bounding box center [448, 104] width 155 height 16
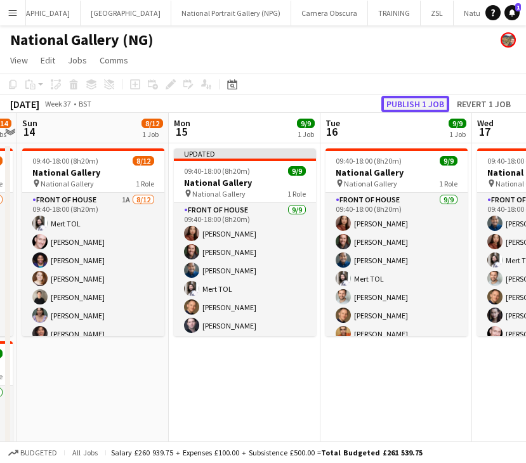
click at [413, 103] on button "Publish 1 job" at bounding box center [415, 104] width 68 height 16
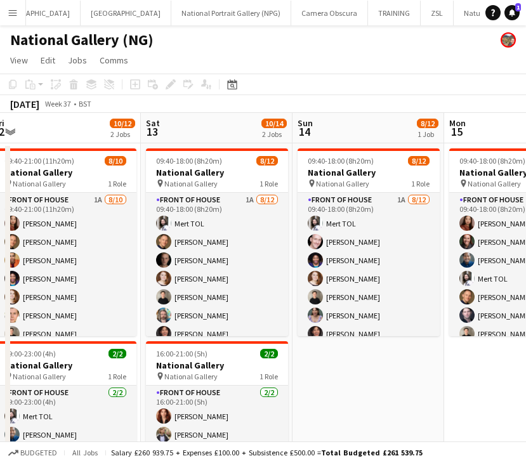
scroll to position [0, 405]
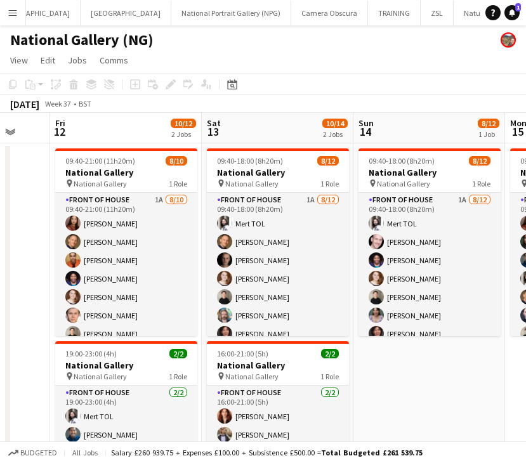
drag, startPoint x: 106, startPoint y: 360, endPoint x: 442, endPoint y: 351, distance: 336.2
click at [442, 351] on app-calendar-viewport "Tue 9 Wed 10 Thu 11 Fri 12 10/12 2 Jobs Sat 13 10/14 2 Jobs Sun 14 8/12 1 Job M…" at bounding box center [263, 322] width 526 height 419
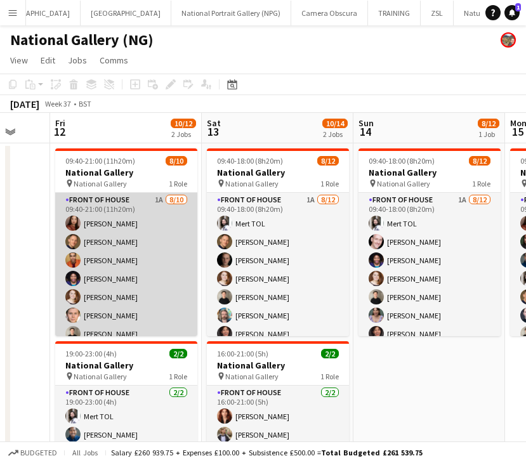
click at [169, 283] on app-card-role "Front of House 1A [DATE] 09:40-21:00 (11h20m) [PERSON_NAME] [PERSON_NAME] [PERS…" at bounding box center [126, 297] width 142 height 209
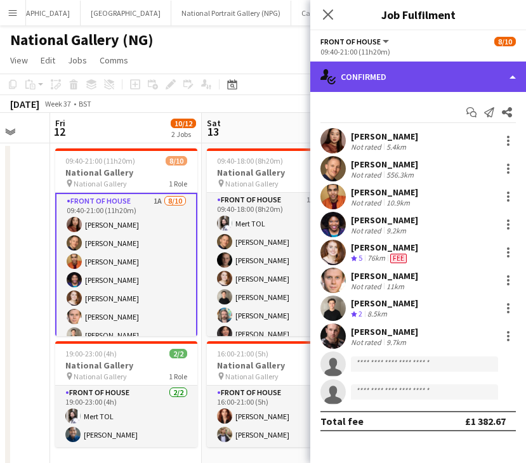
click at [394, 79] on div "single-neutral-actions-check-2 Confirmed" at bounding box center [418, 77] width 216 height 30
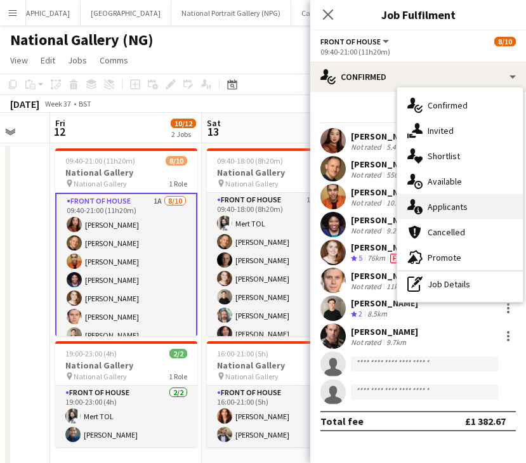
click at [453, 205] on span "Applicants" at bounding box center [447, 206] width 40 height 11
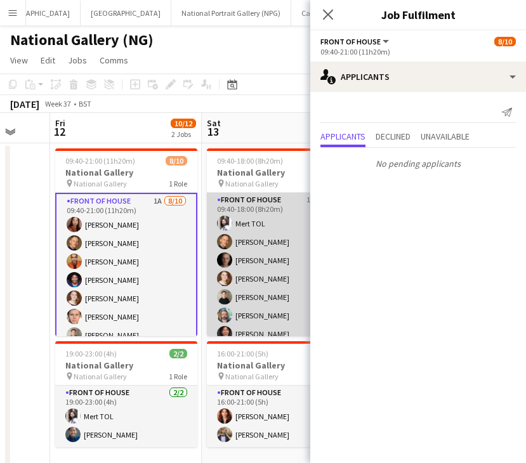
click at [265, 266] on app-card-role "Front of House 1A [DATE] 09:40-18:00 (8h20m) Mert TOL [PERSON_NAME] [PERSON_NAM…" at bounding box center [278, 315] width 142 height 245
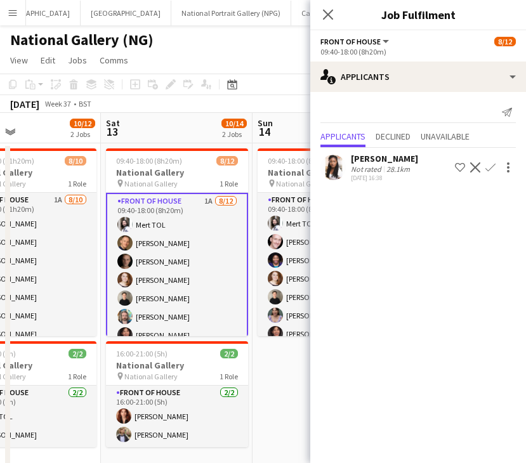
drag, startPoint x: 276, startPoint y: 269, endPoint x: 175, endPoint y: 273, distance: 101.5
click at [175, 273] on app-calendar-viewport "Tue 9 Wed 10 Thu 11 Fri 12 10/12 2 Jobs Sat 13 10/14 2 Jobs Sun 14 8/12 1 Job M…" at bounding box center [263, 322] width 526 height 419
click at [488, 166] on app-icon "Confirm" at bounding box center [490, 167] width 10 height 10
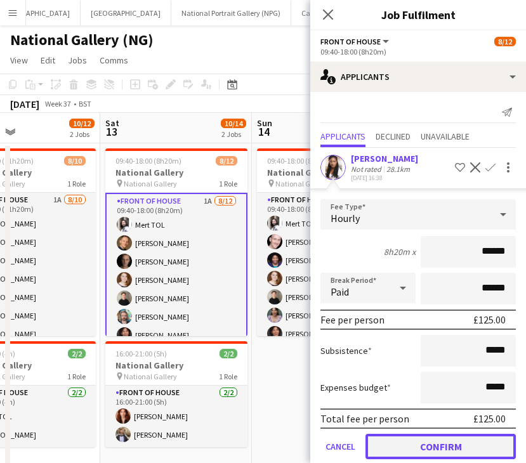
click at [468, 446] on button "Confirm" at bounding box center [440, 446] width 150 height 25
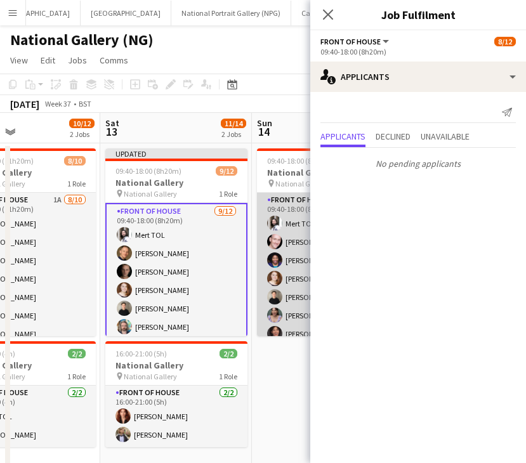
click at [272, 261] on app-user-avatar at bounding box center [274, 259] width 15 height 15
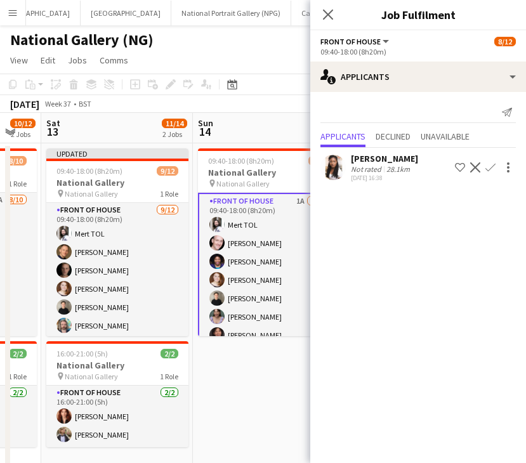
scroll to position [0, 460]
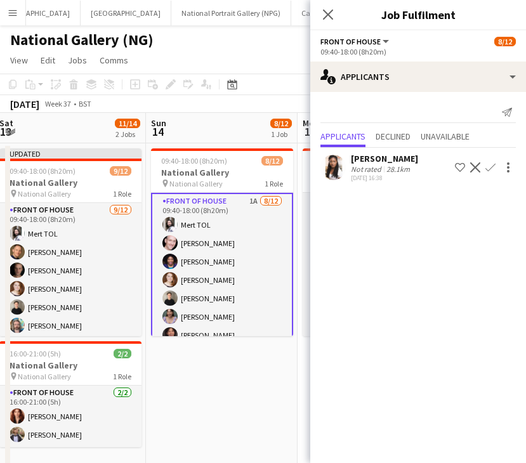
drag, startPoint x: 287, startPoint y: 368, endPoint x: 181, endPoint y: 372, distance: 106.0
click at [181, 372] on app-calendar-viewport "Wed 10 Thu 11 Fri 12 10/12 2 Jobs Sat 13 11/14 2 Jobs Sun 14 8/12 1 Job Mon 15 …" at bounding box center [263, 322] width 526 height 419
click at [488, 165] on app-icon "Confirm" at bounding box center [490, 167] width 10 height 10
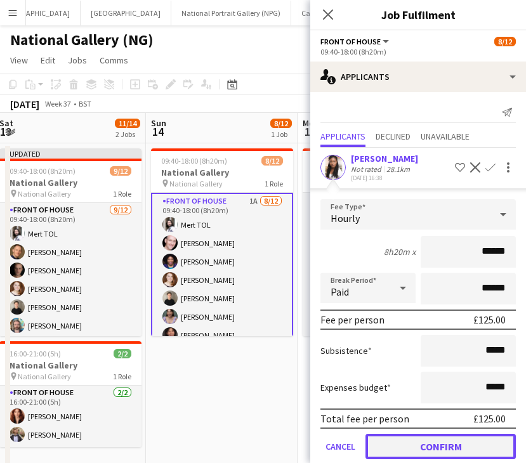
click at [413, 446] on button "Confirm" at bounding box center [440, 446] width 150 height 25
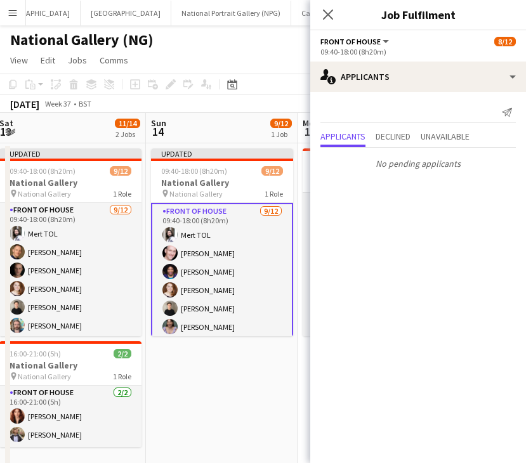
click at [364, 322] on mat-expansion-panel "users2 Applicants Send notification Applicants Declined Unavailable No pending …" at bounding box center [418, 277] width 216 height 371
click at [248, 353] on app-date-cell "Updated 09:40-18:00 (8h20m) 9/12 National Gallery pin National Gallery 1 Role F…" at bounding box center [222, 308] width 152 height 330
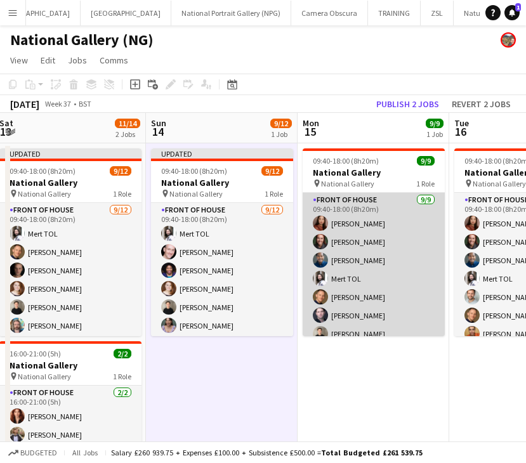
click at [394, 308] on app-card-role "Front of House [DATE] 09:40-18:00 (8h20m) [PERSON_NAME] [PERSON_NAME] [PERSON_N…" at bounding box center [373, 288] width 142 height 190
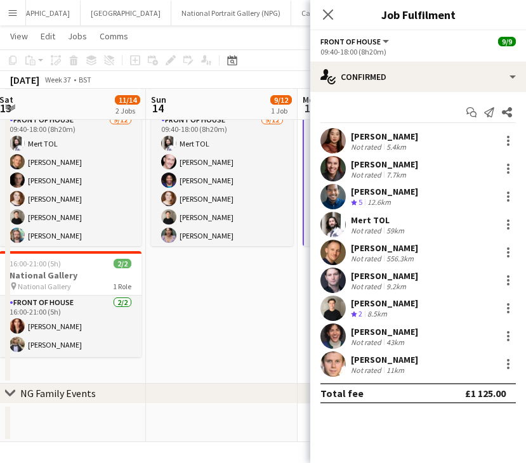
scroll to position [0, 0]
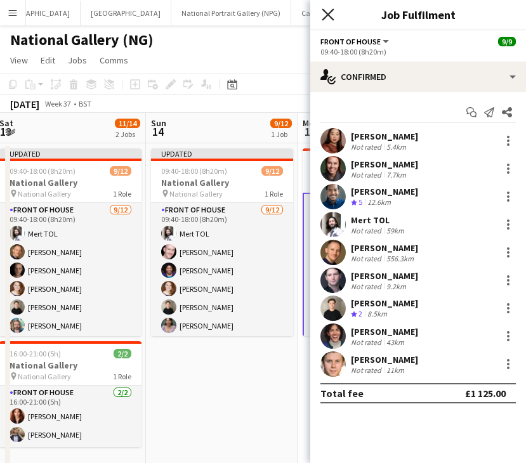
click at [326, 11] on icon at bounding box center [327, 14] width 12 height 12
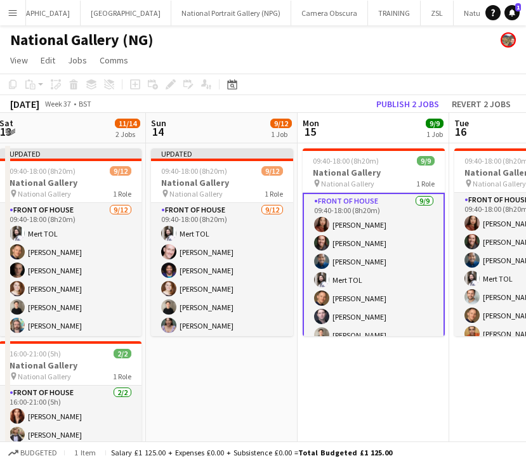
click at [368, 373] on app-date-cell "09:40-18:00 (8h20m) 9/9 National Gallery pin National Gallery 1 Role Front of H…" at bounding box center [373, 308] width 152 height 330
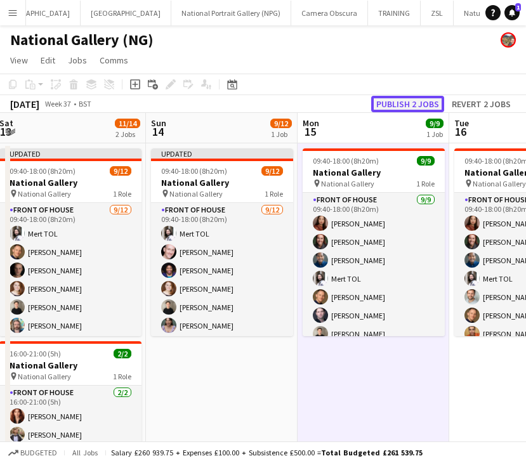
click at [406, 101] on button "Publish 2 jobs" at bounding box center [407, 104] width 73 height 16
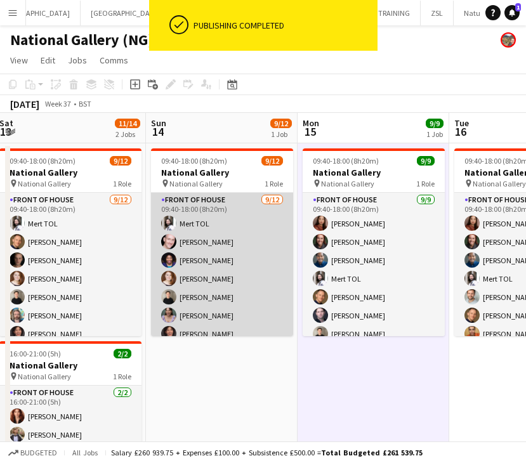
click at [214, 275] on app-card-role "Front of House [DATE] 09:40-18:00 (8h20m) [PERSON_NAME] [PERSON_NAME] [PERSON_N…" at bounding box center [222, 315] width 142 height 245
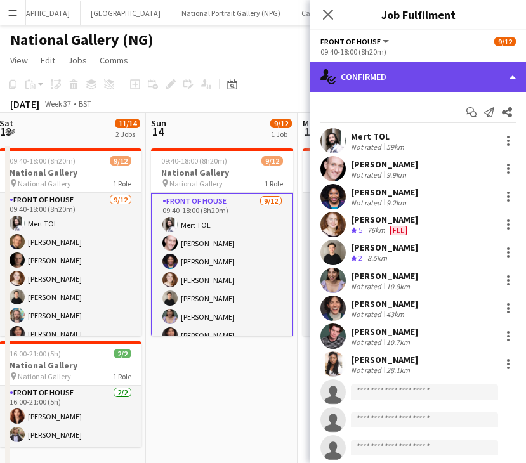
click at [358, 74] on div "single-neutral-actions-check-2 Confirmed" at bounding box center [418, 77] width 216 height 30
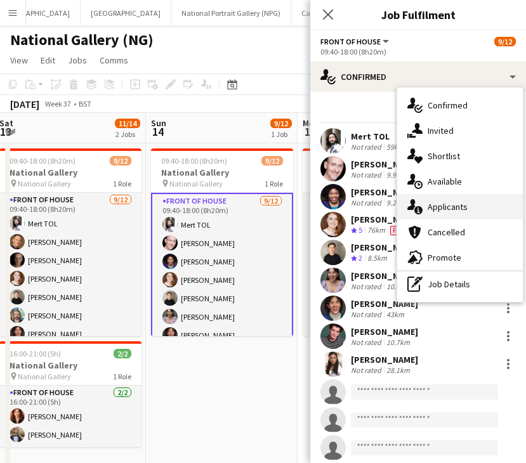
click at [442, 198] on div "single-neutral-actions-information Applicants" at bounding box center [460, 206] width 126 height 25
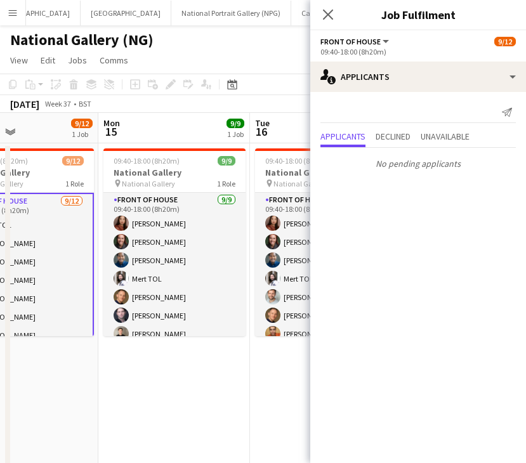
drag, startPoint x: 238, startPoint y: 273, endPoint x: 31, endPoint y: 274, distance: 207.3
click at [31, 274] on app-calendar-viewport "Fri 12 10/12 2 Jobs Sat 13 11/14 2 Jobs Sun 14 9/12 1 Job Mon 15 9/9 1 Job Tue …" at bounding box center [263, 322] width 526 height 419
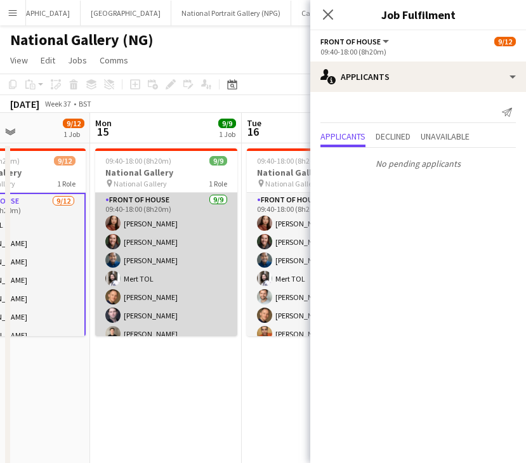
click at [208, 249] on app-card-role "Front of House [DATE] 09:40-18:00 (8h20m) [PERSON_NAME] [PERSON_NAME] [PERSON_N…" at bounding box center [166, 288] width 142 height 190
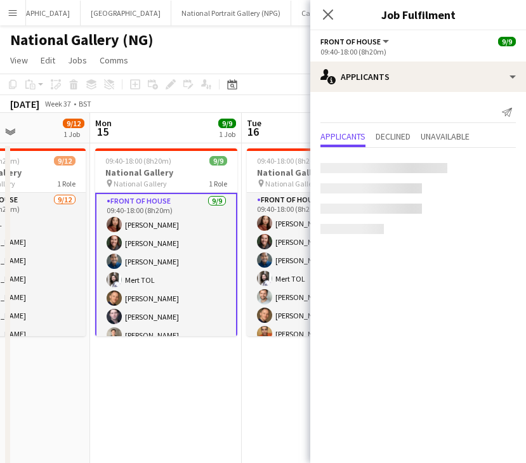
scroll to position [0, 364]
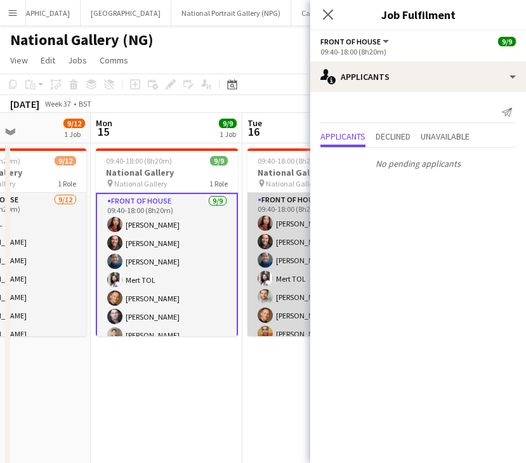
click at [271, 250] on app-card-role "Front of House [DATE] 09:40-18:00 (8h20m) [PERSON_NAME] [PERSON_NAME] [PERSON_N…" at bounding box center [318, 288] width 142 height 190
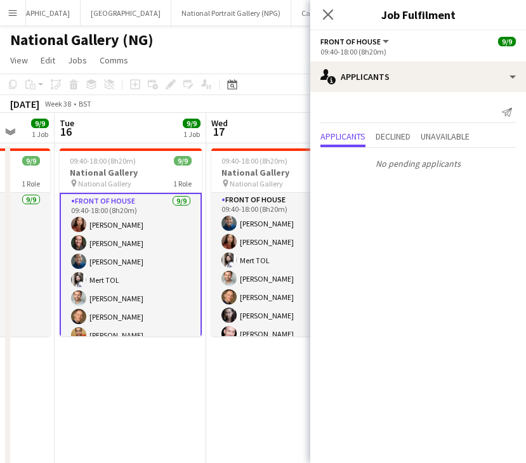
drag, startPoint x: 287, startPoint y: 250, endPoint x: 48, endPoint y: 256, distance: 238.5
click at [48, 256] on app-calendar-viewport "Fri 12 10/12 2 Jobs Sat 13 11/14 2 Jobs Sun 14 9/12 1 Job Mon 15 9/9 1 Job Tue …" at bounding box center [263, 322] width 526 height 419
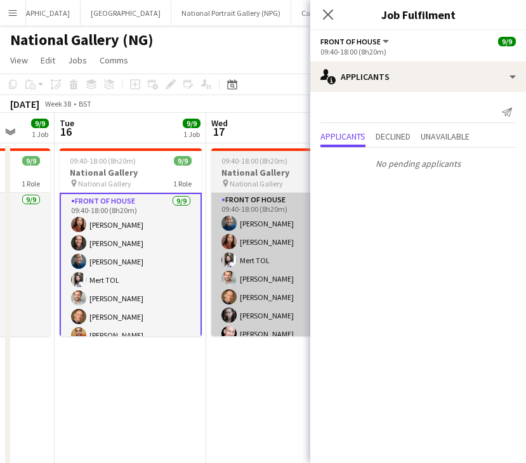
scroll to position [0, 451]
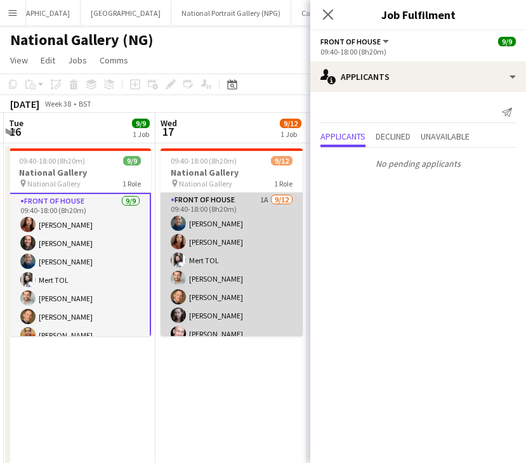
click at [194, 244] on app-card-role "Front of House 1A [DATE] 09:40-18:00 (8h20m) [PERSON_NAME] [PERSON_NAME] TOL [P…" at bounding box center [231, 315] width 142 height 245
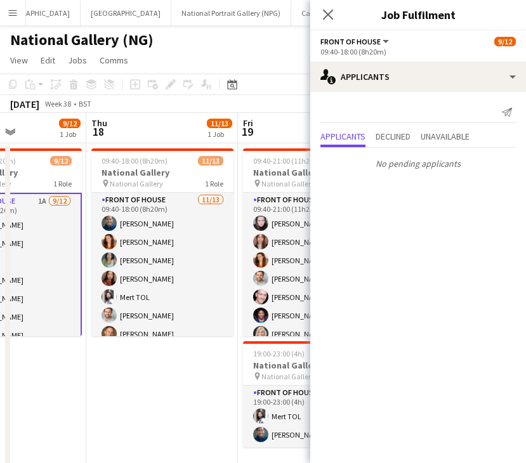
drag, startPoint x: 275, startPoint y: 249, endPoint x: 48, endPoint y: 252, distance: 227.0
click at [48, 252] on app-calendar-viewport "Mon 15 9/9 1 Job Tue 16 9/9 1 Job Wed 17 9/12 1 Job Thu 18 11/13 1 Job Fri 19 1…" at bounding box center [263, 322] width 526 height 419
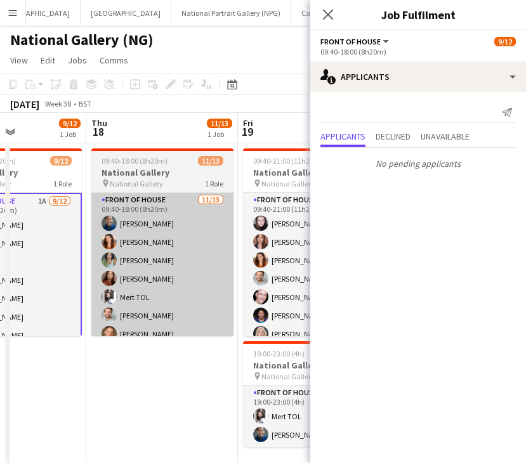
scroll to position [0, 375]
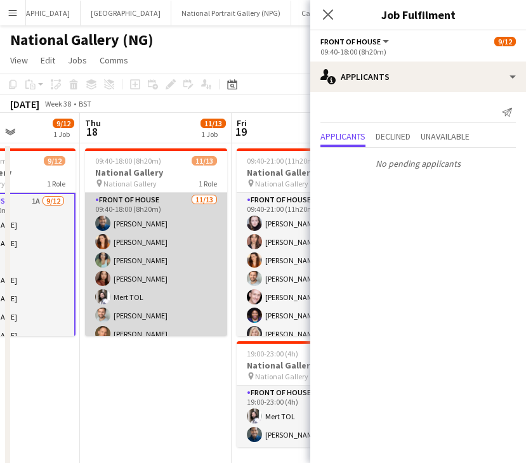
click at [180, 246] on app-card-role "Front of House [DATE] 09:40-18:00 (8h20m) [PERSON_NAME] [PERSON_NAME] [PERSON_N…" at bounding box center [156, 325] width 142 height 264
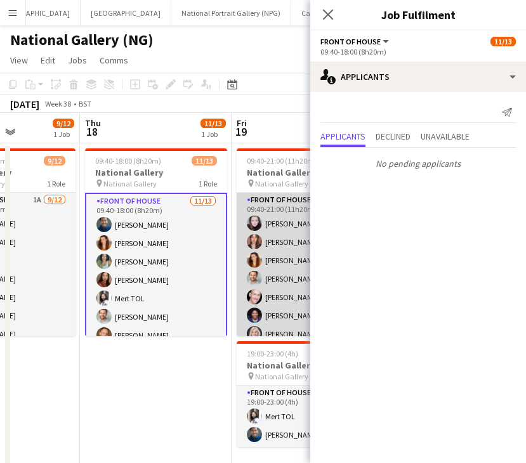
click at [290, 243] on app-card-role "Front of House [DATE] 09:40-21:00 (11h20m) [PERSON_NAME] [PERSON_NAME] [PERSON_…" at bounding box center [308, 279] width 142 height 172
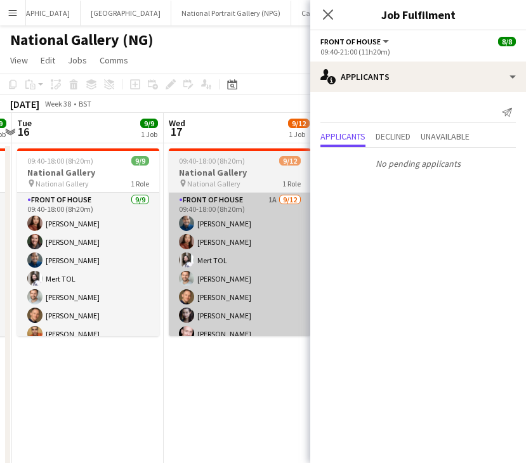
drag, startPoint x: 55, startPoint y: 254, endPoint x: 178, endPoint y: 257, distance: 122.4
click at [350, 249] on body "Menu Boards Boards Boards All jobs Status Workforce Workforce My Workforce Recr…" at bounding box center [263, 277] width 526 height 554
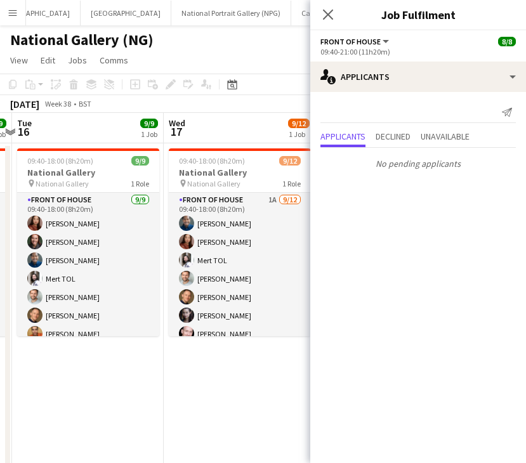
drag, startPoint x: 165, startPoint y: 257, endPoint x: 321, endPoint y: 256, distance: 155.4
click at [375, 252] on body "Menu Boards Boards Boards All jobs Status Workforce Workforce My Workforce Recr…" at bounding box center [263, 277] width 526 height 554
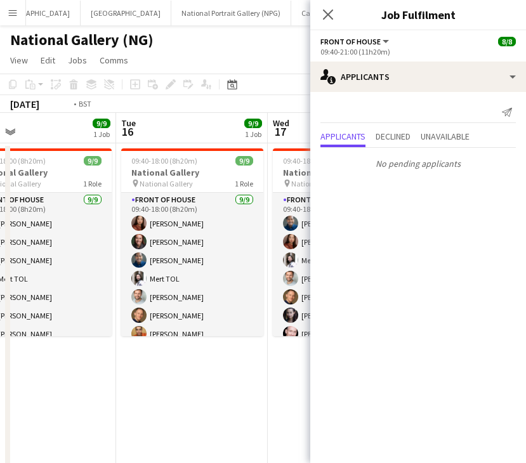
drag, startPoint x: 351, startPoint y: 252, endPoint x: 360, endPoint y: 252, distance: 8.9
click at [359, 252] on body "Menu Boards Boards Boards All jobs Status Workforce Workforce My Workforce Recr…" at bounding box center [263, 277] width 526 height 554
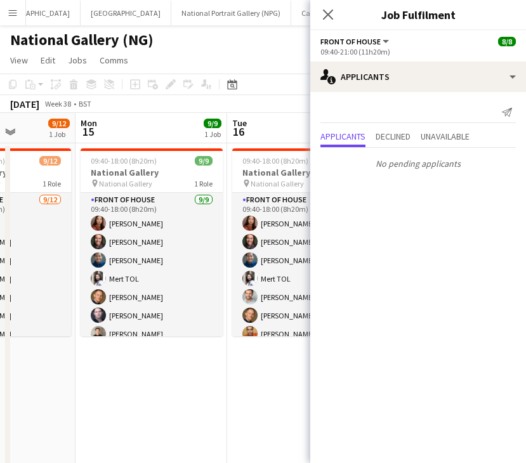
click at [329, 259] on body "Menu Boards Boards Boards All jobs Status Workforce Workforce My Workforce Recr…" at bounding box center [263, 277] width 526 height 554
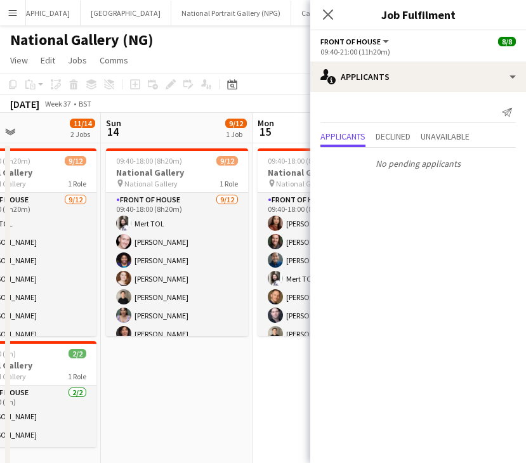
drag, startPoint x: 123, startPoint y: 267, endPoint x: 320, endPoint y: 266, distance: 196.6
click at [313, 266] on body "Menu Boards Boards Boards All jobs Status Workforce Workforce My Workforce Recr…" at bounding box center [263, 277] width 526 height 554
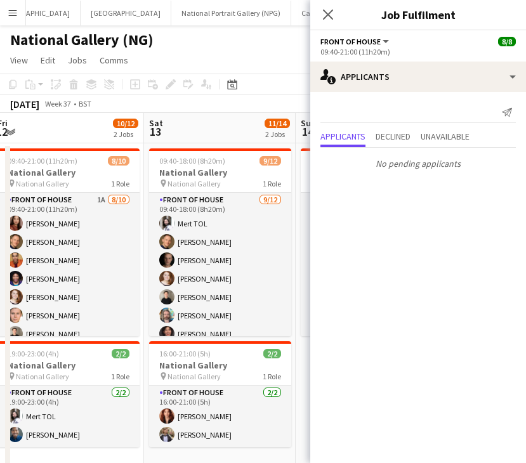
click at [257, 270] on app-calendar-viewport "Wed 10 Thu 11 Fri 12 10/12 2 Jobs Sat 13 11/14 2 Jobs Sun 14 9/12 1 Job Mon 15 …" at bounding box center [263, 322] width 526 height 419
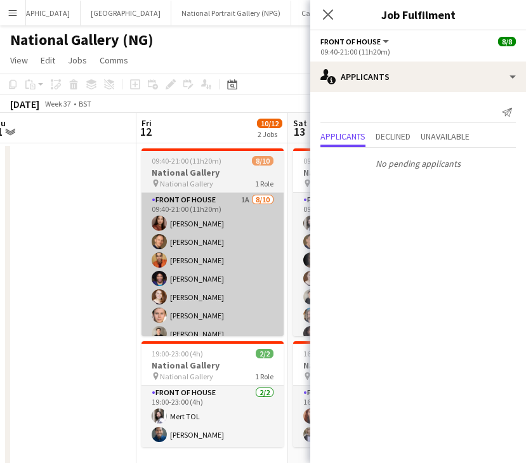
click at [200, 248] on app-card-role "Front of House 1A [DATE] 09:40-21:00 (11h20m) [PERSON_NAME] [PERSON_NAME] [PERS…" at bounding box center [212, 297] width 142 height 209
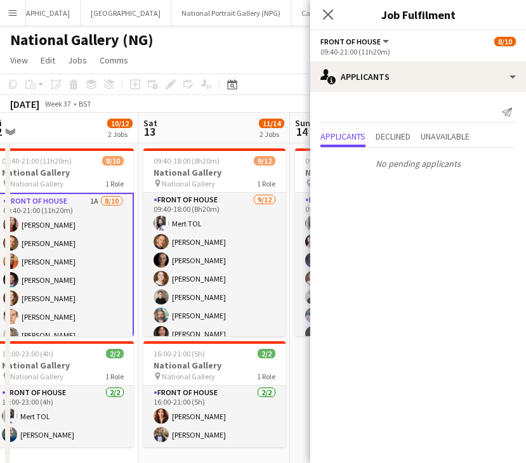
drag, startPoint x: 250, startPoint y: 254, endPoint x: 86, endPoint y: 269, distance: 164.9
click at [88, 269] on app-calendar-viewport "Tue 9 Wed 10 Thu 11 Fri 12 10/12 2 Jobs Sat 13 11/14 2 Jobs Sun 14 9/12 1 Job M…" at bounding box center [263, 322] width 526 height 419
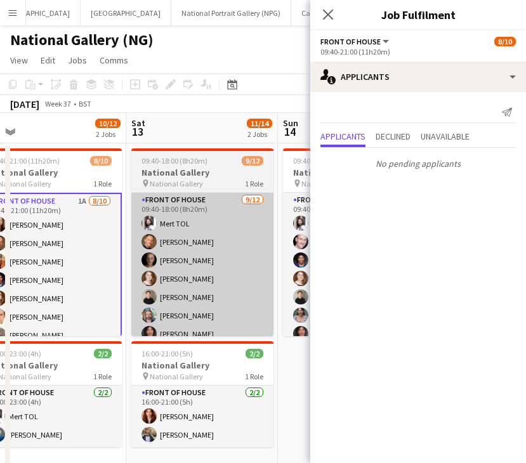
click at [245, 254] on app-card-role "Front of House [DATE] 09:40-18:00 (8h20m) Mert TOL [PERSON_NAME] [PERSON_NAME] …" at bounding box center [202, 315] width 142 height 245
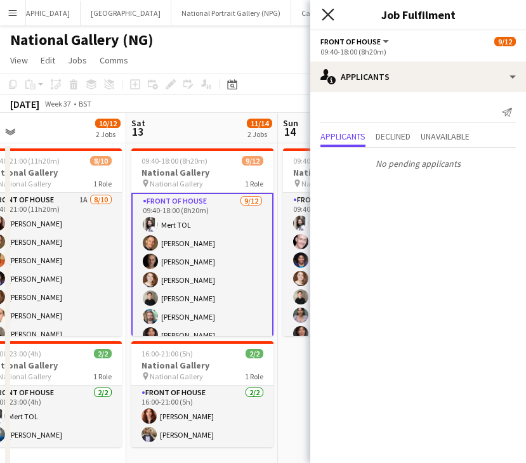
click at [324, 15] on icon "Close pop-in" at bounding box center [327, 14] width 12 height 12
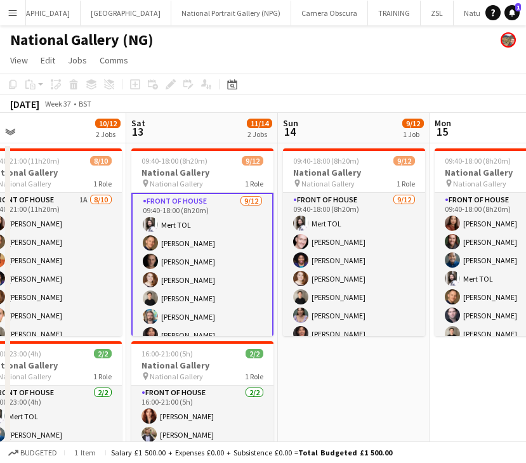
click at [353, 372] on app-date-cell "09:40-18:00 (8h20m) 9/12 National Gallery pin National Gallery 1 Role Front of …" at bounding box center [354, 308] width 152 height 330
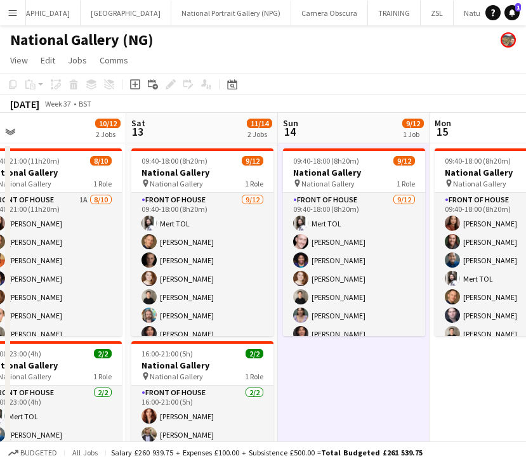
click at [343, 375] on app-date-cell "09:40-18:00 (8h20m) 9/12 National Gallery pin National Gallery 1 Role Front of …" at bounding box center [354, 308] width 152 height 330
